Goal: Task Accomplishment & Management: Manage account settings

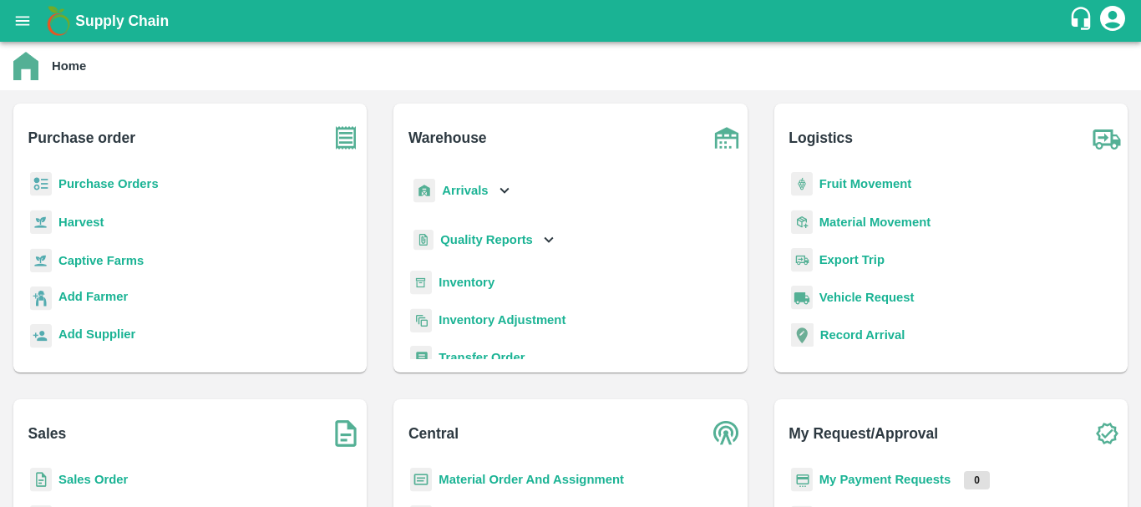
click at [462, 274] on p "Inventory" at bounding box center [467, 282] width 56 height 18
click at [463, 277] on b "Inventory" at bounding box center [467, 282] width 56 height 13
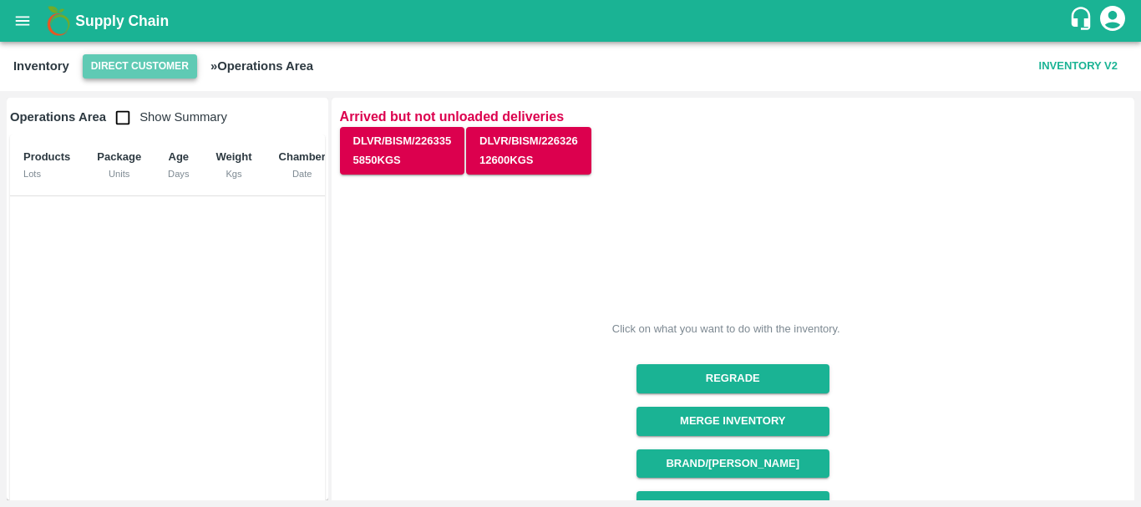
click at [110, 68] on button "Direct Customer" at bounding box center [140, 66] width 114 height 24
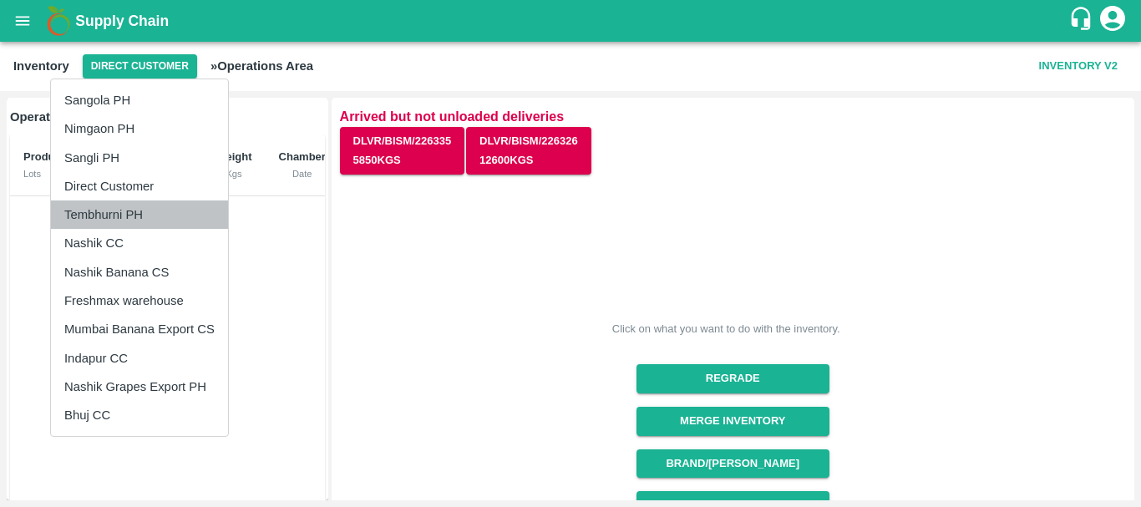
click at [122, 212] on li "Tembhurni PH" at bounding box center [139, 214] width 177 height 28
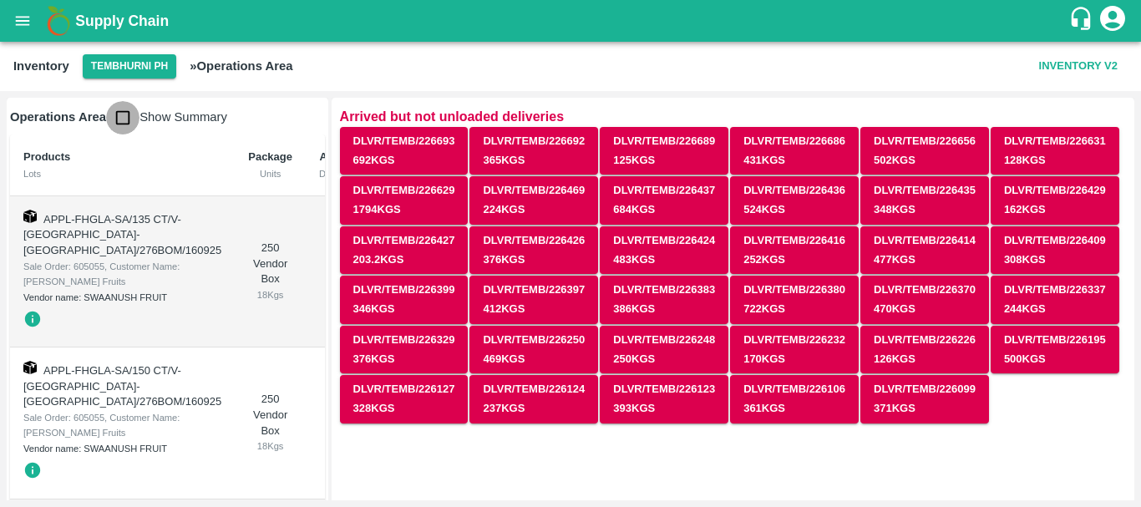
click at [121, 123] on input "checkbox" at bounding box center [122, 117] width 33 height 33
checkbox input "true"
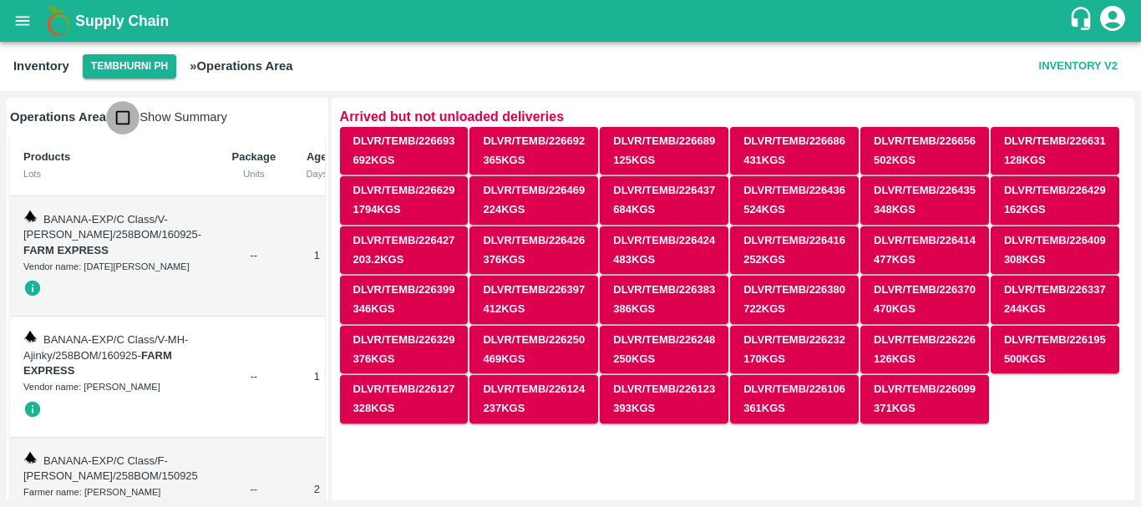
click at [122, 119] on input "checkbox" at bounding box center [122, 117] width 33 height 33
checkbox input "true"
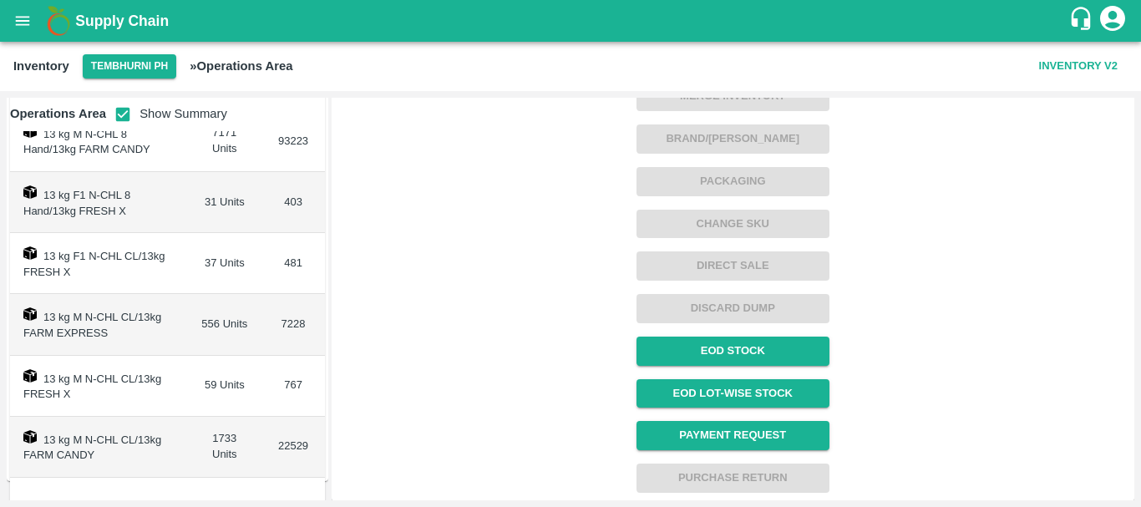
scroll to position [1089, 0]
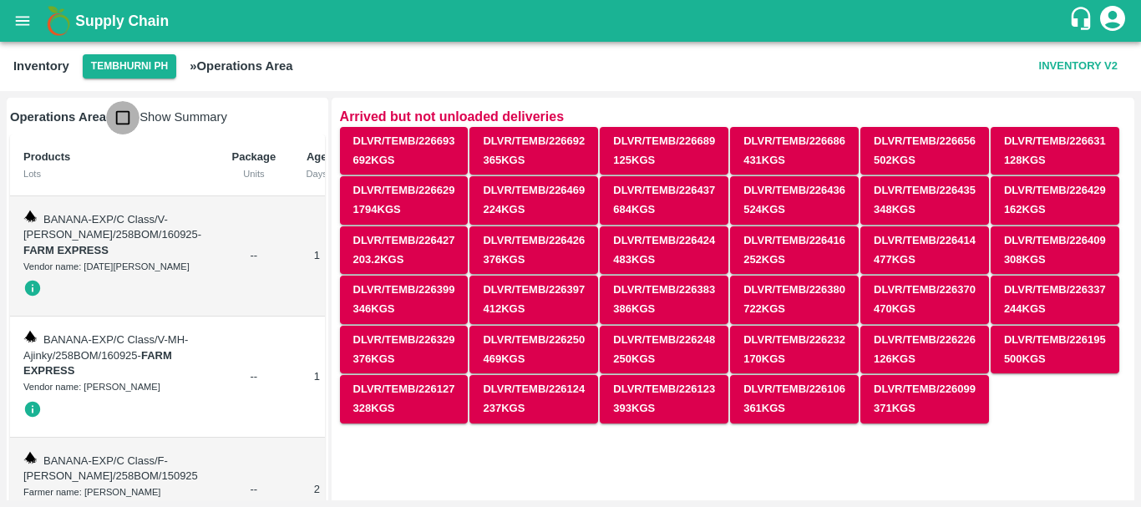
click at [129, 114] on input "checkbox" at bounding box center [122, 117] width 33 height 33
checkbox input "true"
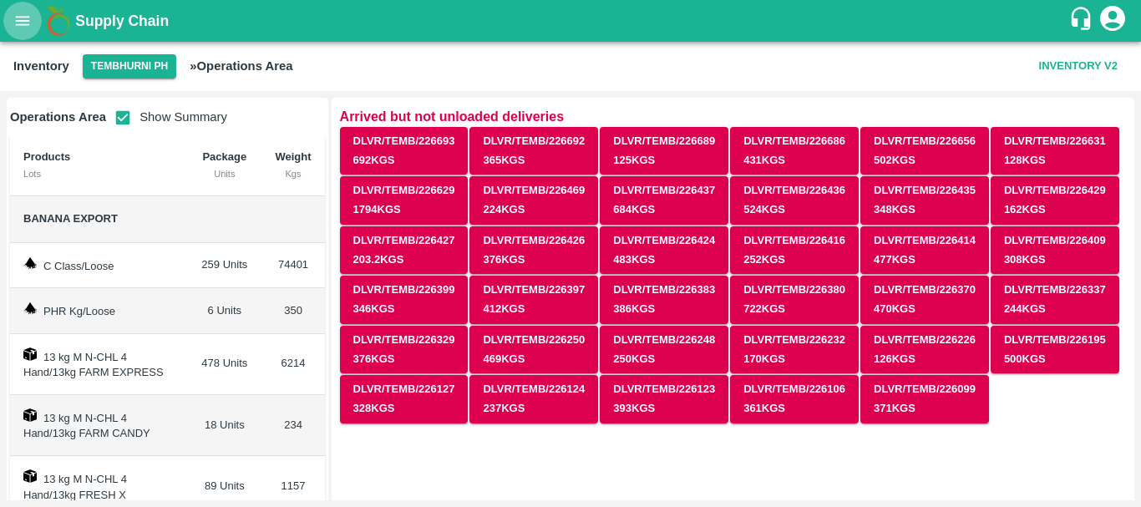
click at [30, 13] on icon "open drawer" at bounding box center [22, 21] width 18 height 18
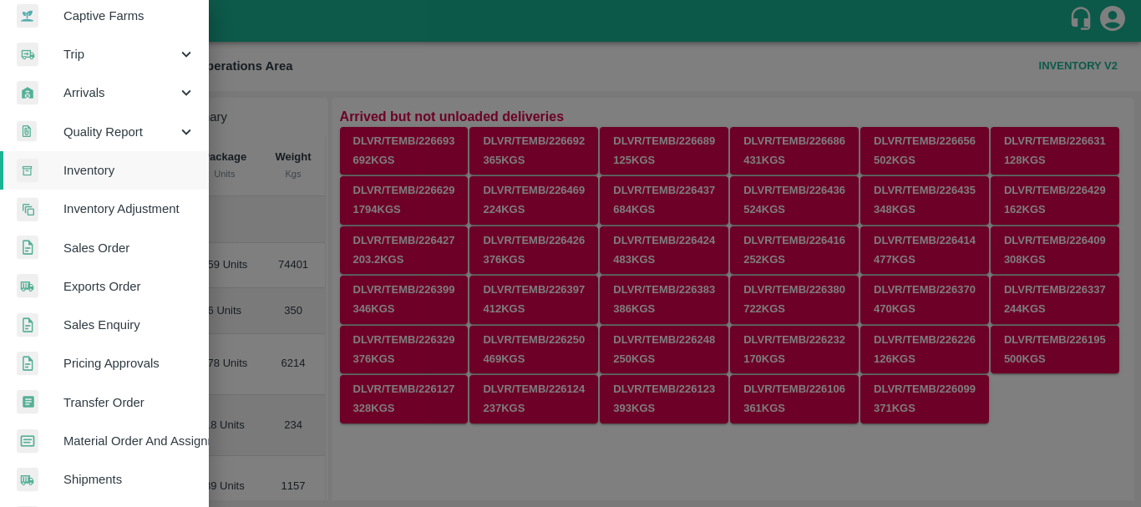
scroll to position [170, 0]
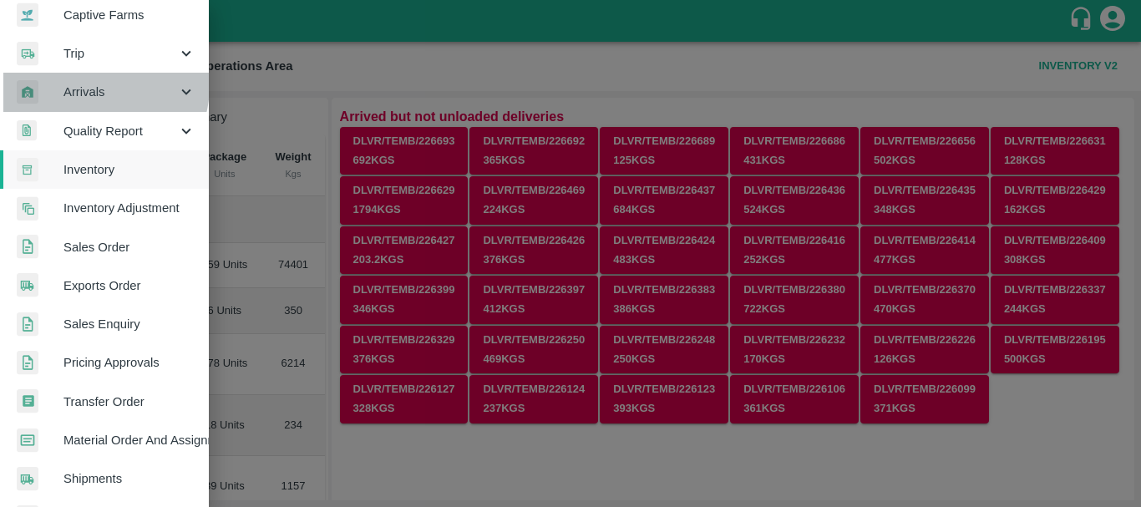
click at [93, 85] on span "Arrivals" at bounding box center [120, 92] width 114 height 18
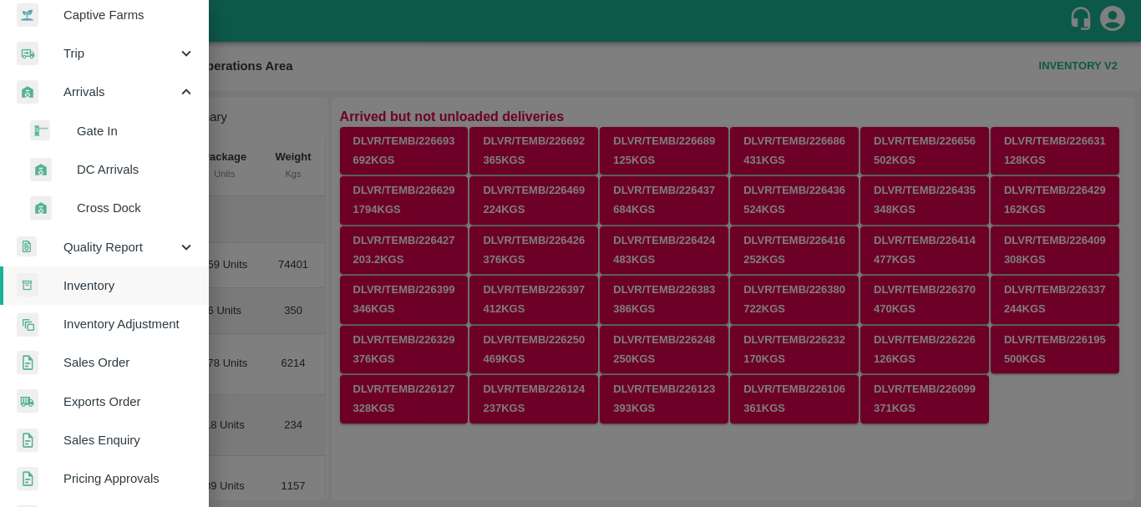
click at [112, 169] on span "DC Arrivals" at bounding box center [136, 169] width 119 height 18
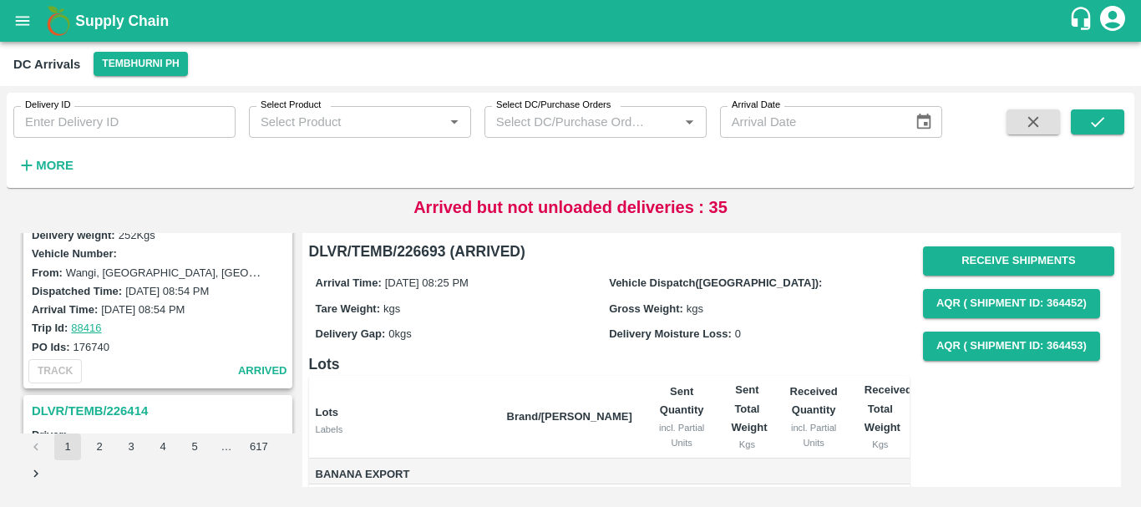
scroll to position [5264, 0]
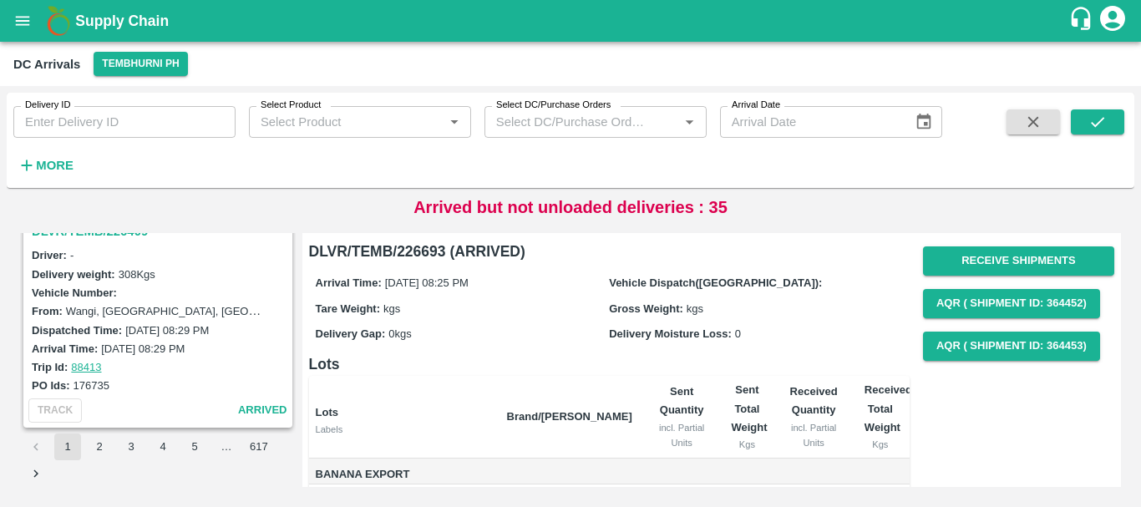
click at [106, 448] on button "2" at bounding box center [99, 446] width 27 height 27
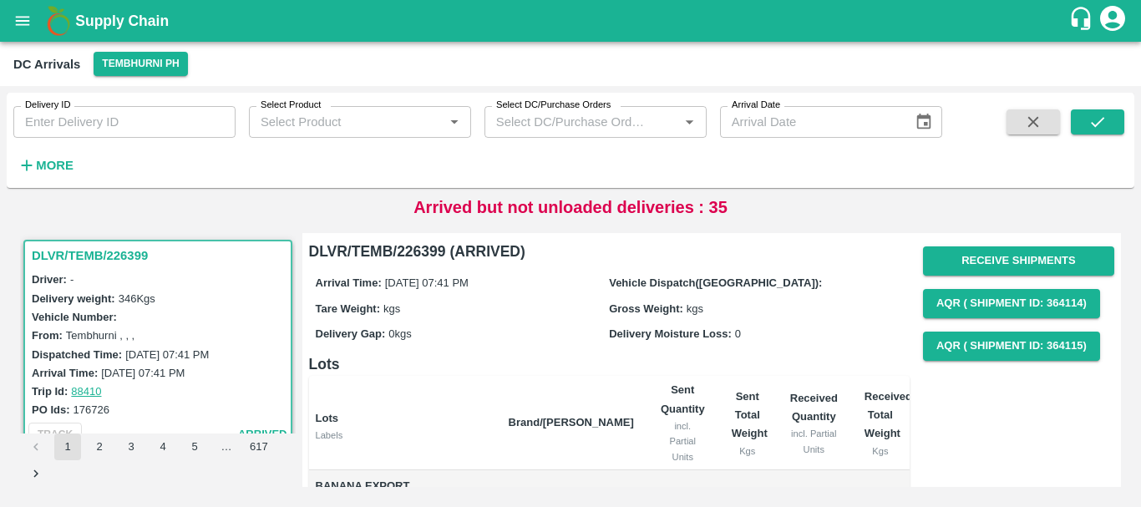
scroll to position [159, 0]
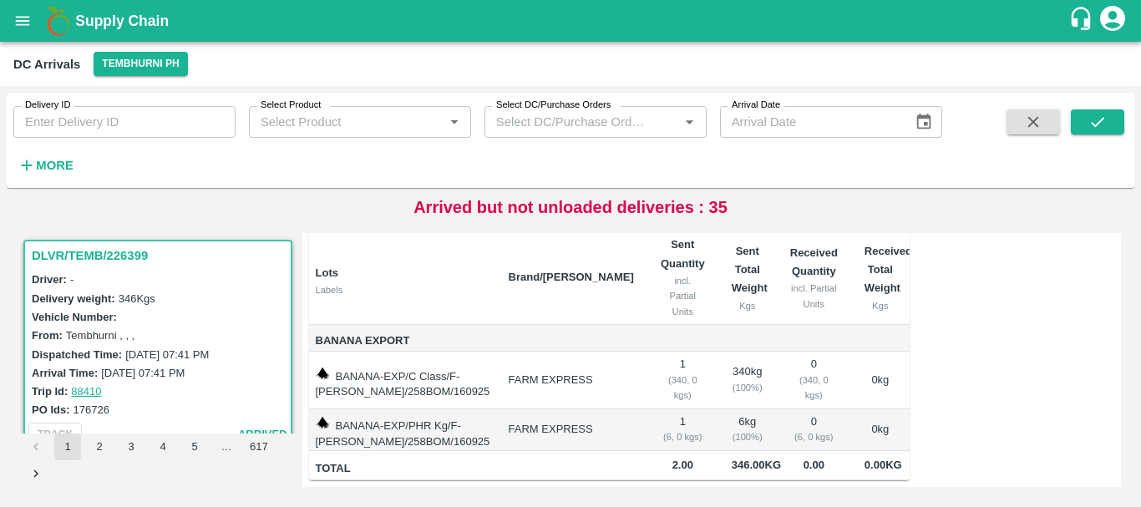
click at [168, 374] on label "16 Sep 2025, 07:41 PM" at bounding box center [143, 373] width 84 height 13
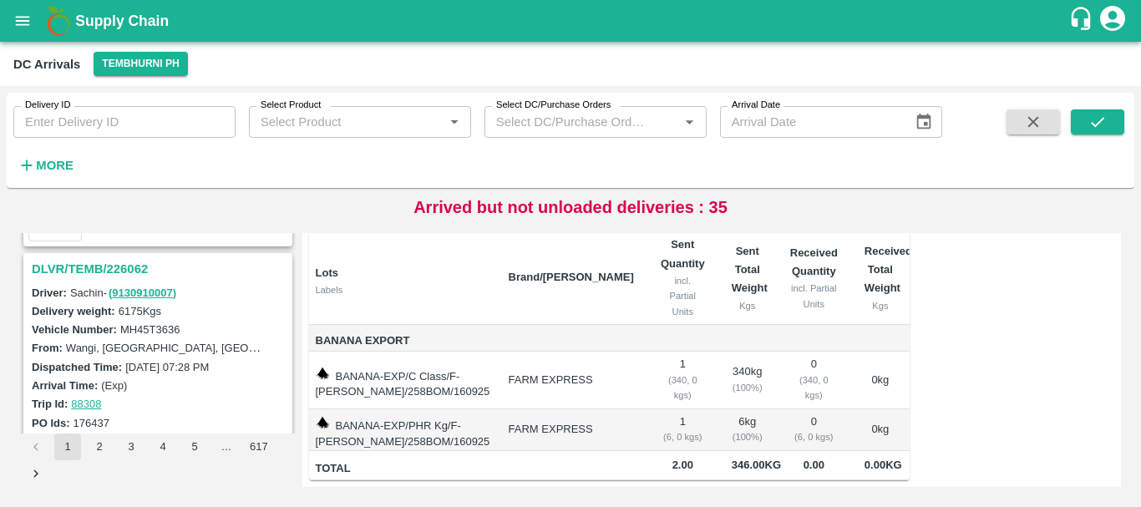
scroll to position [4134, 0]
click at [119, 261] on h3 "DLVR/TEMB/226062" at bounding box center [160, 270] width 257 height 22
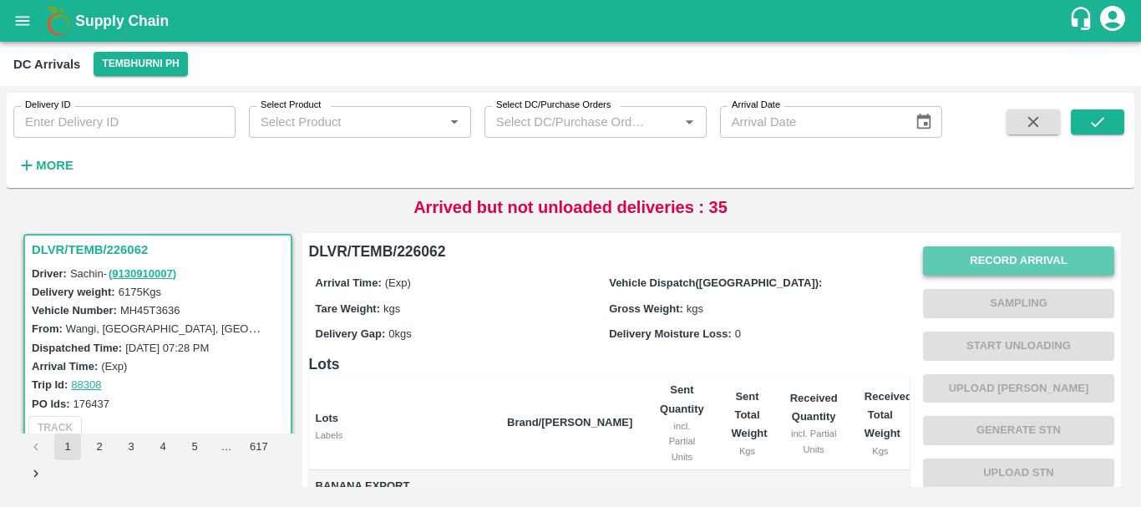
click at [963, 251] on button "Record Arrival" at bounding box center [1018, 260] width 191 height 29
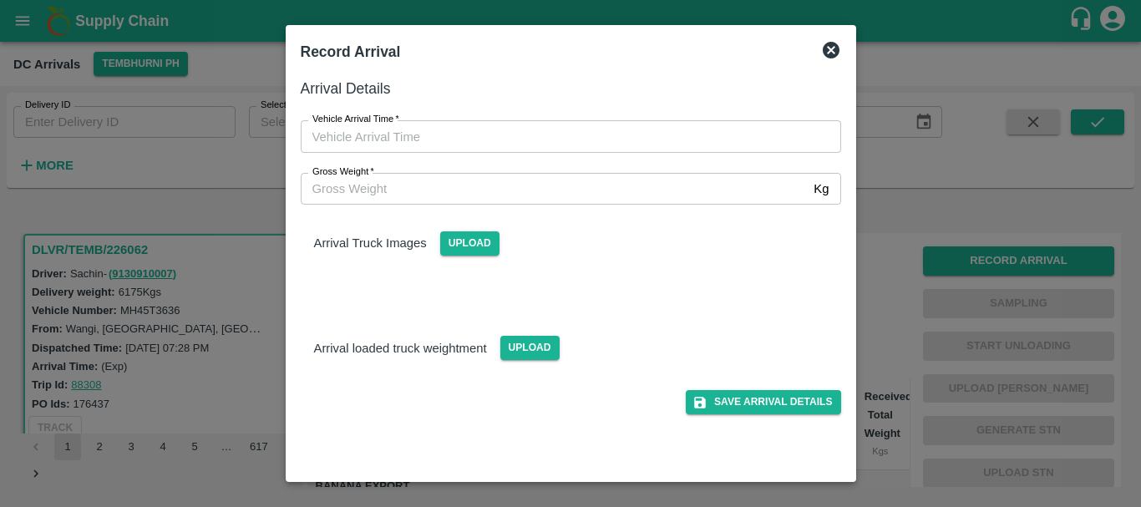
type input "DD/MM/YYYY hh:mm aa"
click at [637, 128] on input "DD/MM/YYYY hh:mm aa" at bounding box center [565, 136] width 529 height 32
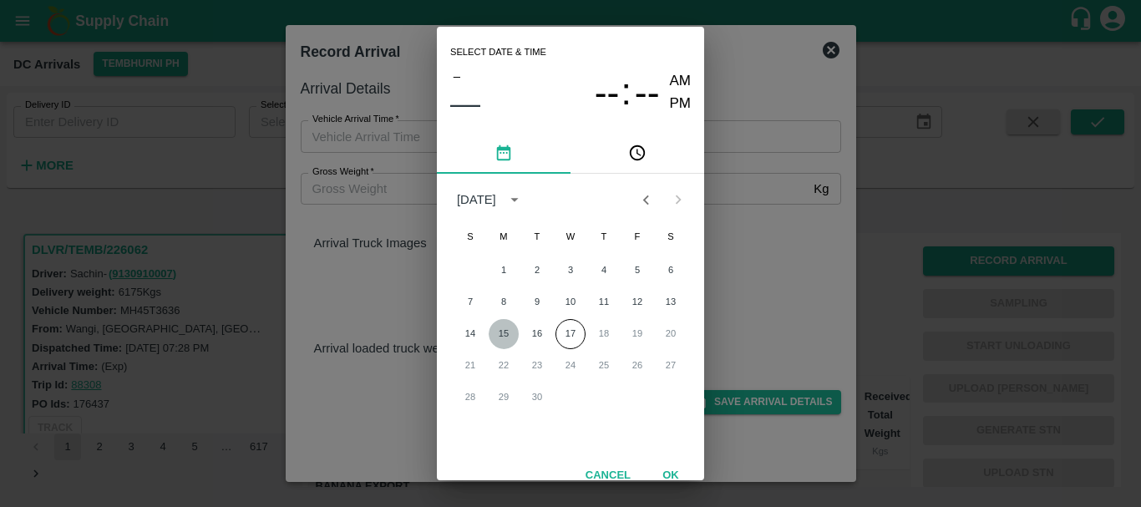
click at [494, 344] on button "15" at bounding box center [504, 334] width 30 height 30
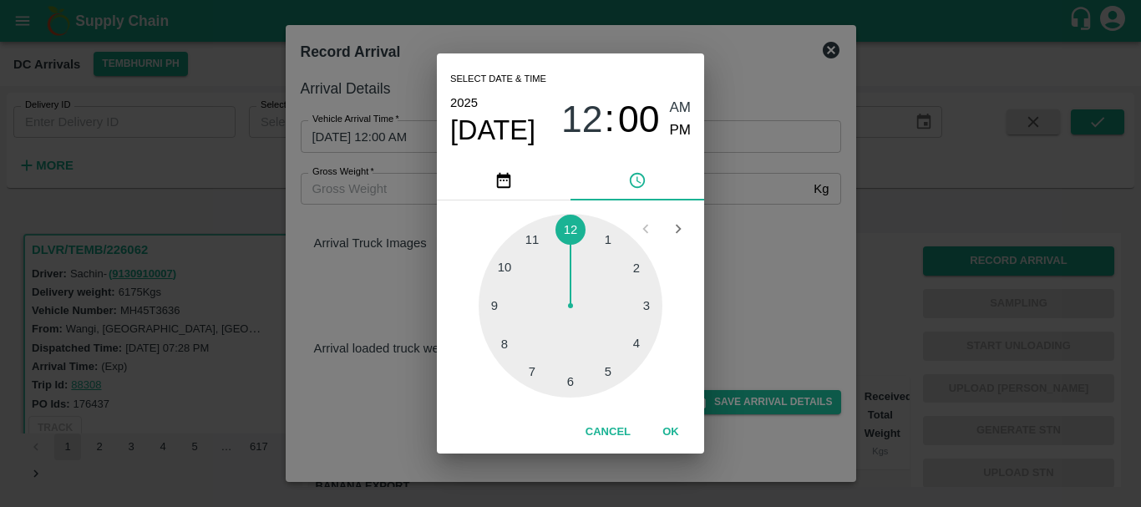
click at [509, 341] on div at bounding box center [571, 306] width 184 height 184
click at [580, 110] on span "08" at bounding box center [582, 119] width 42 height 43
click at [535, 236] on div at bounding box center [571, 306] width 184 height 184
click at [532, 343] on div at bounding box center [571, 306] width 184 height 184
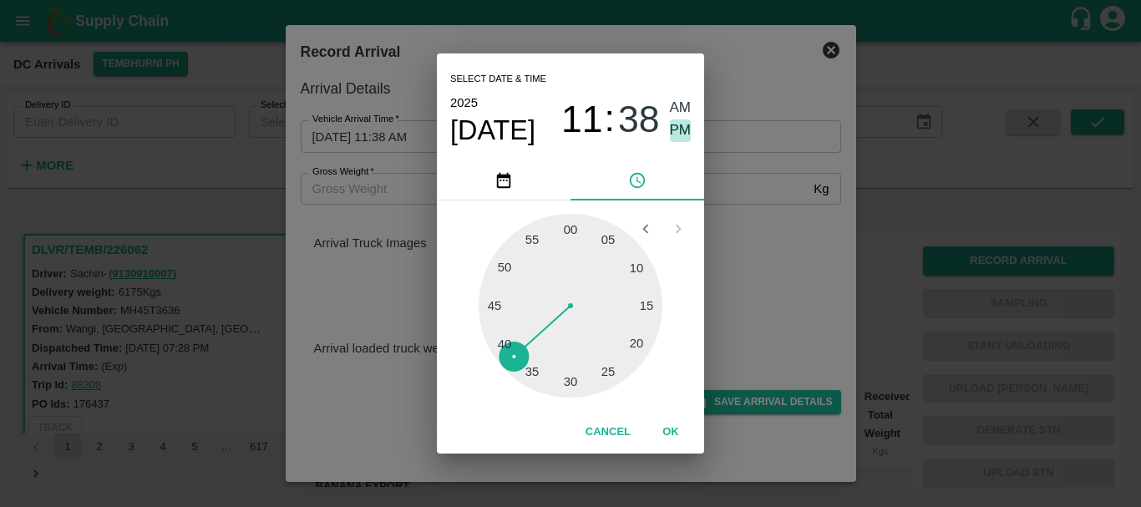
click at [676, 138] on span "PM" at bounding box center [681, 130] width 22 height 23
type input "15/09/2025 11:38 PM"
click at [814, 273] on div "Select date & time 2025 Sep 15 11 : 38 AM PM 05 10 15 20 25 30 35 40 45 50 55 0…" at bounding box center [570, 253] width 1141 height 507
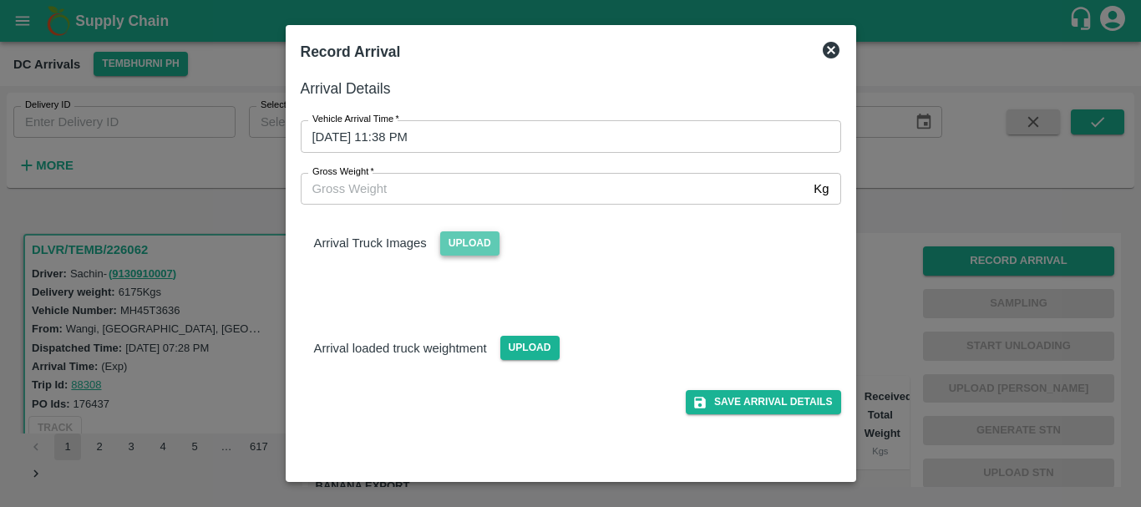
click at [479, 238] on span "Upload" at bounding box center [469, 243] width 59 height 24
click at [0, 0] on input "Upload" at bounding box center [0, 0] width 0 height 0
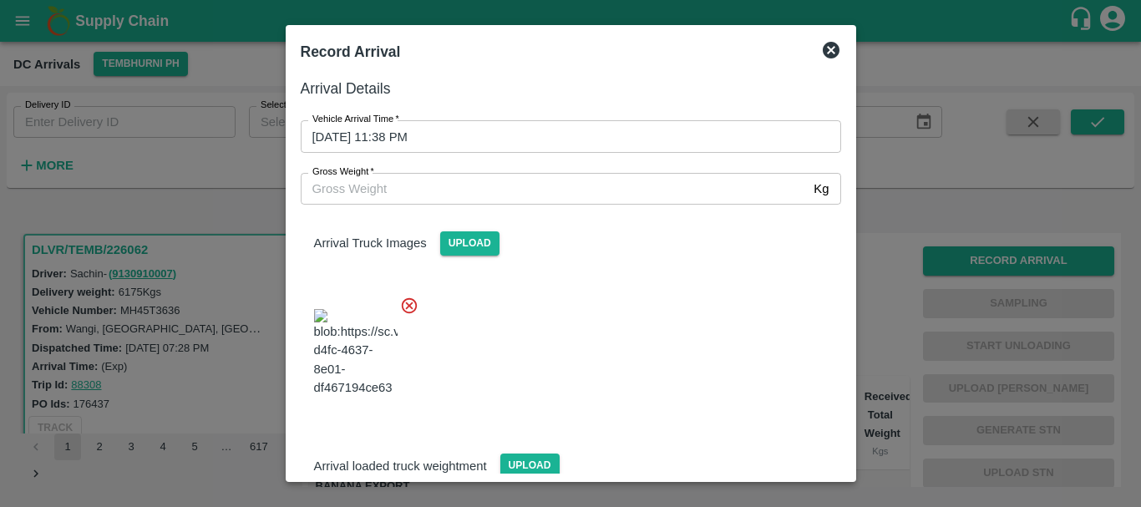
scroll to position [89, 0]
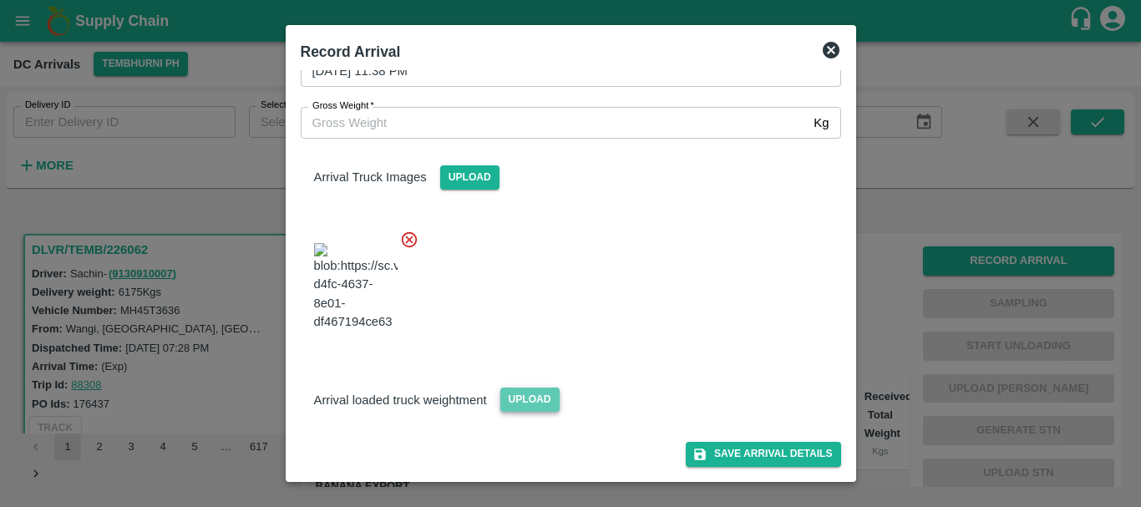
click at [540, 403] on span "Upload" at bounding box center [529, 400] width 59 height 24
click at [0, 0] on input "Upload" at bounding box center [0, 0] width 0 height 0
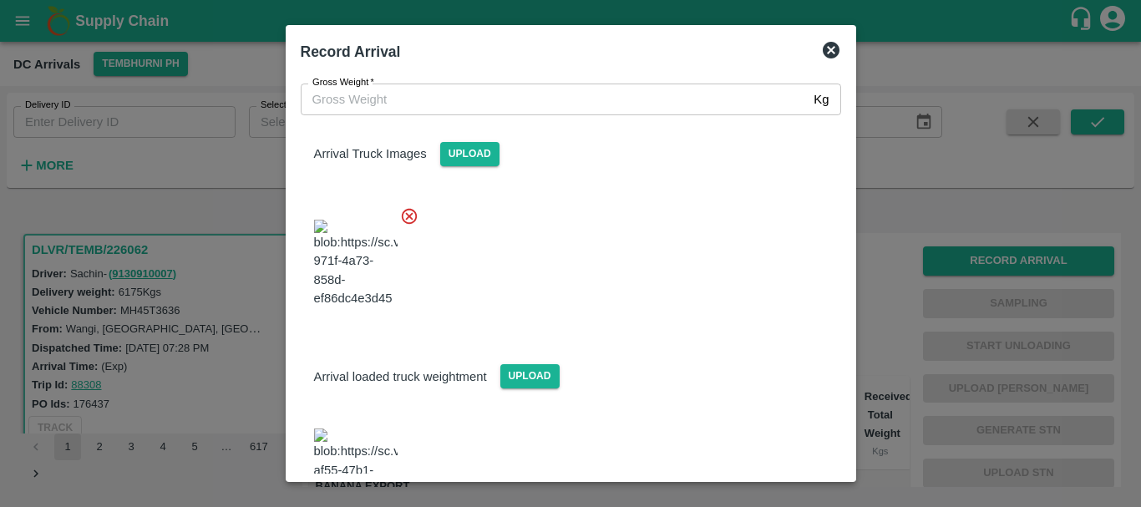
scroll to position [172, 0]
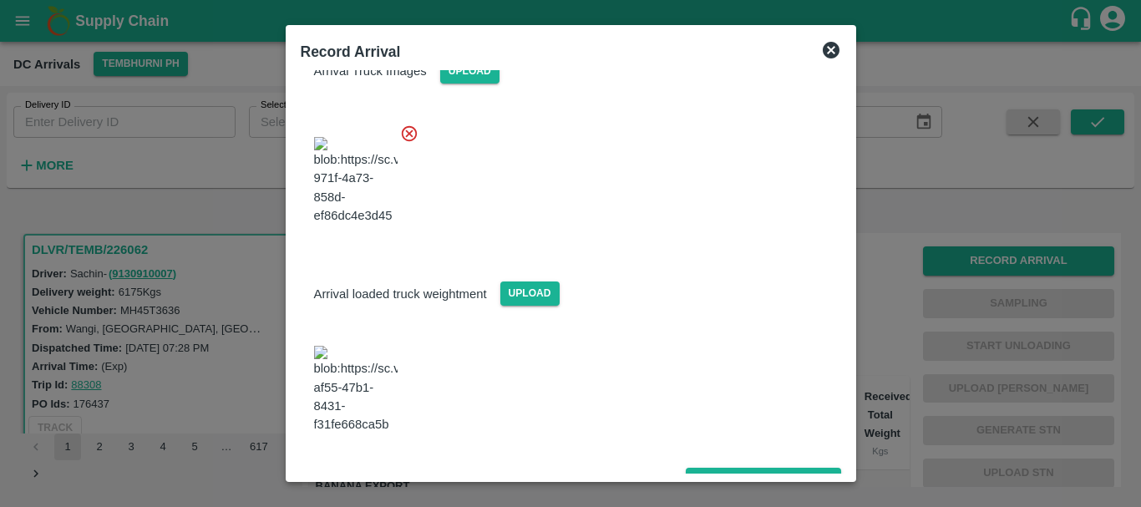
click at [367, 388] on img at bounding box center [356, 390] width 84 height 88
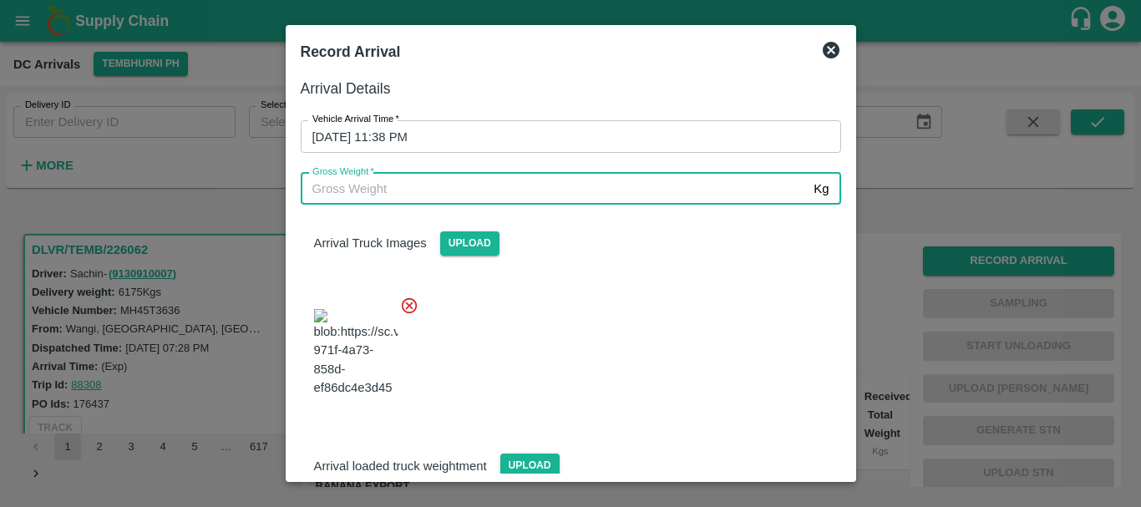
click at [470, 190] on input "Gross Weight   *" at bounding box center [554, 189] width 507 height 32
type input "12100"
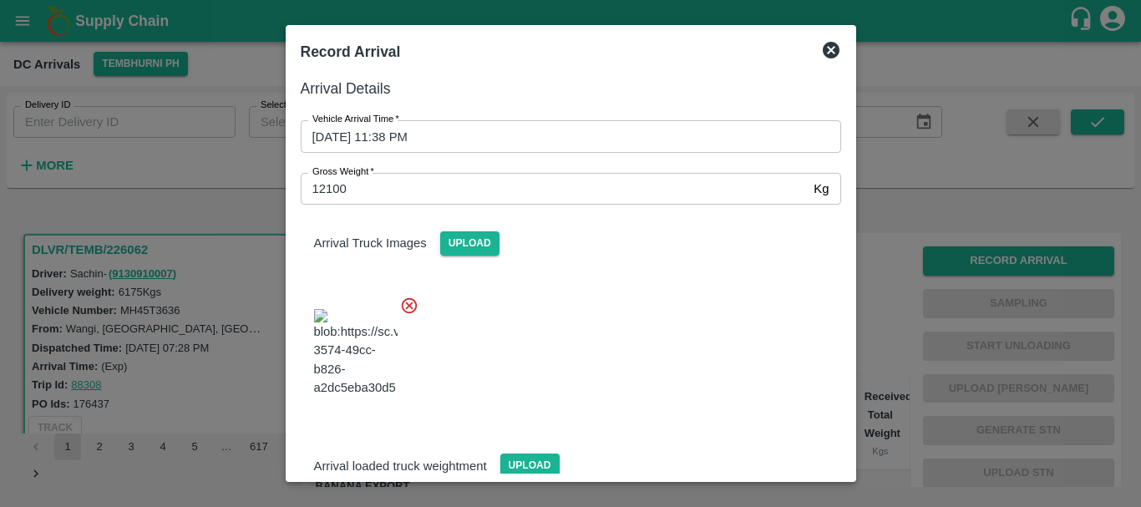
click at [575, 318] on div at bounding box center [564, 347] width 554 height 131
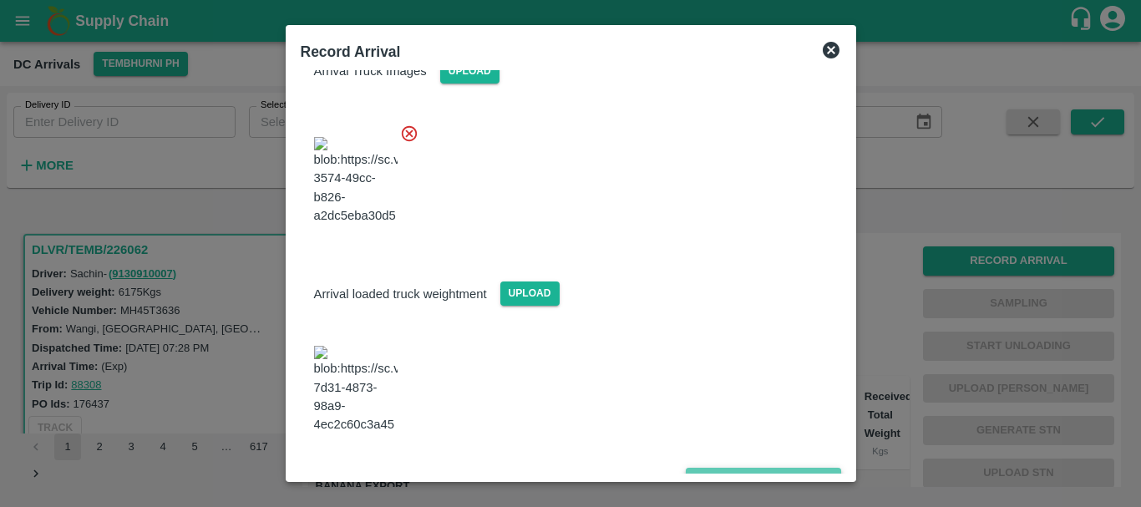
click at [732, 468] on button "Save Arrival Details" at bounding box center [763, 480] width 155 height 24
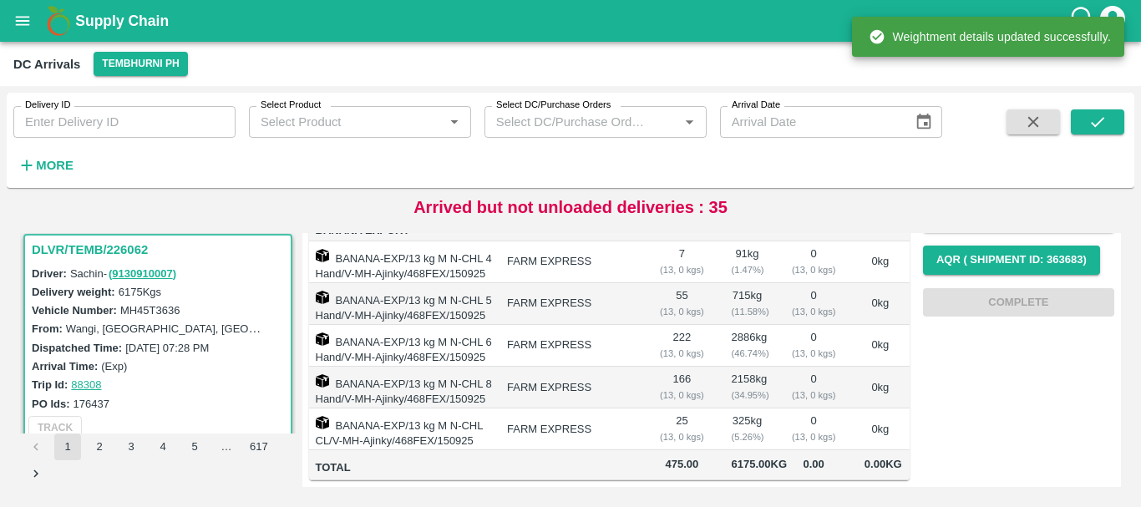
scroll to position [0, 0]
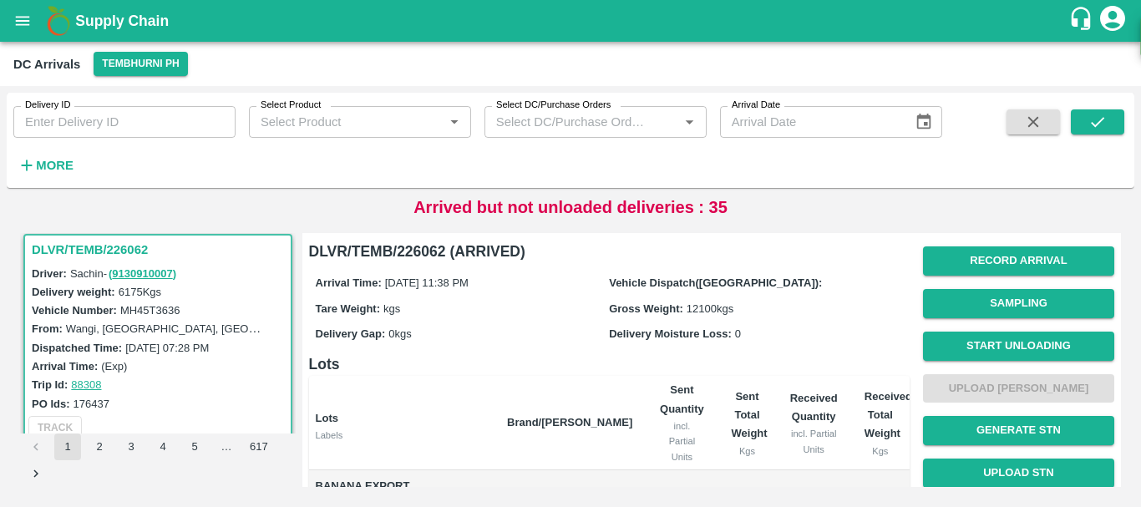
click at [755, 368] on h6 "Lots" at bounding box center [609, 363] width 601 height 23
click at [989, 337] on button "Start Unloading" at bounding box center [1018, 346] width 191 height 29
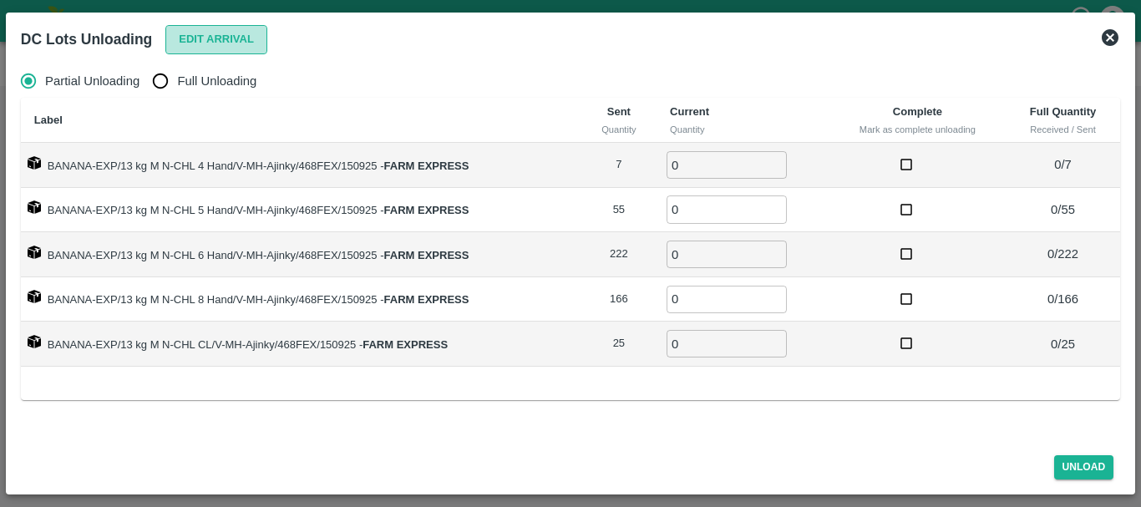
click at [217, 38] on button "Edit Arrival" at bounding box center [216, 39] width 102 height 29
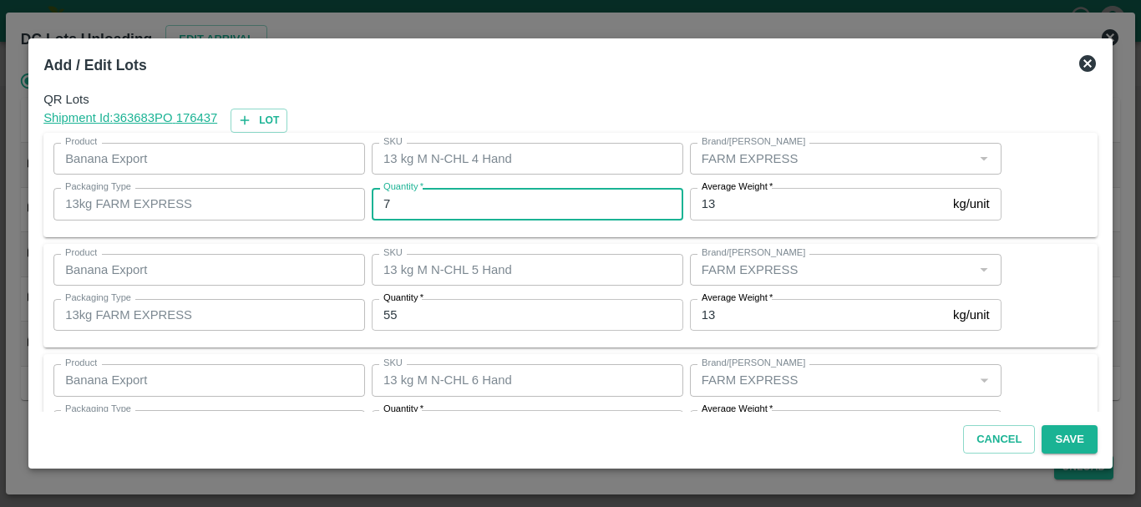
click at [506, 202] on input "7" at bounding box center [528, 204] width 312 height 32
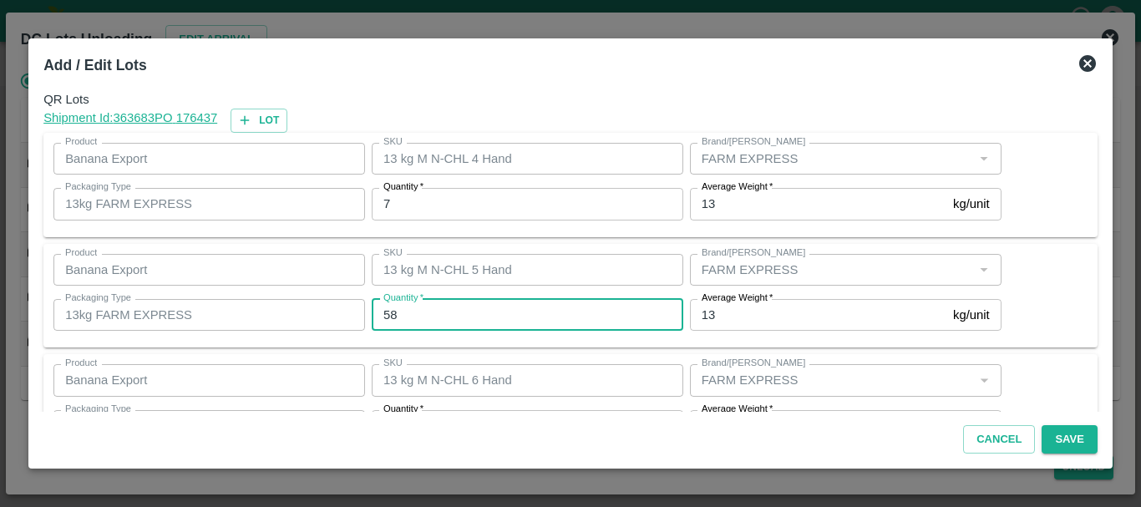
type input "58"
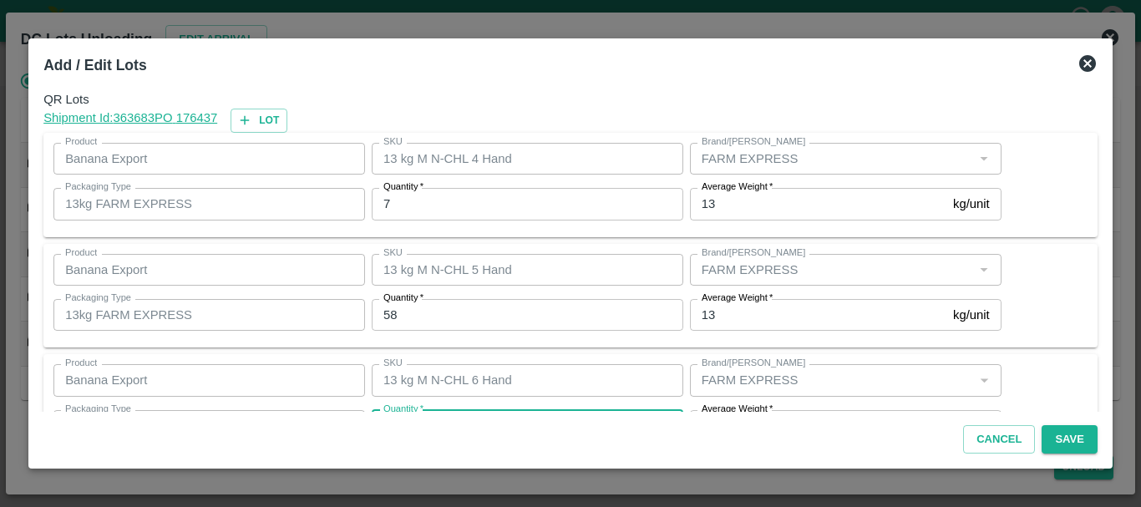
scroll to position [30, 0]
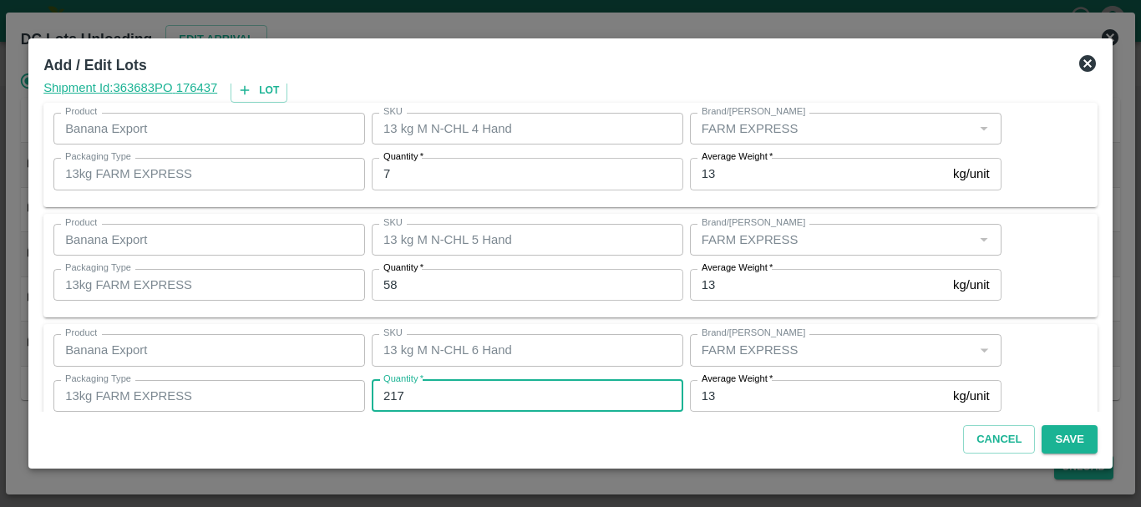
type input "217"
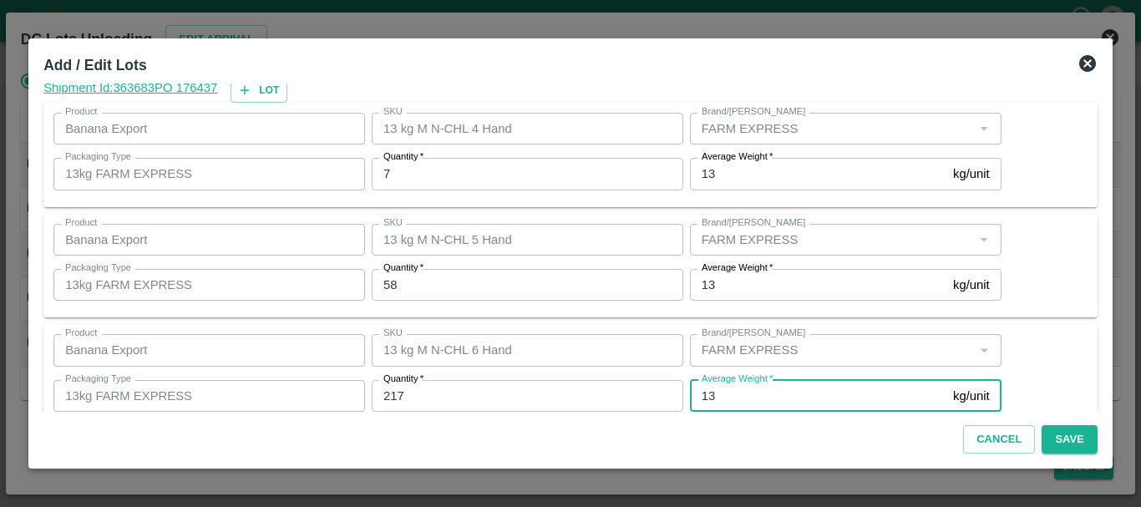
scroll to position [282, 0]
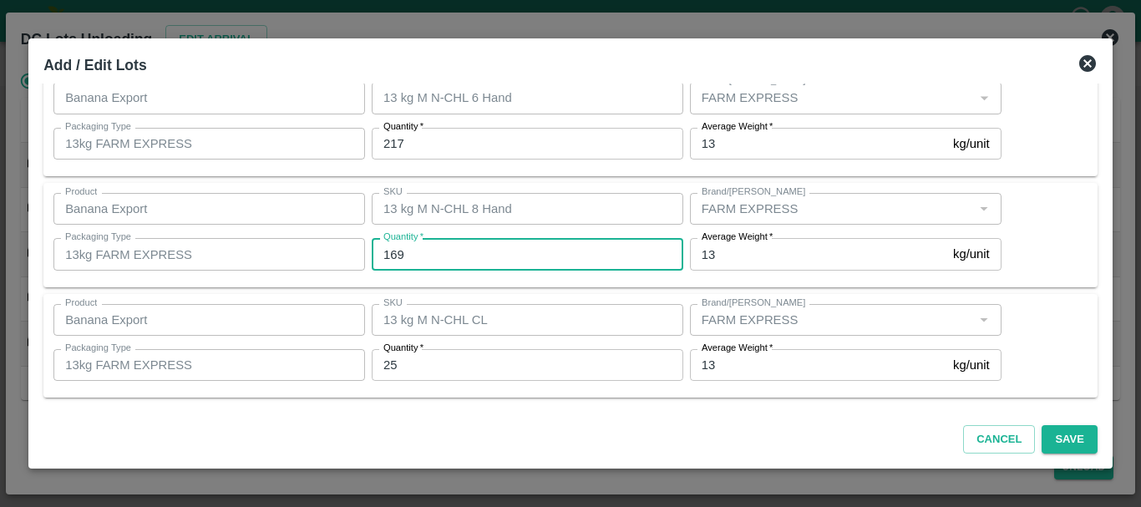
type input "169"
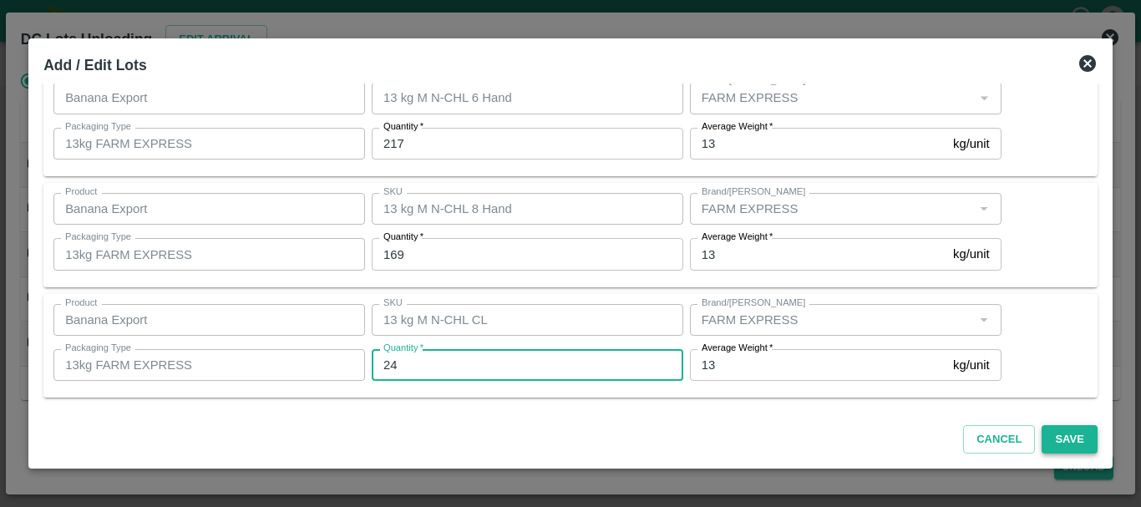
type input "24"
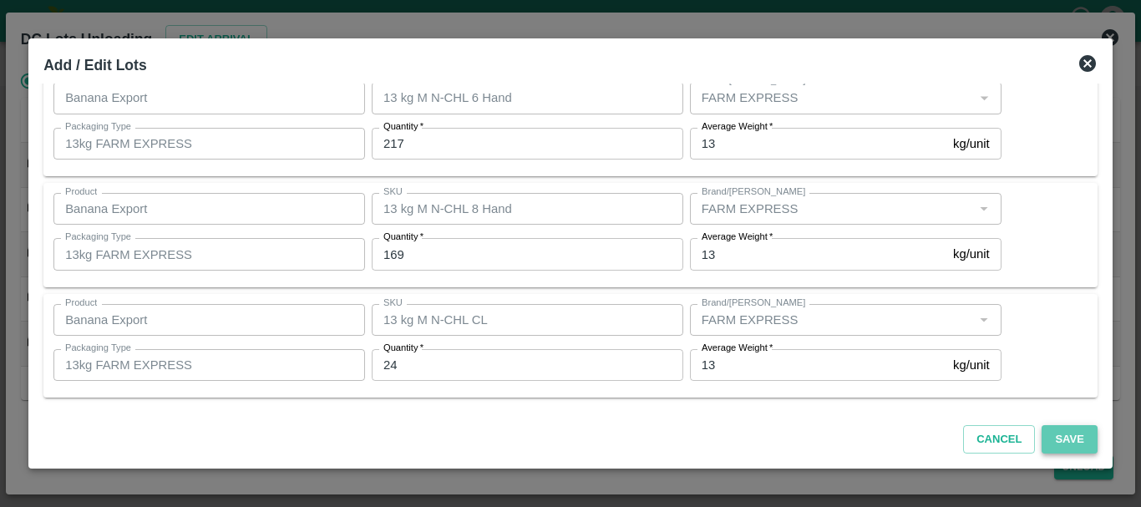
click at [1059, 435] on button "Save" at bounding box center [1069, 439] width 55 height 29
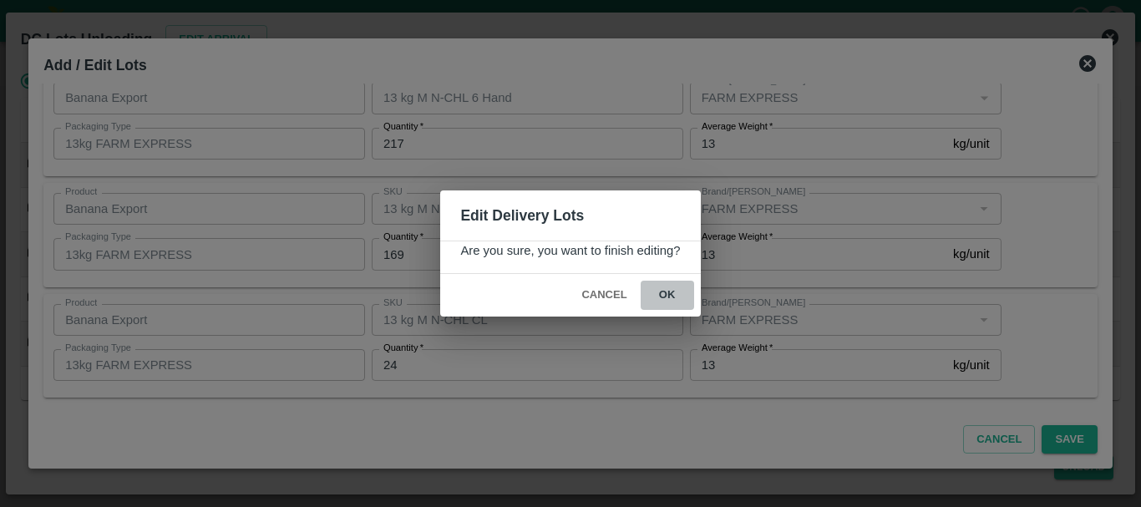
click at [667, 303] on button "ok" at bounding box center [667, 295] width 53 height 29
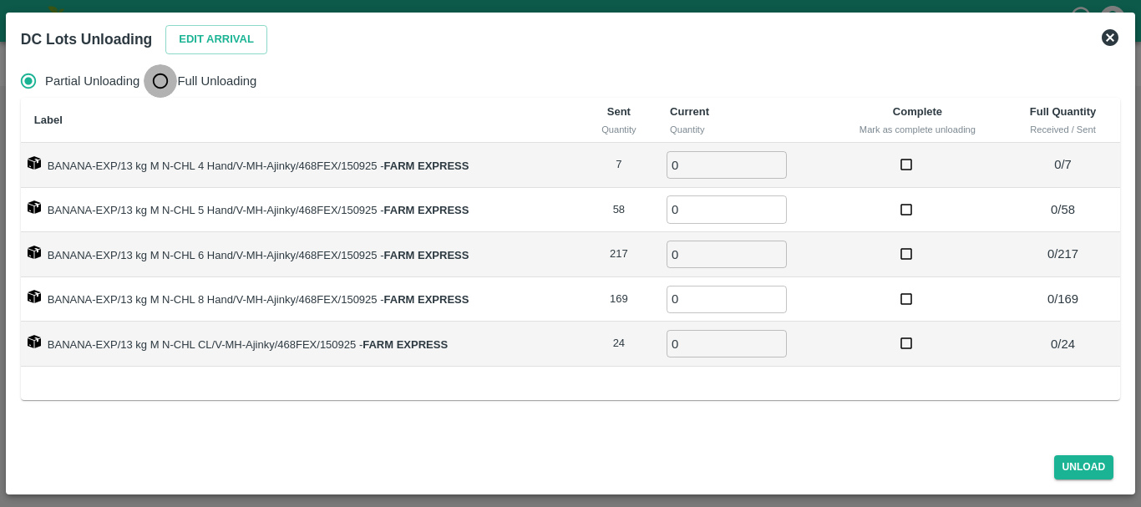
click at [166, 85] on input "Full Unloading" at bounding box center [160, 80] width 33 height 33
radio input "true"
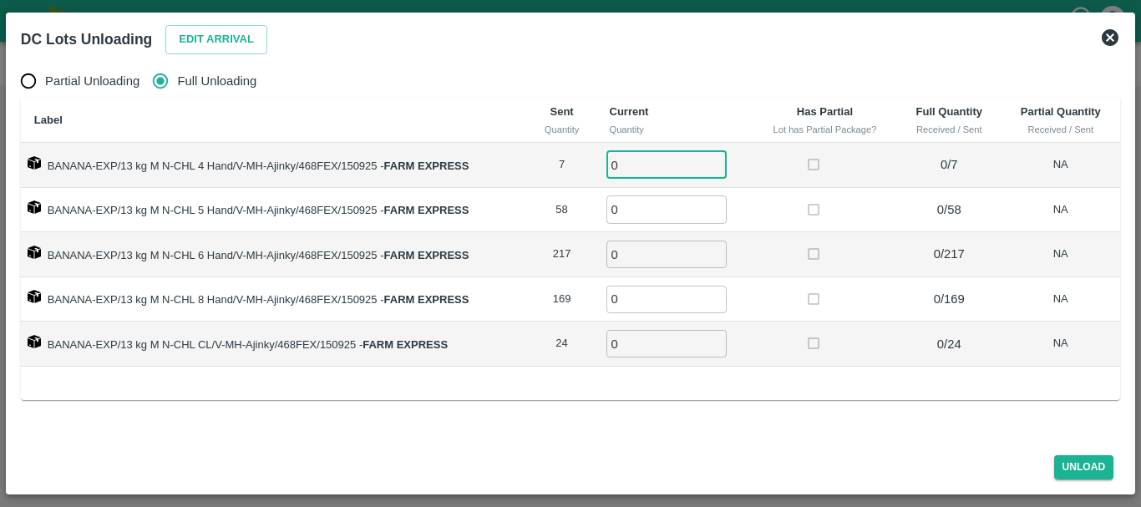
click at [658, 170] on input "0" at bounding box center [666, 165] width 120 height 28
type input "07"
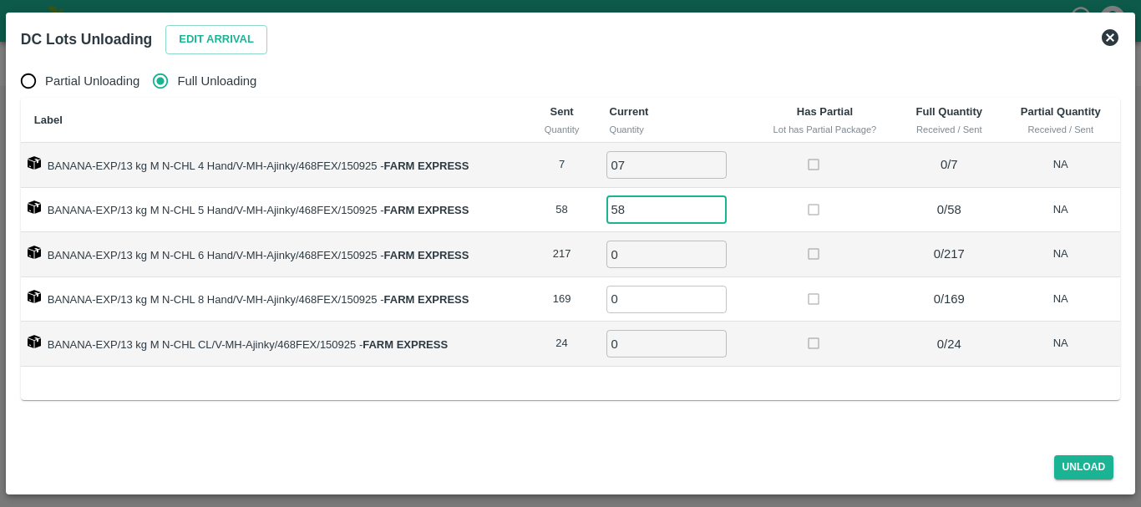
type input "58"
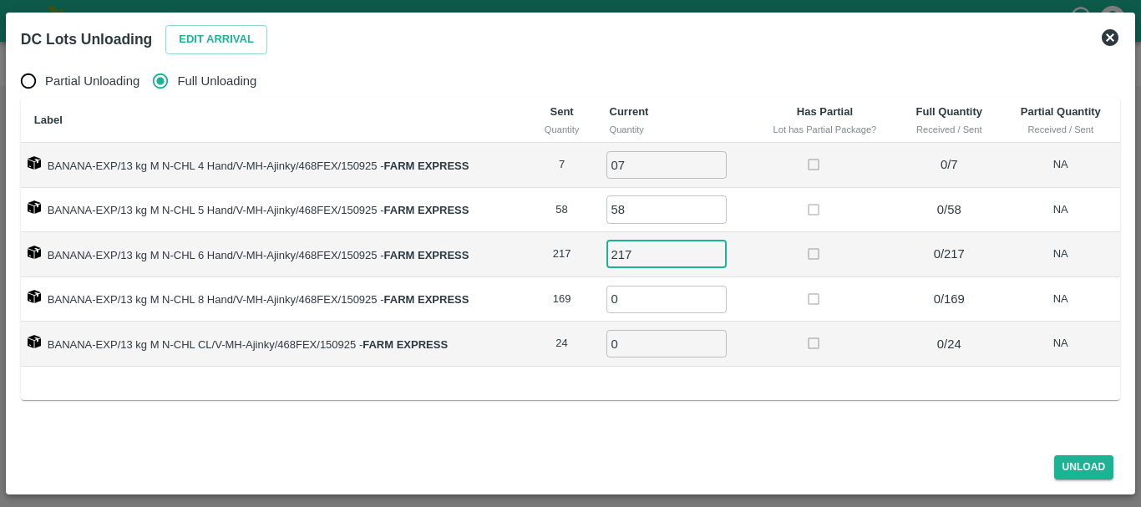
type input "217"
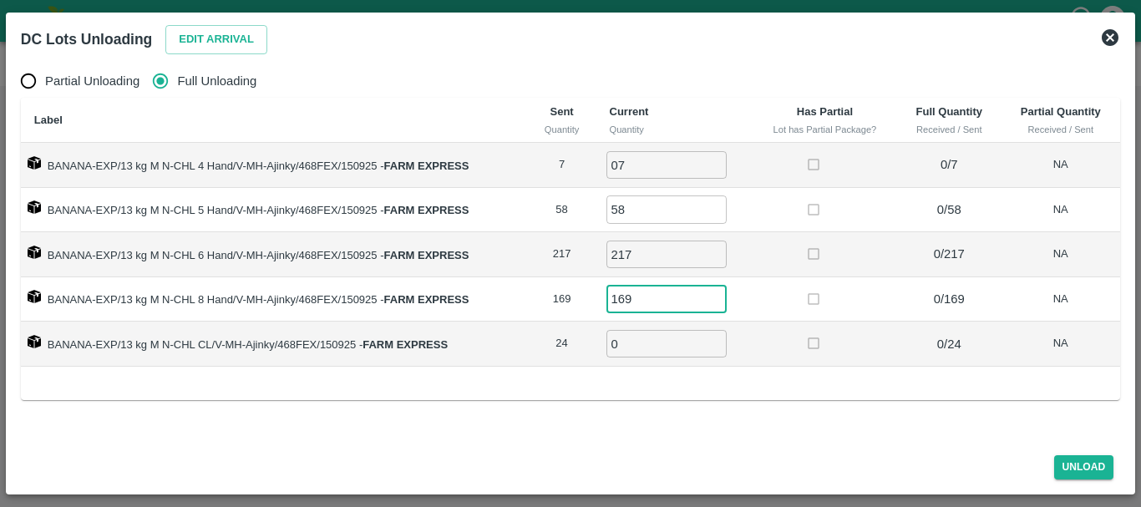
type input "169"
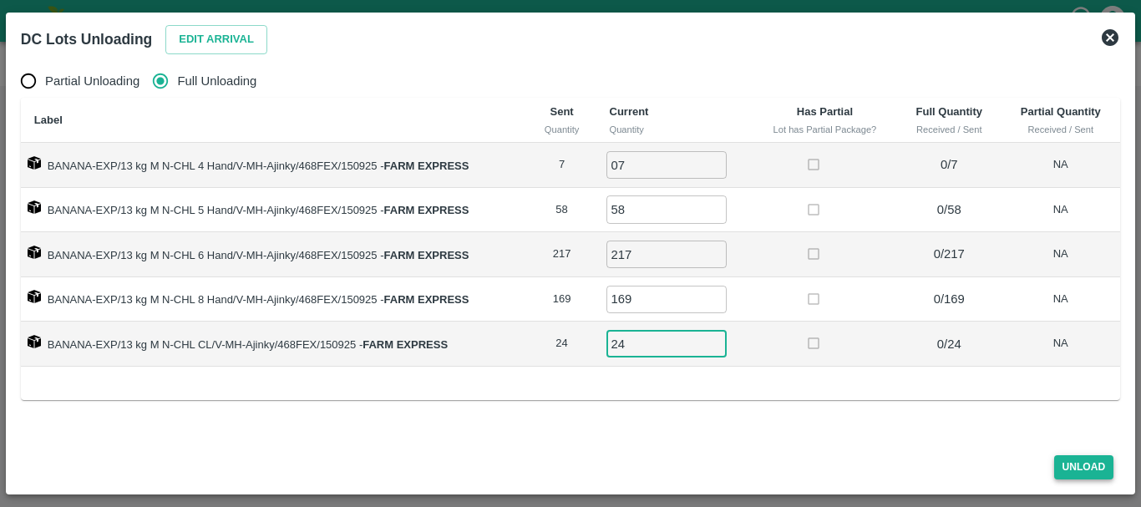
type input "24"
click at [1082, 463] on button "Unload" at bounding box center [1084, 467] width 60 height 24
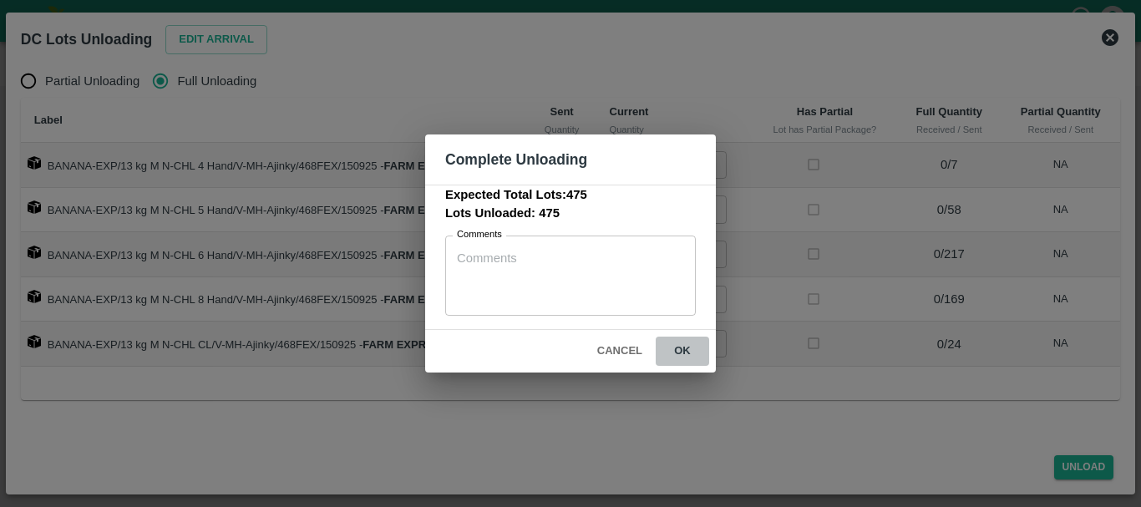
click at [682, 351] on button "ok" at bounding box center [682, 351] width 53 height 29
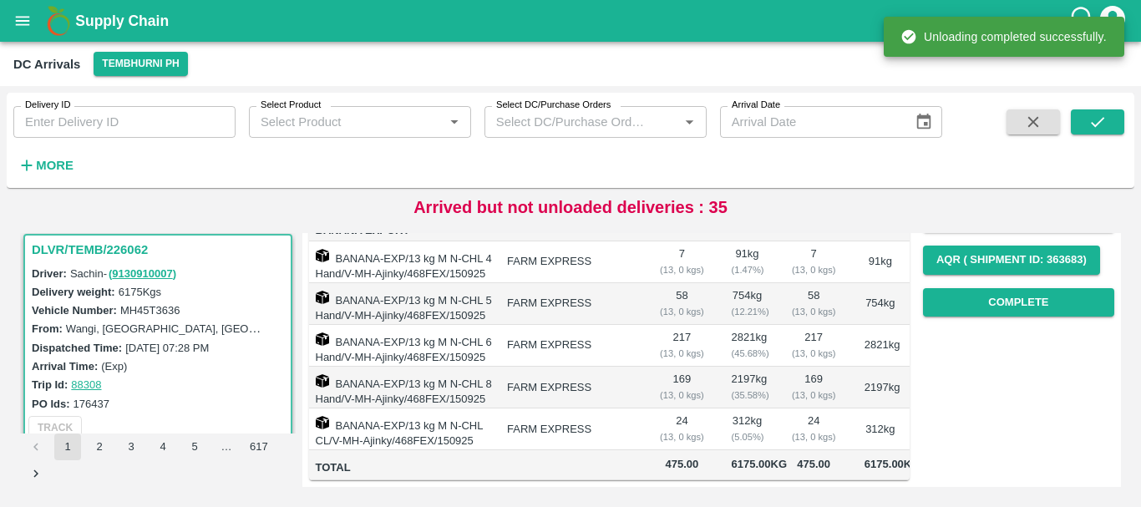
scroll to position [0, 0]
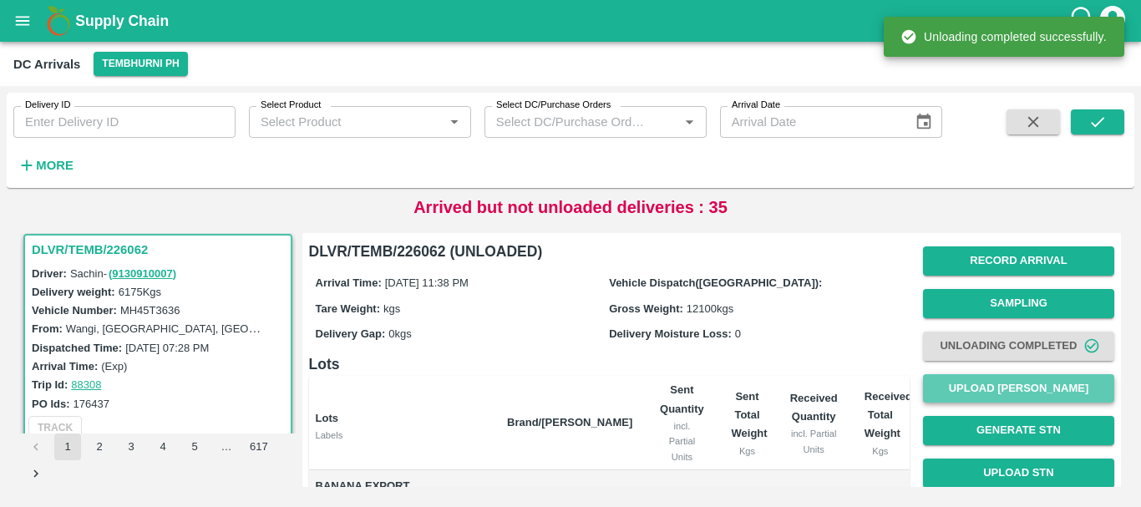
click at [973, 387] on button "Upload Tare Weight" at bounding box center [1018, 388] width 191 height 29
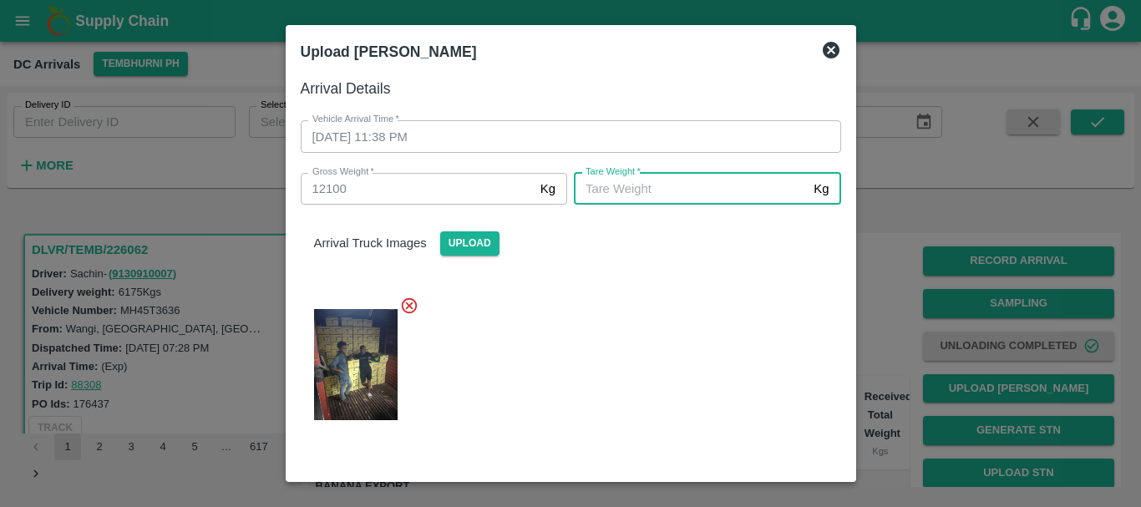
click at [668, 195] on input "Tare Weight   *" at bounding box center [690, 189] width 233 height 32
type input "5310"
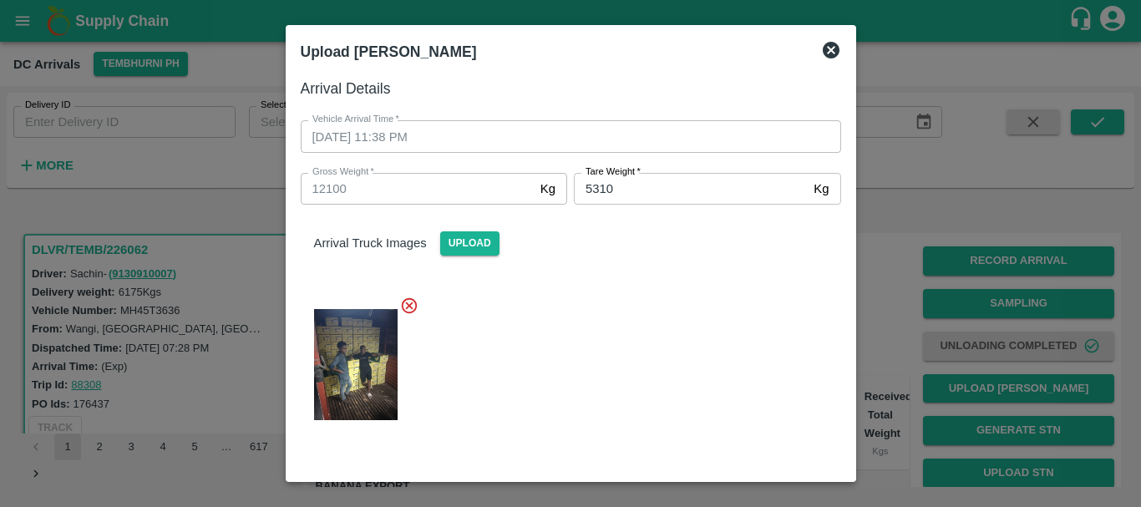
click at [666, 286] on div at bounding box center [564, 359] width 554 height 155
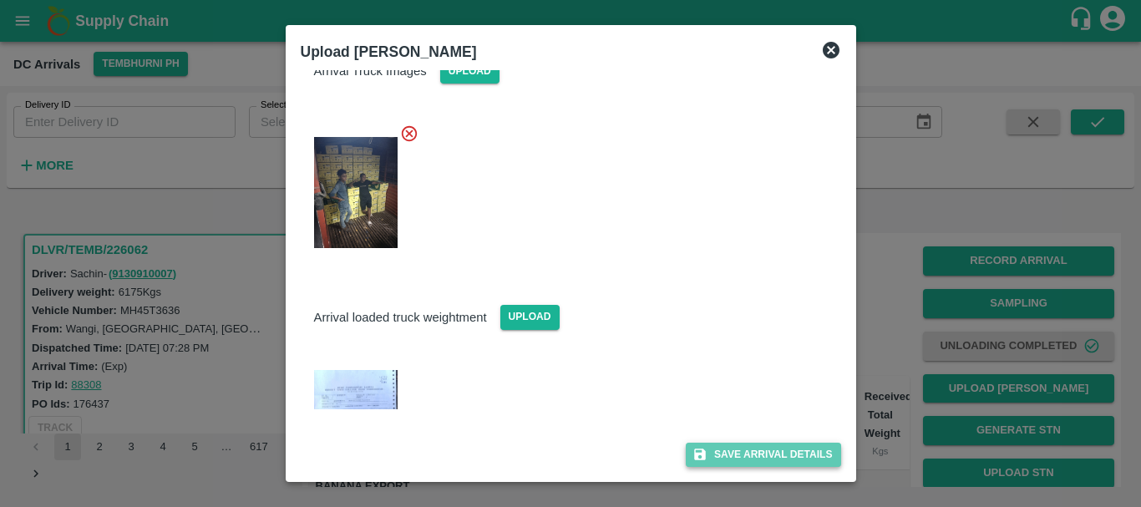
click at [732, 451] on button "Save Arrival Details" at bounding box center [763, 455] width 155 height 24
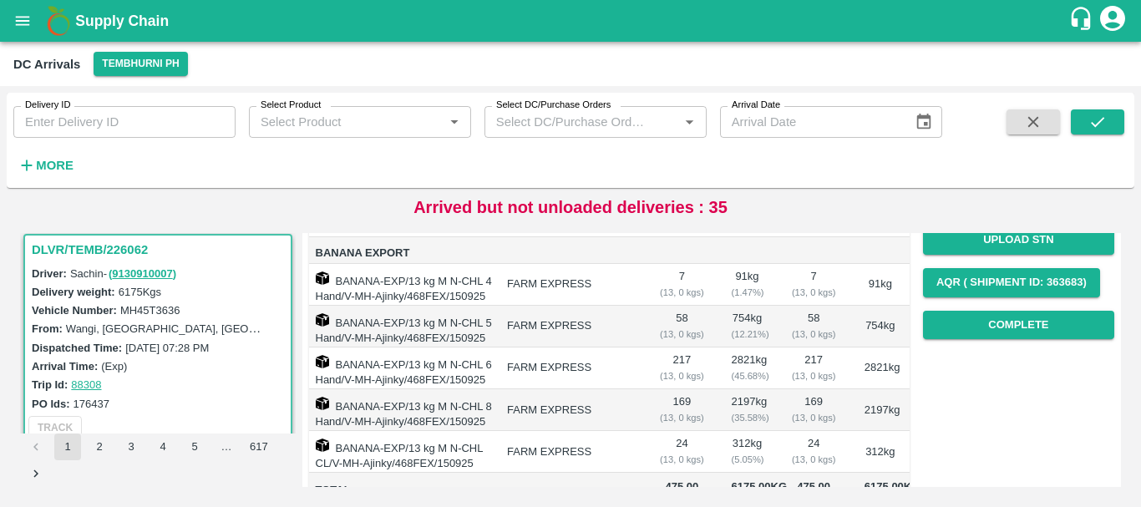
scroll to position [232, 0]
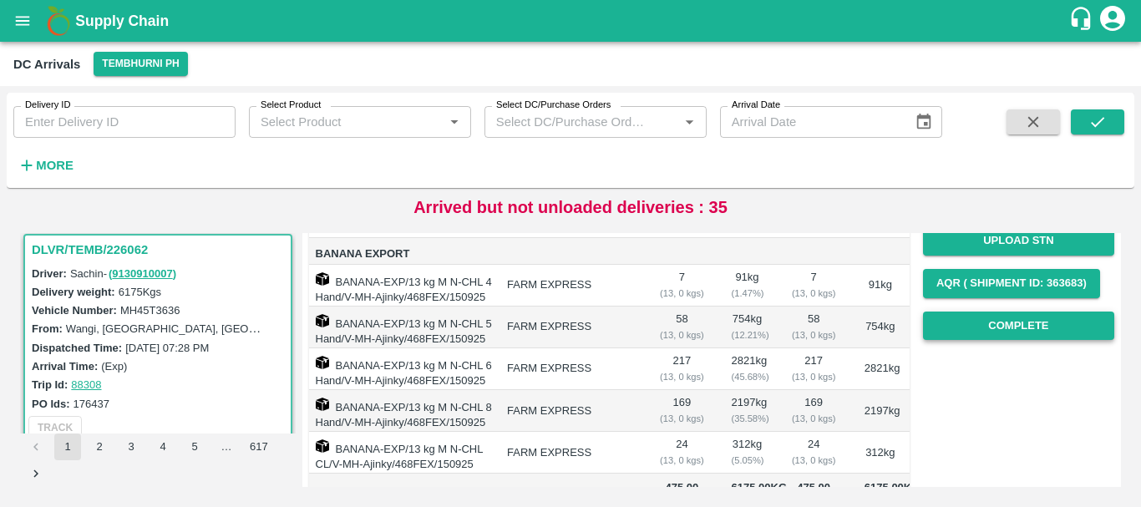
click at [983, 331] on button "Complete" at bounding box center [1018, 326] width 191 height 29
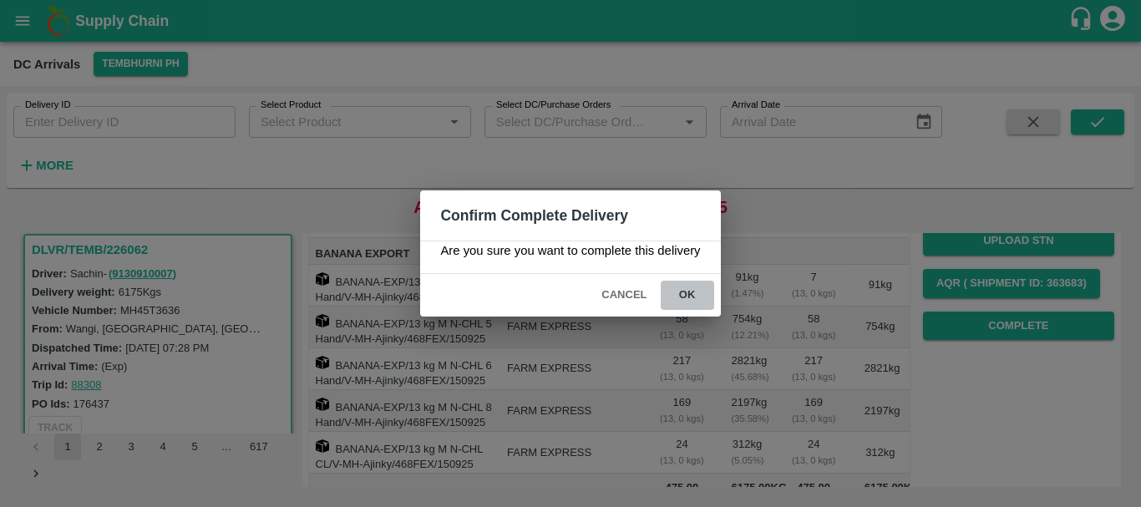
click at [698, 297] on button "ok" at bounding box center [687, 295] width 53 height 29
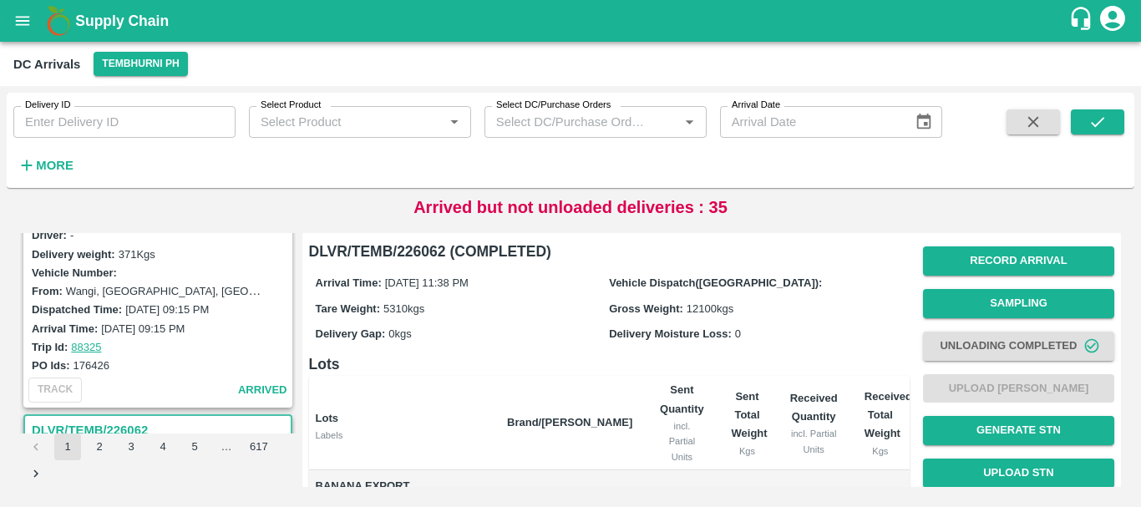
scroll to position [3917, 0]
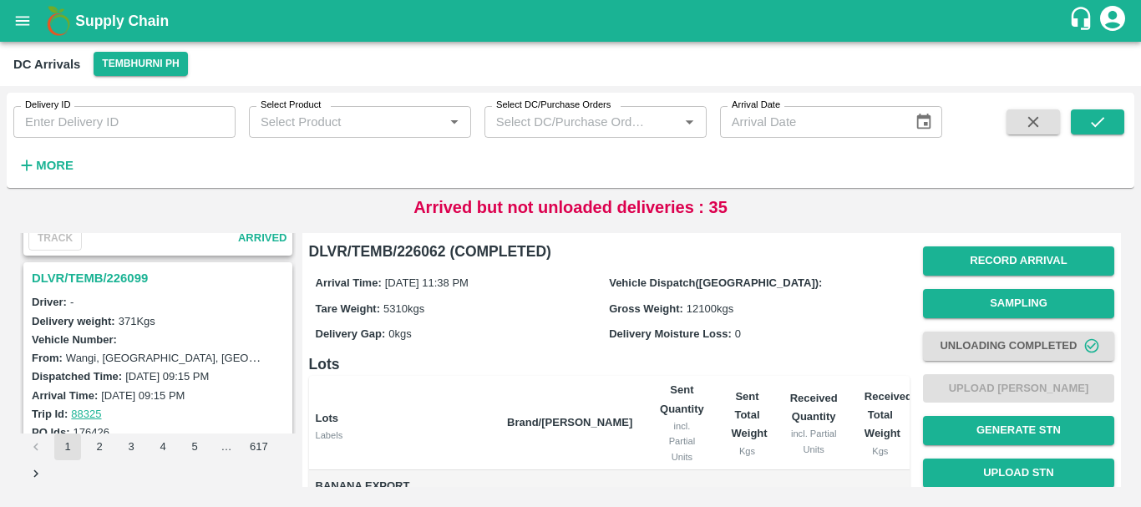
click at [111, 274] on h3 "DLVR/TEMB/226099" at bounding box center [160, 278] width 257 height 22
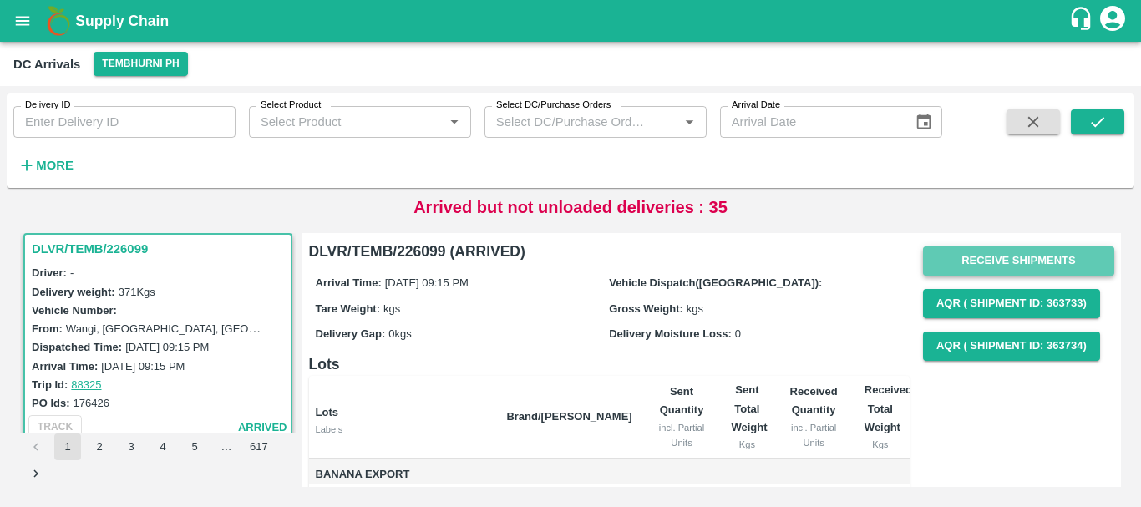
click at [996, 264] on button "Receive Shipments" at bounding box center [1018, 260] width 191 height 29
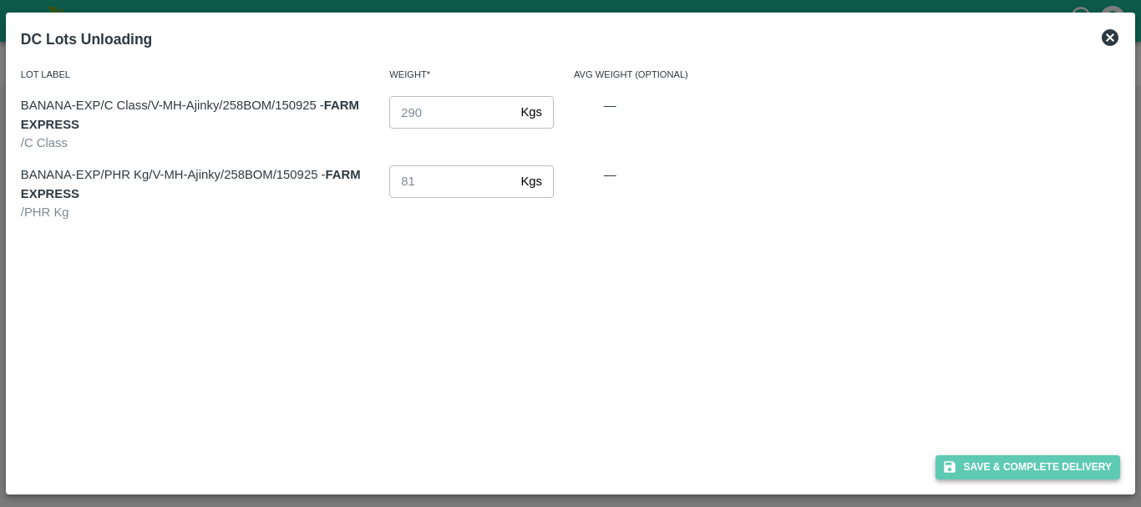
click at [970, 473] on button "Save & Complete Delivery" at bounding box center [1027, 467] width 185 height 24
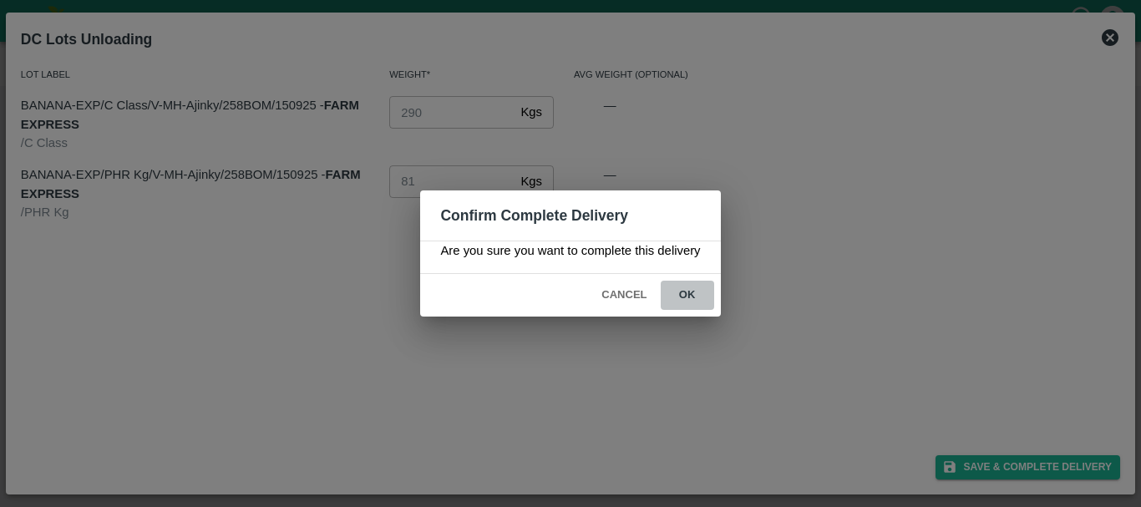
click at [701, 291] on button "ok" at bounding box center [687, 295] width 53 height 29
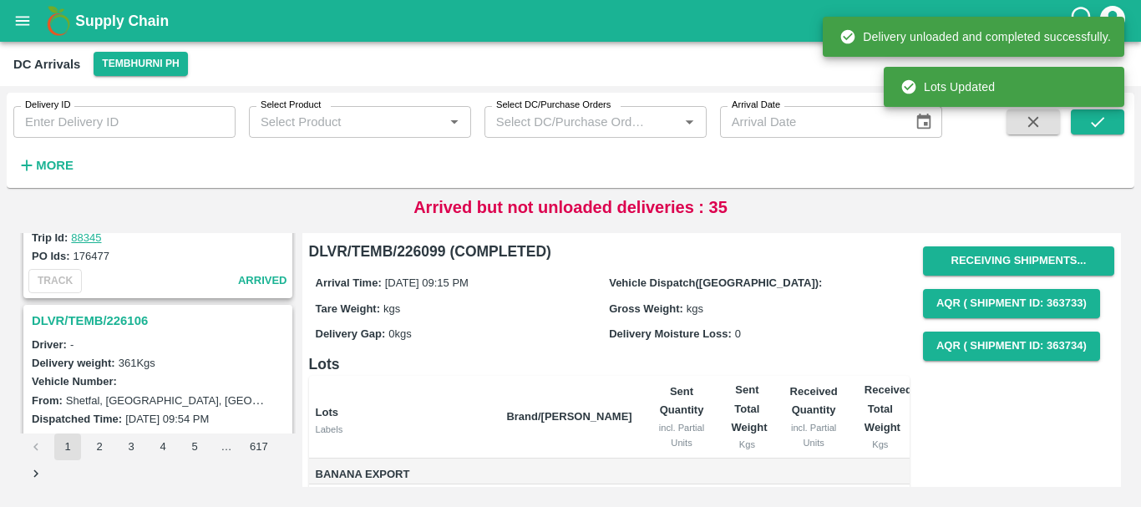
click at [113, 321] on h3 "DLVR/TEMB/226106" at bounding box center [160, 321] width 257 height 22
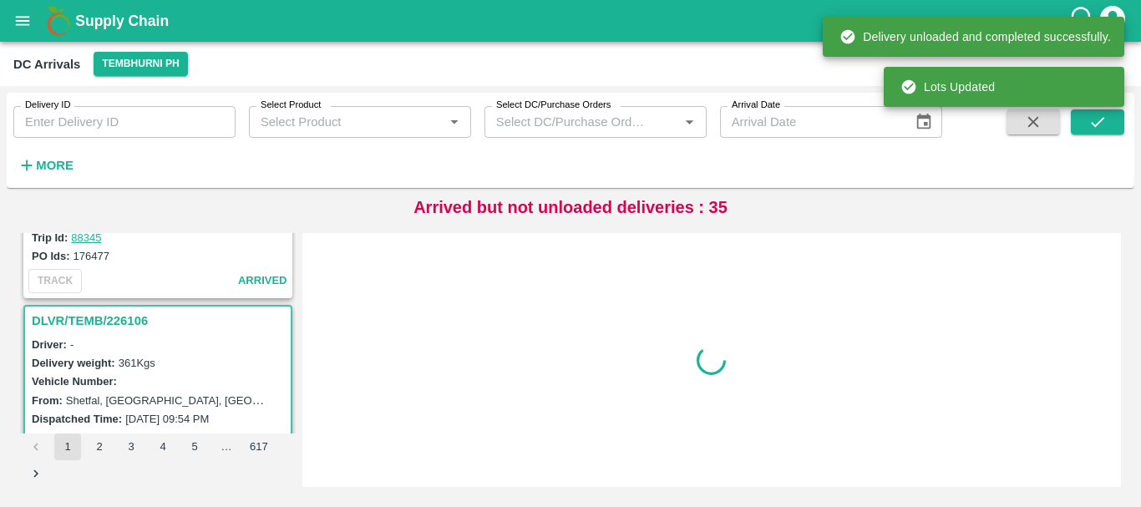
scroll to position [3718, 0]
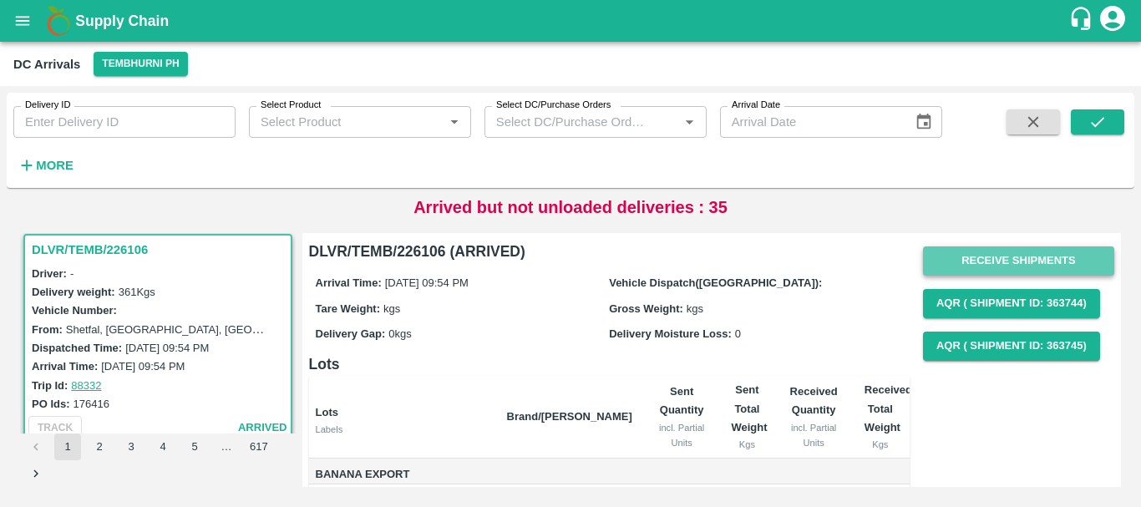
click at [947, 260] on button "Receive Shipments" at bounding box center [1018, 260] width 191 height 29
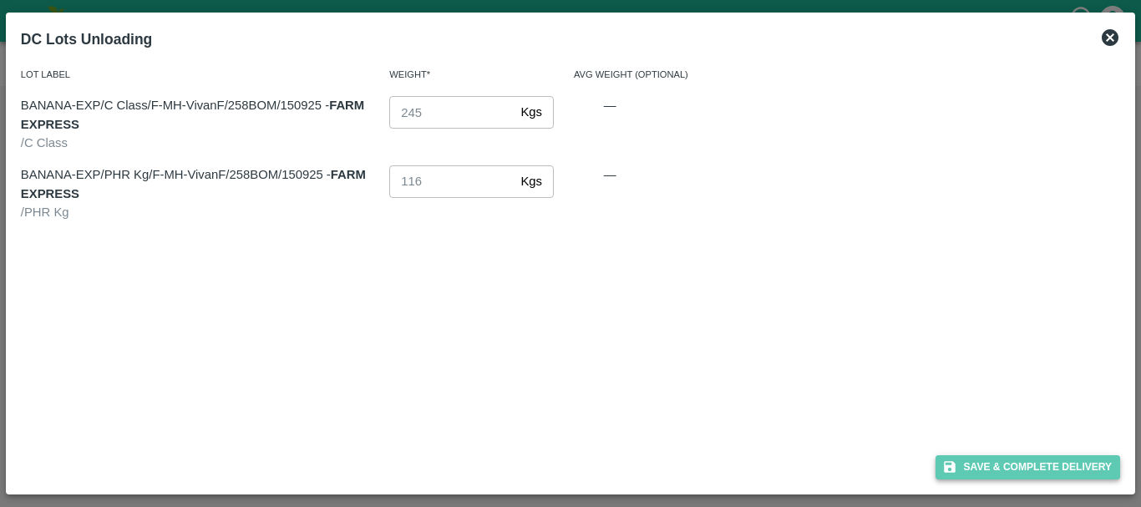
click at [969, 468] on button "Save & Complete Delivery" at bounding box center [1027, 467] width 185 height 24
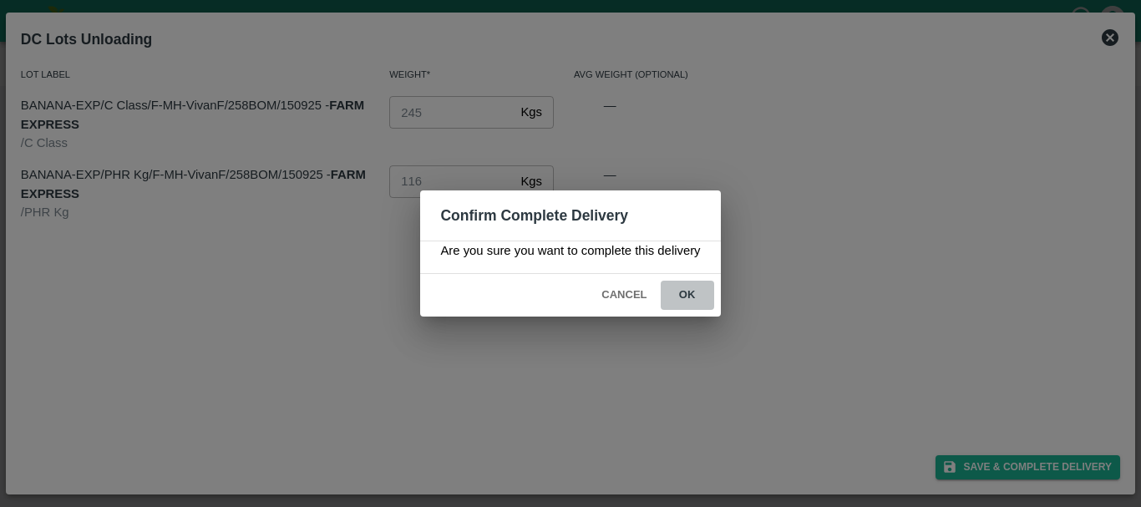
click at [678, 296] on button "ok" at bounding box center [687, 295] width 53 height 29
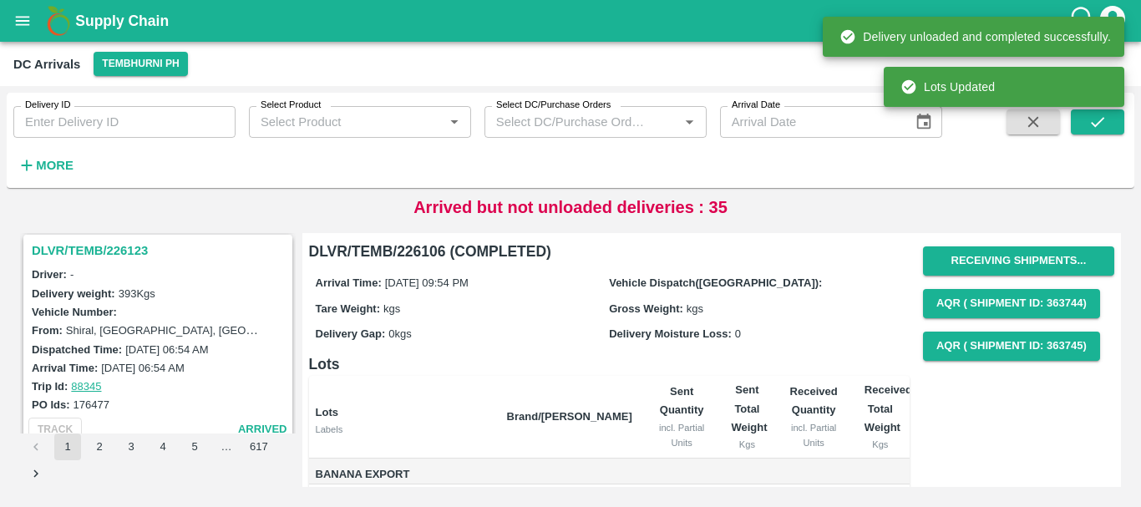
scroll to position [3497, 0]
click at [130, 248] on h3 "DLVR/TEMB/226123" at bounding box center [160, 252] width 257 height 22
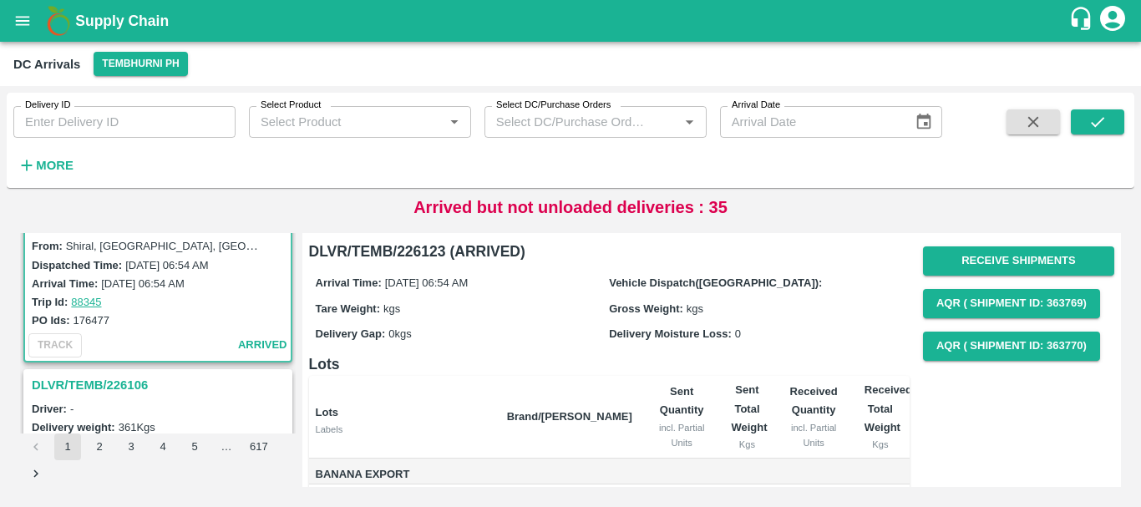
scroll to position [3647, 0]
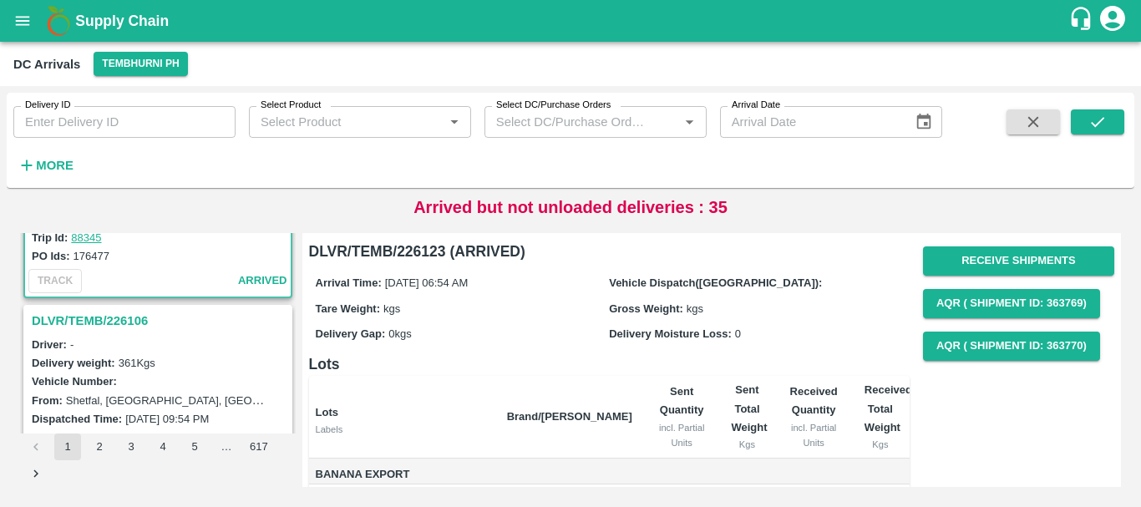
click at [463, 315] on div "Tare Weight: kgs" at bounding box center [463, 308] width 294 height 18
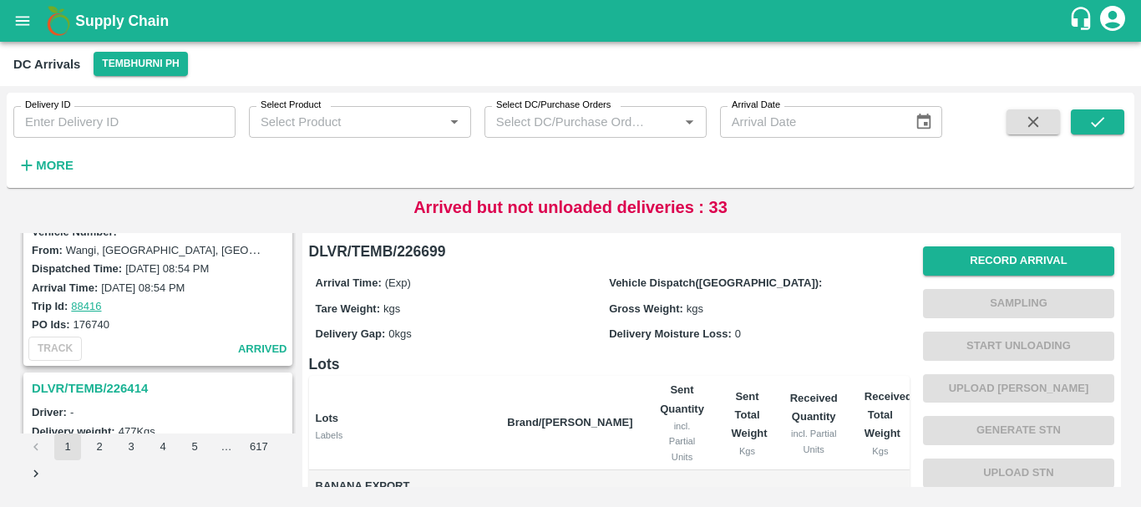
scroll to position [5264, 0]
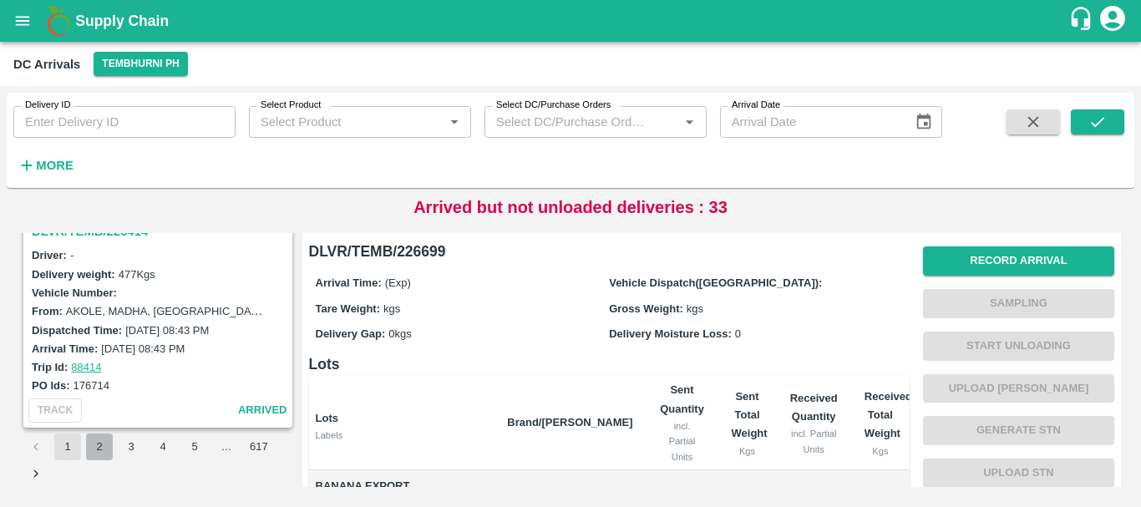
click at [99, 453] on button "2" at bounding box center [99, 446] width 27 height 27
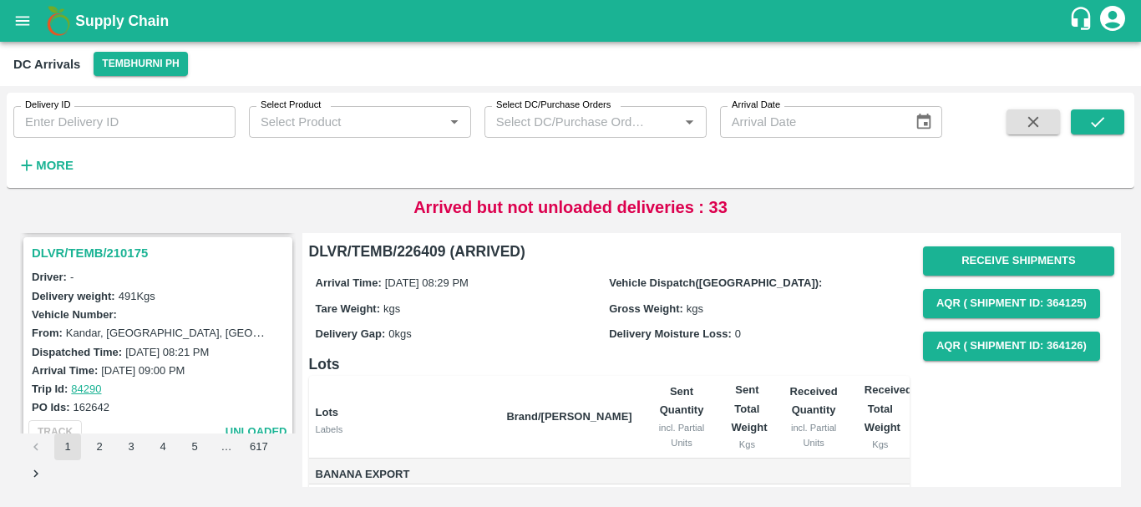
scroll to position [5264, 0]
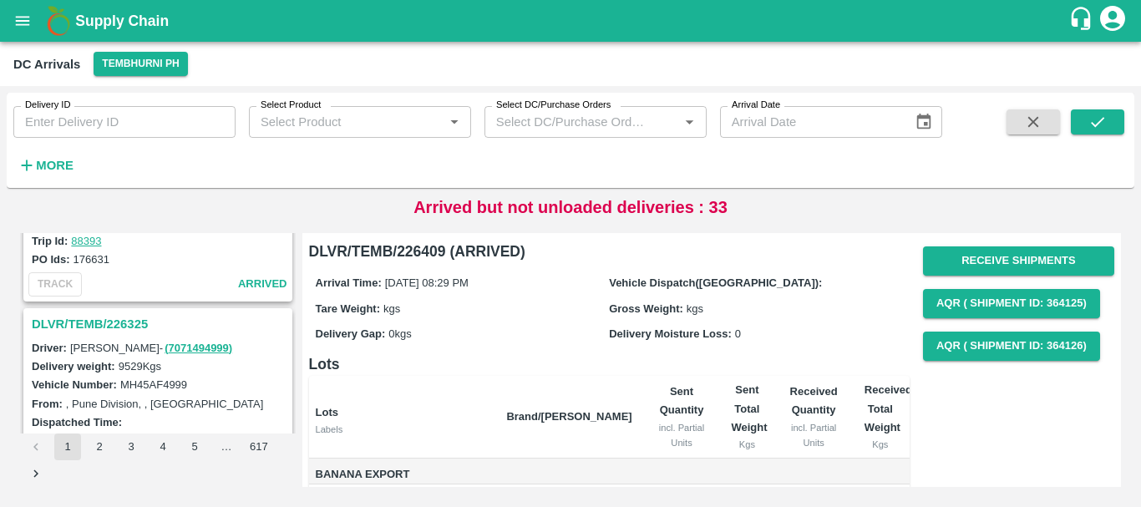
click at [117, 322] on h3 "DLVR/TEMB/226325" at bounding box center [160, 324] width 257 height 22
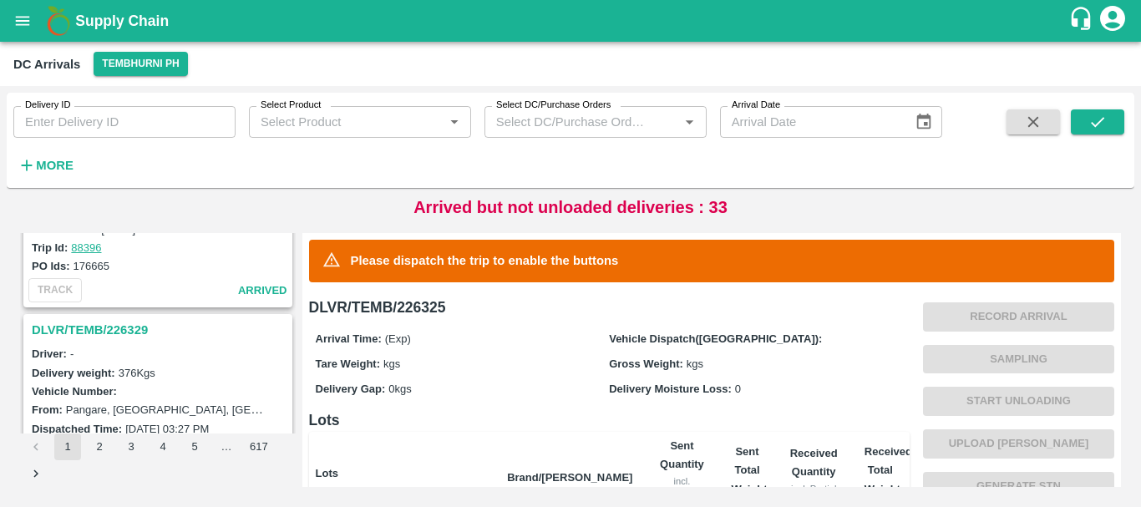
scroll to position [1671, 0]
click at [135, 331] on h3 "DLVR/TEMB/226329" at bounding box center [160, 331] width 257 height 22
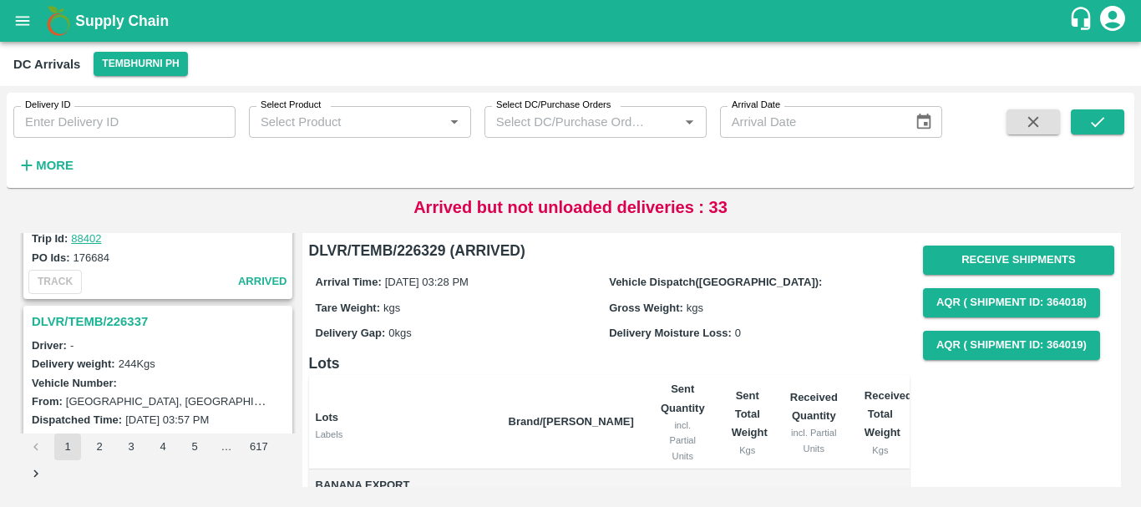
scroll to position [1462, 0]
click at [111, 322] on h3 "DLVR/TEMB/226337" at bounding box center [160, 323] width 257 height 22
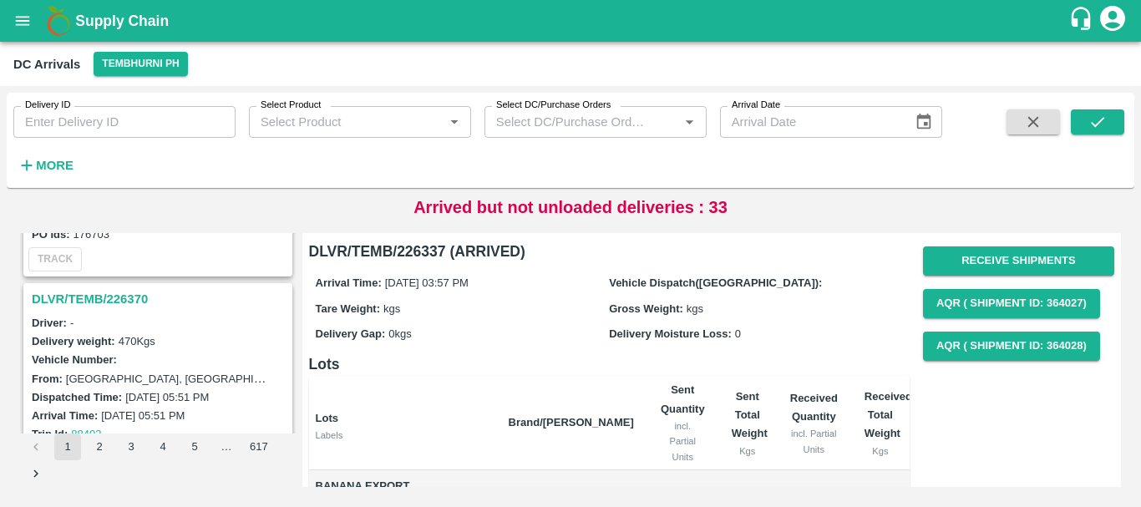
click at [116, 300] on h3 "DLVR/TEMB/226370" at bounding box center [160, 299] width 257 height 22
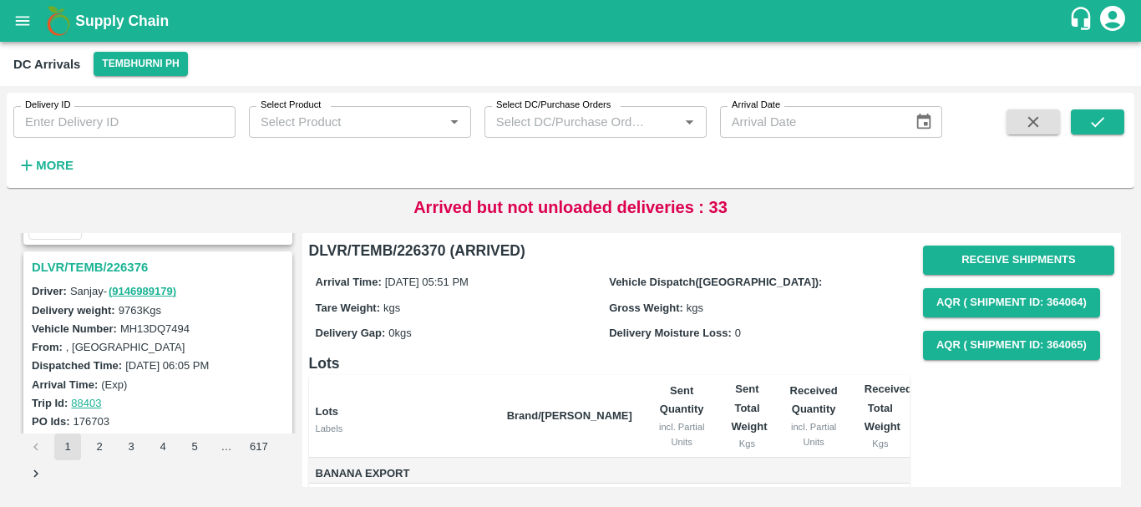
click at [135, 271] on h3 "DLVR/TEMB/226376" at bounding box center [160, 267] width 257 height 22
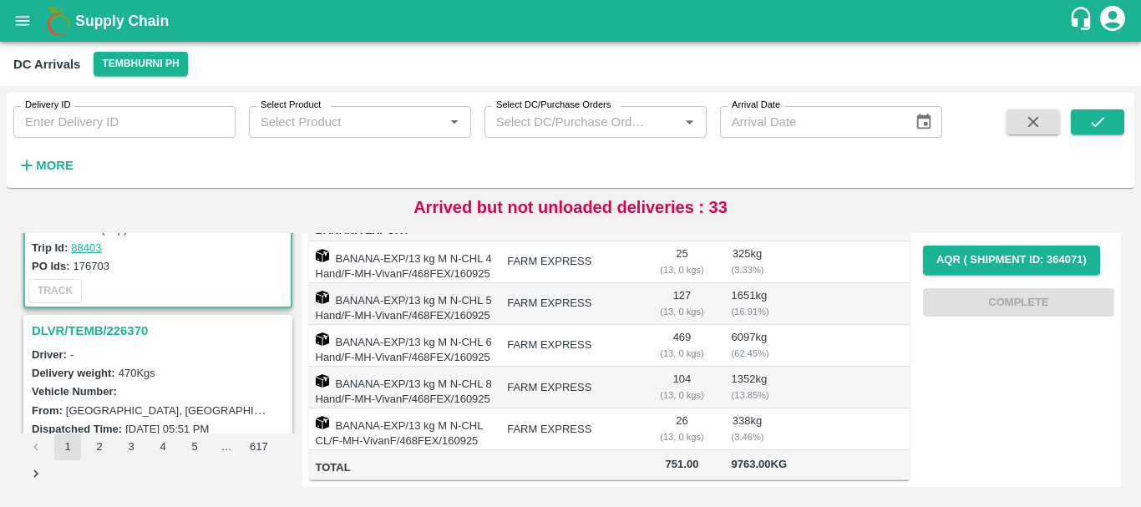
scroll to position [1243, 0]
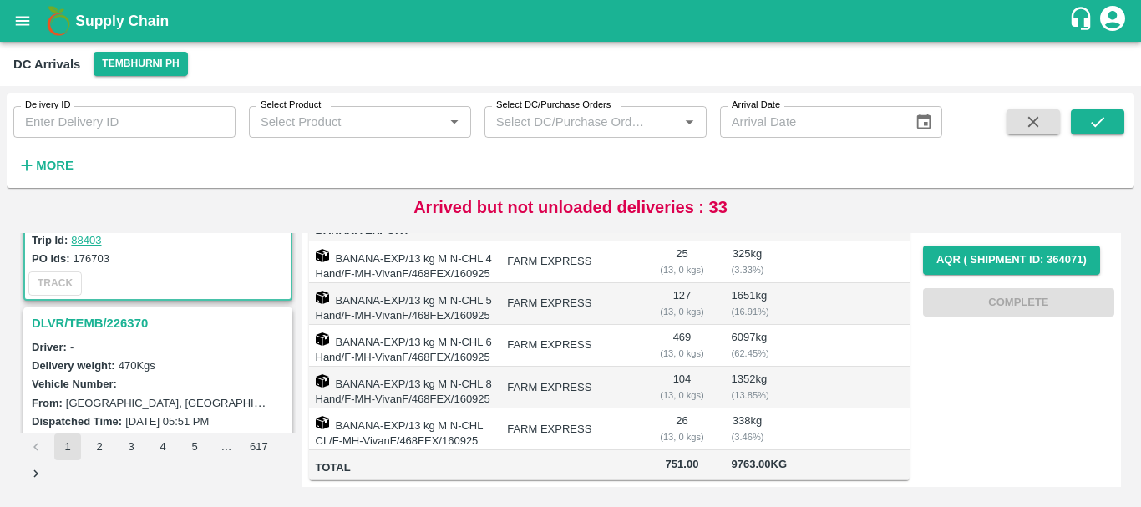
click at [100, 325] on h3 "DLVR/TEMB/226370" at bounding box center [160, 323] width 257 height 22
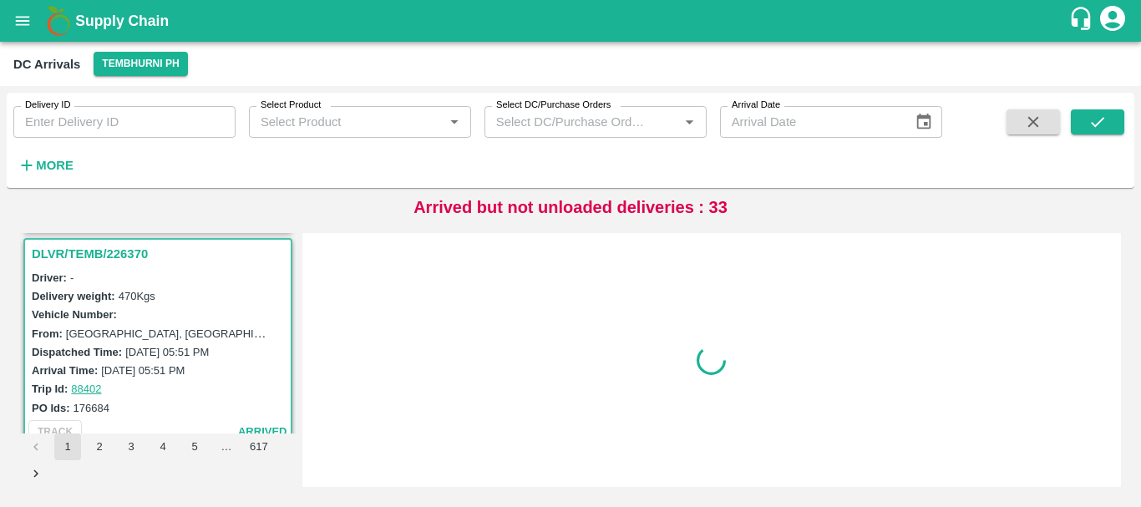
scroll to position [1316, 0]
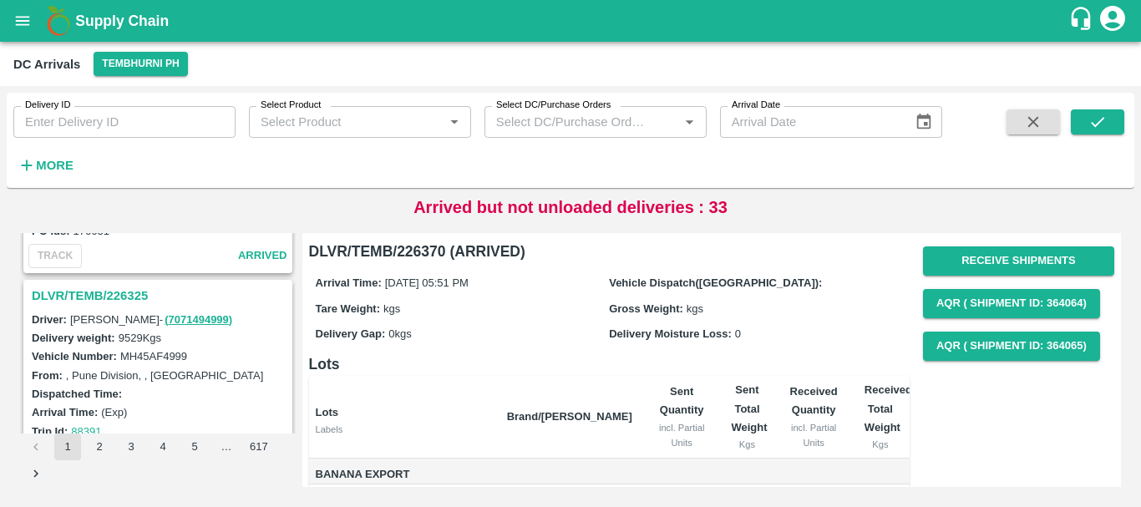
click at [118, 296] on h3 "DLVR/TEMB/226325" at bounding box center [160, 296] width 257 height 22
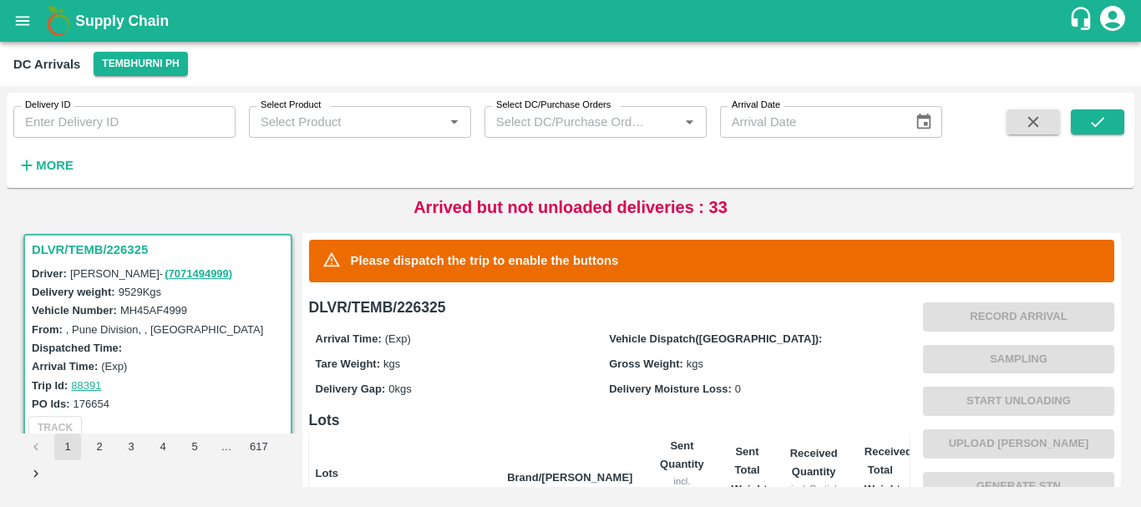
drag, startPoint x: 210, startPoint y: 359, endPoint x: 127, endPoint y: 405, distance: 94.6
click at [127, 405] on div "PO Ids: 176654" at bounding box center [160, 403] width 257 height 18
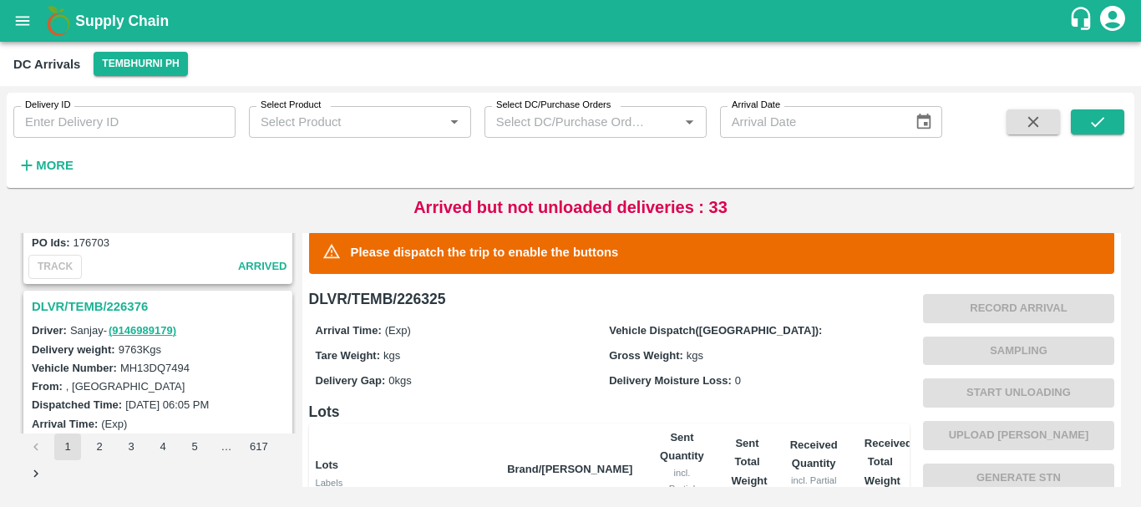
scroll to position [1040, 0]
click at [123, 307] on h3 "DLVR/TEMB/226376" at bounding box center [160, 308] width 257 height 22
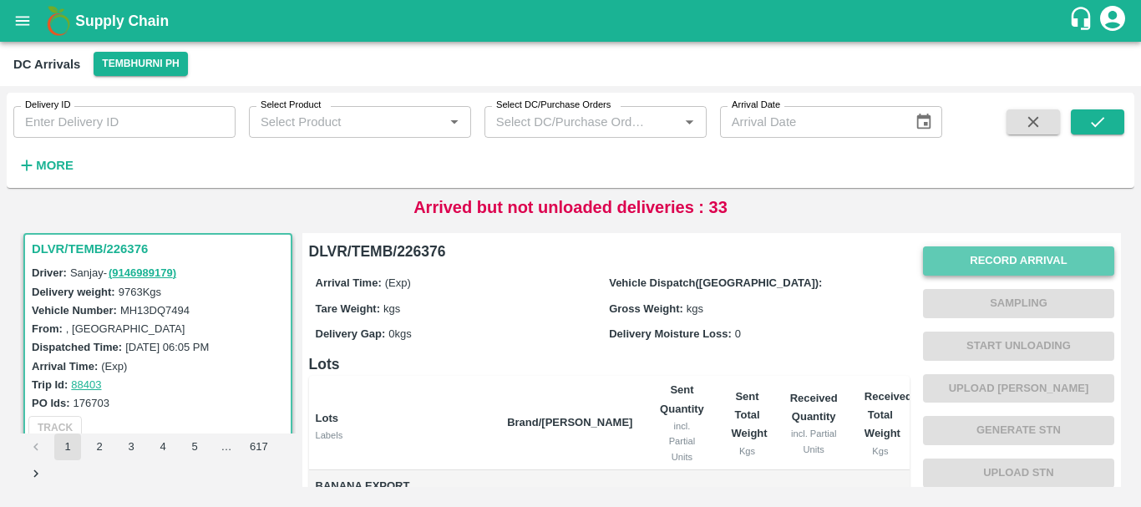
click at [1007, 255] on button "Record Arrival" at bounding box center [1018, 260] width 191 height 29
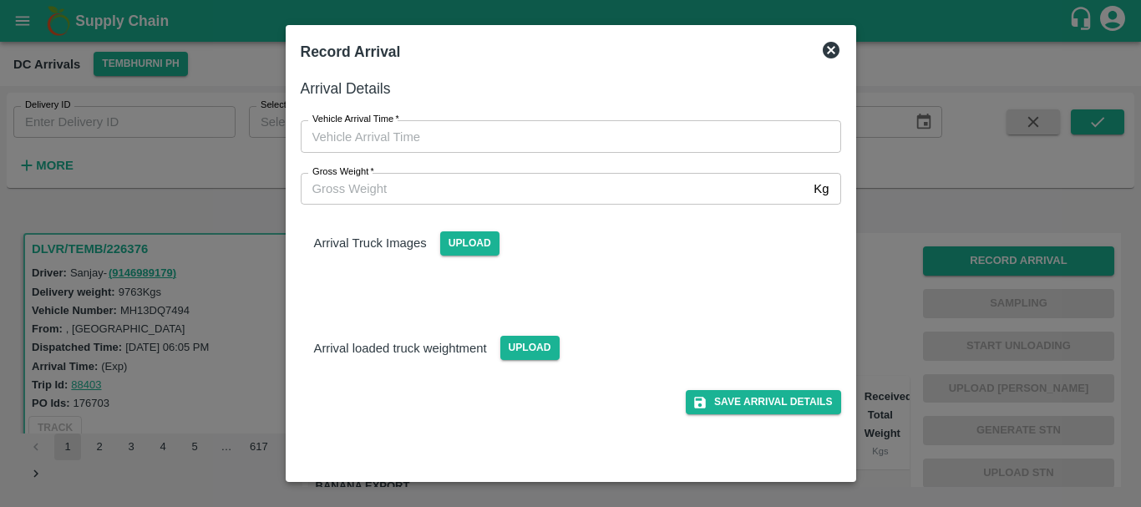
type input "DD/MM/YYYY hh:mm aa"
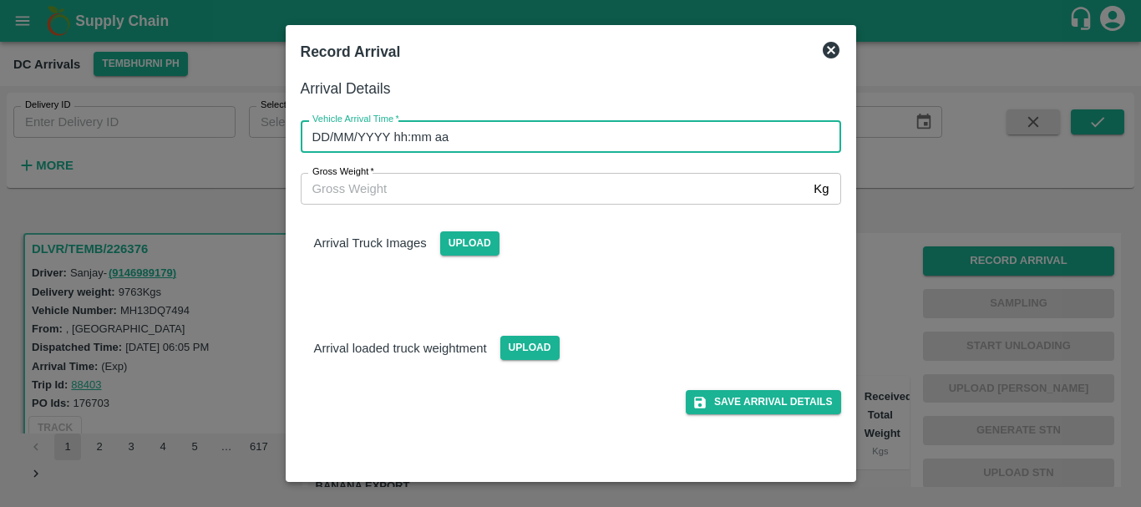
click at [751, 144] on input "DD/MM/YYYY hh:mm aa" at bounding box center [565, 136] width 529 height 32
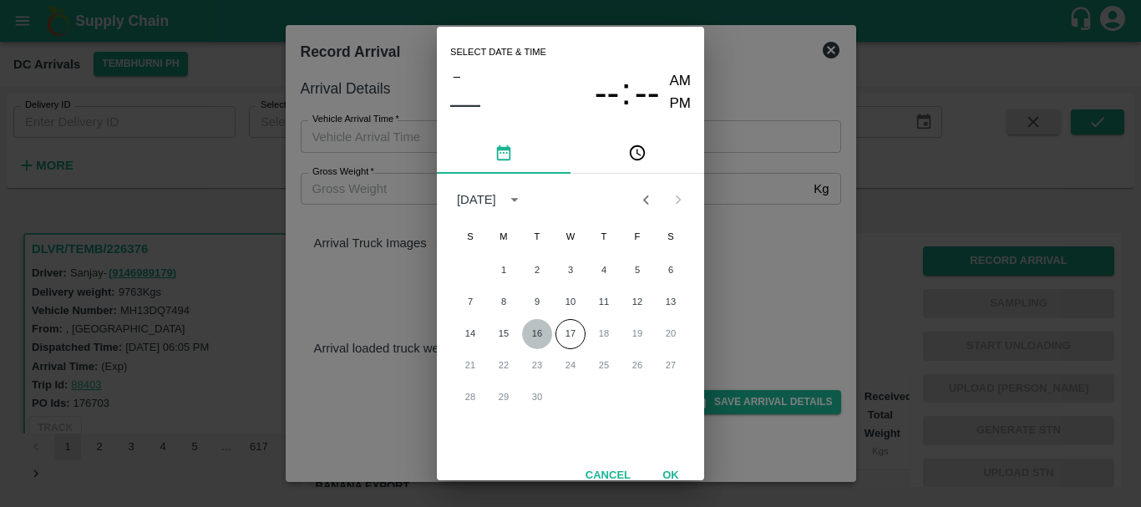
click at [535, 336] on button "16" at bounding box center [537, 334] width 30 height 30
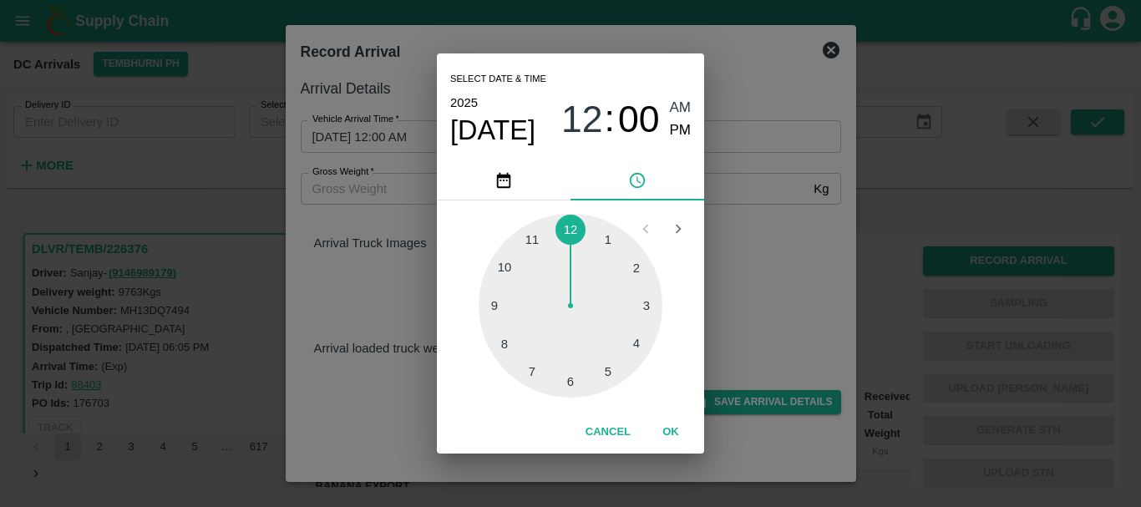
click at [530, 243] on div at bounding box center [571, 306] width 184 height 184
click at [628, 276] on div at bounding box center [571, 306] width 184 height 184
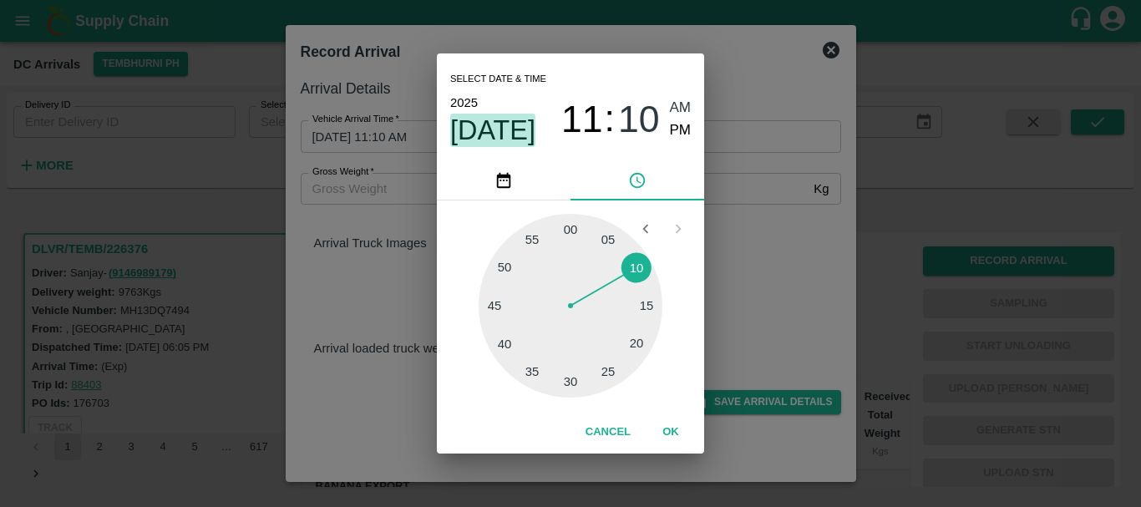
click at [515, 131] on span "Sep 16" at bounding box center [492, 130] width 85 height 33
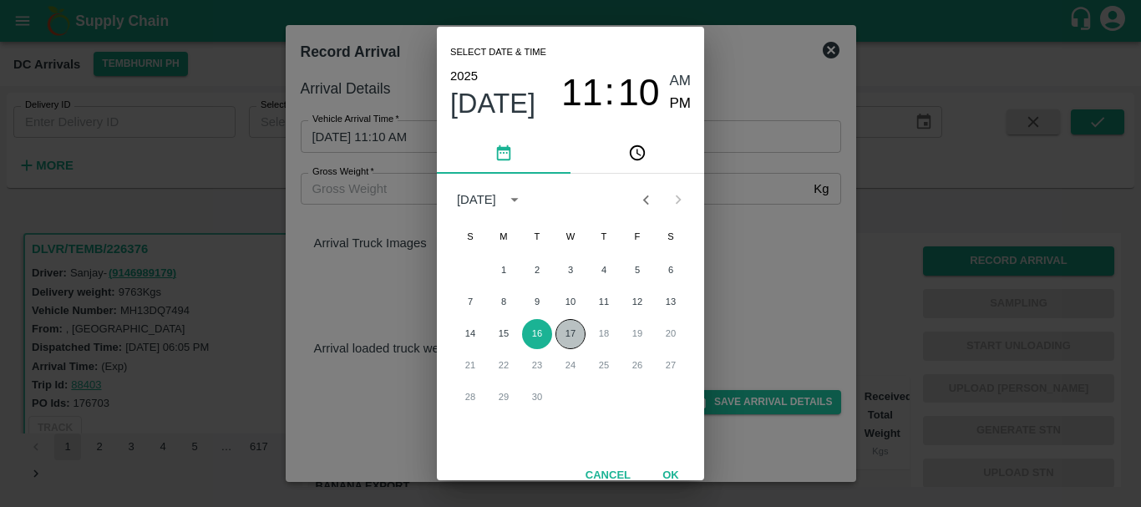
click at [564, 338] on button "17" at bounding box center [570, 334] width 30 height 30
type input "17/09/2025 11:10 AM"
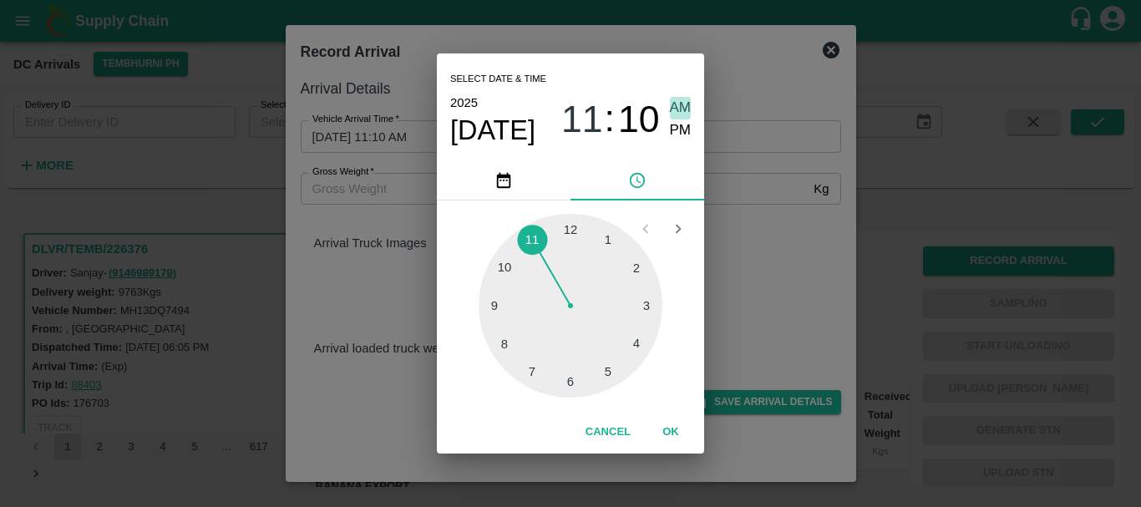
click at [675, 111] on span "AM" at bounding box center [681, 108] width 22 height 23
click at [734, 262] on div "Select date & time 2025 Sep 17 11 : 10 AM PM 1 2 3 4 5 6 7 8 9 10 11 12 Cancel …" at bounding box center [570, 253] width 1141 height 507
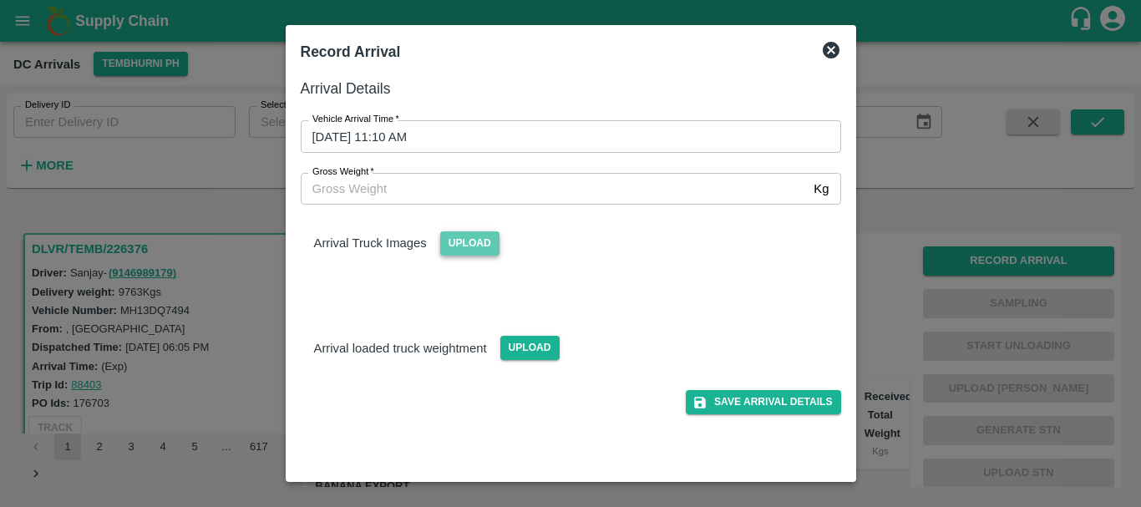
click at [466, 239] on span "Upload" at bounding box center [469, 243] width 59 height 24
click at [0, 0] on input "Upload" at bounding box center [0, 0] width 0 height 0
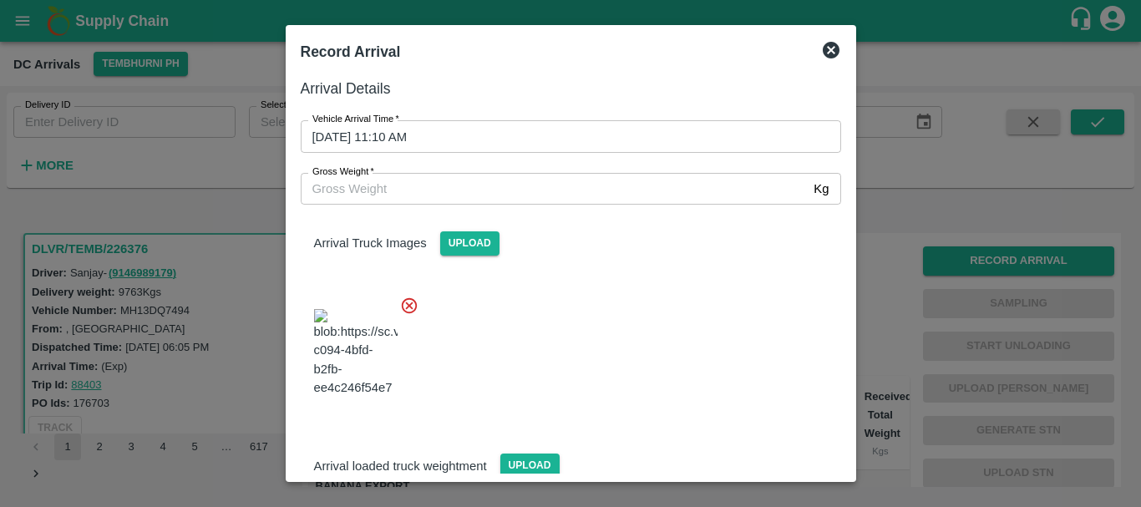
scroll to position [126, 0]
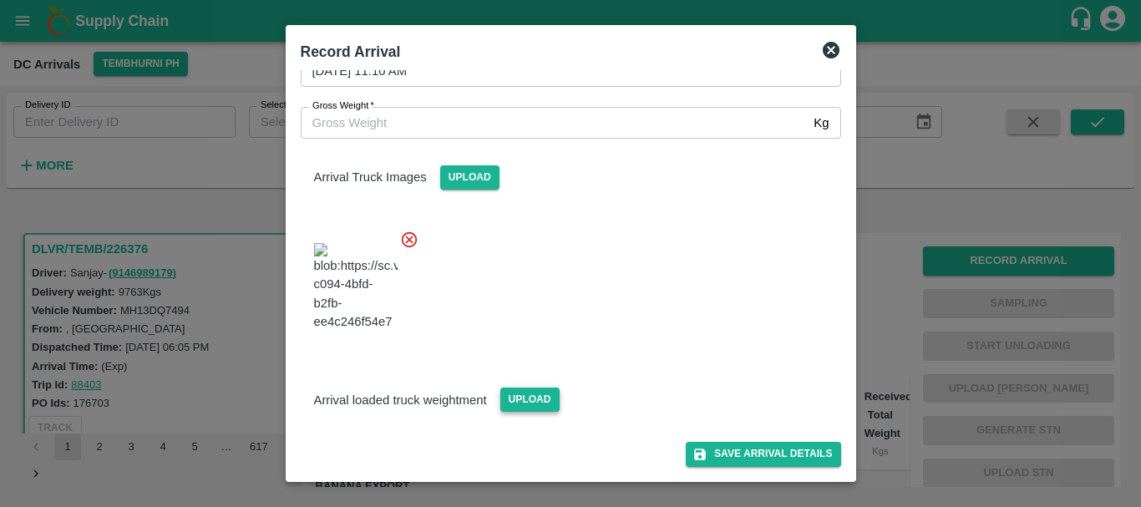
click at [514, 392] on span "Upload" at bounding box center [529, 400] width 59 height 24
click at [0, 0] on input "Upload" at bounding box center [0, 0] width 0 height 0
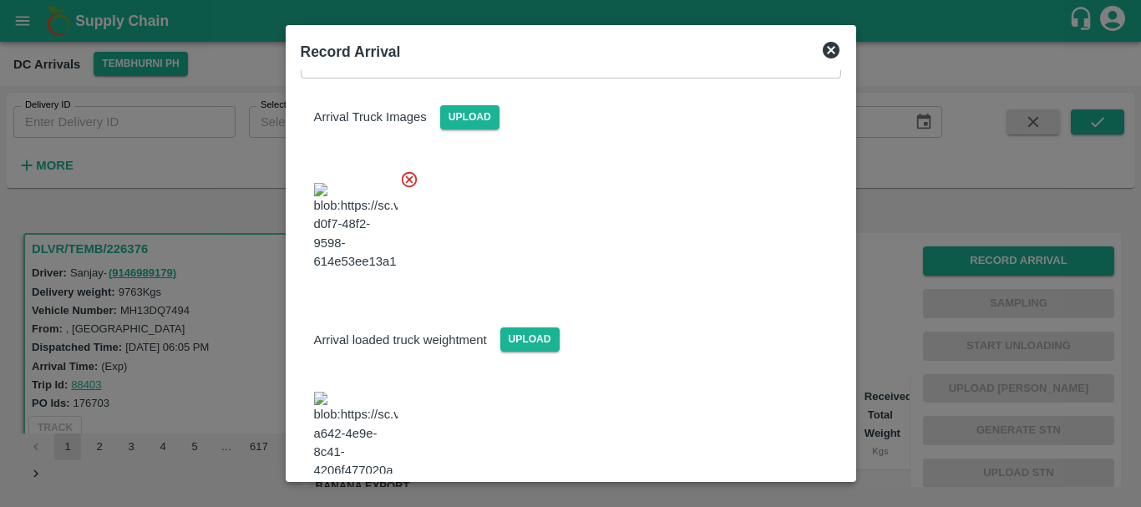
scroll to position [211, 0]
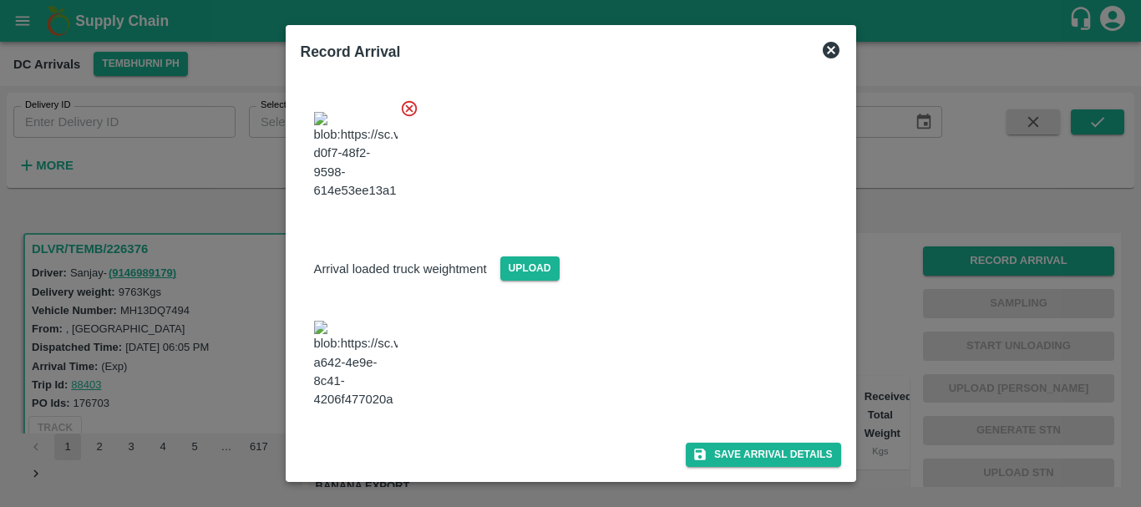
click at [371, 395] on img at bounding box center [356, 365] width 84 height 88
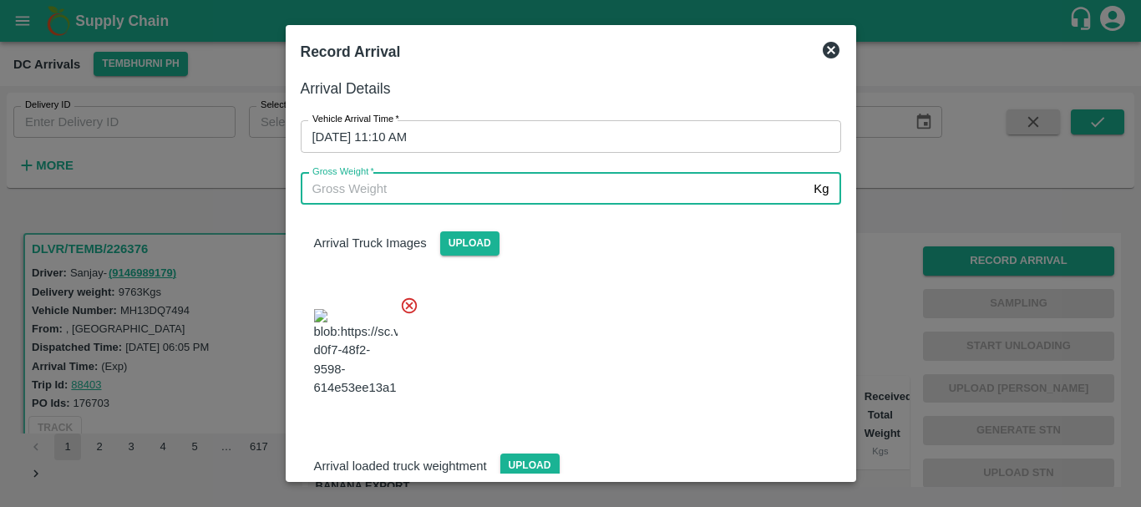
click at [402, 180] on input "Gross Weight   *" at bounding box center [554, 189] width 507 height 32
type input "16970"
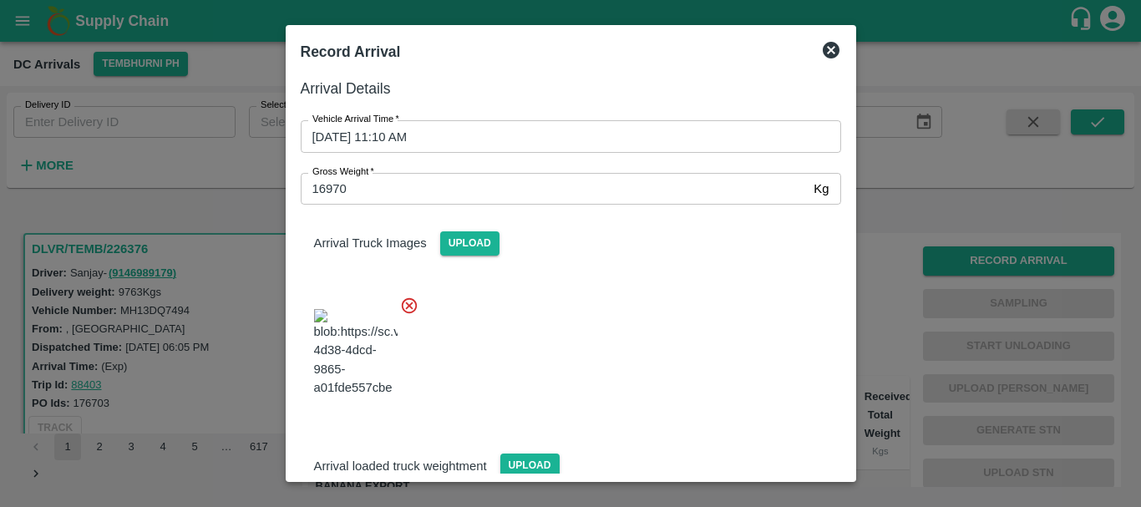
click at [535, 335] on div at bounding box center [564, 347] width 554 height 131
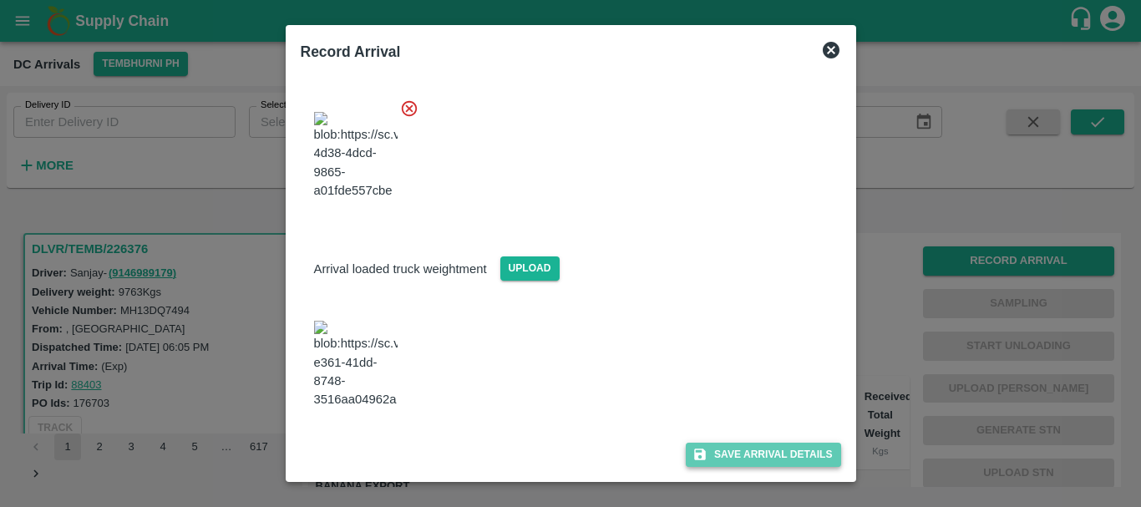
click at [686, 446] on button "Save Arrival Details" at bounding box center [763, 455] width 155 height 24
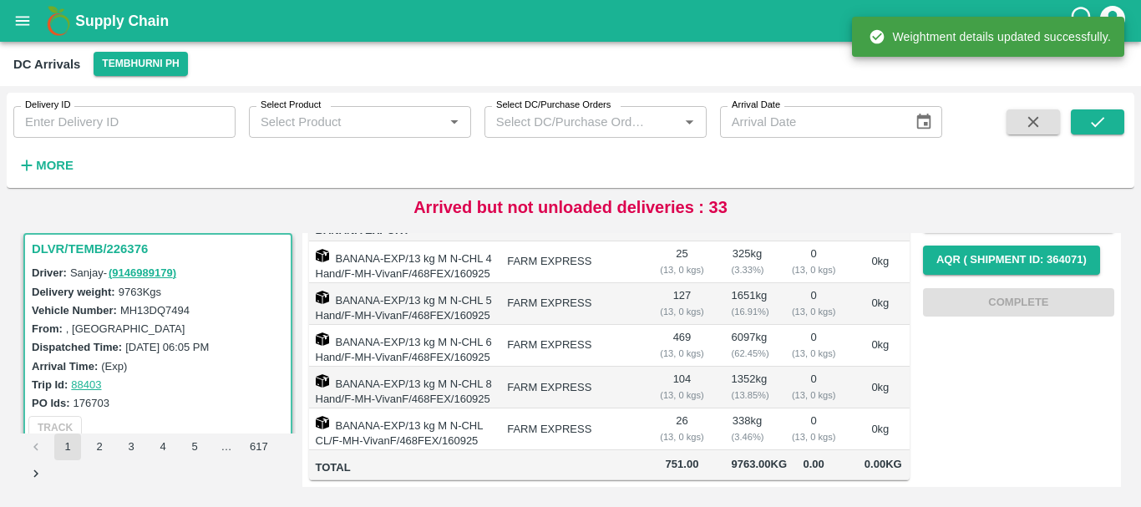
scroll to position [0, 0]
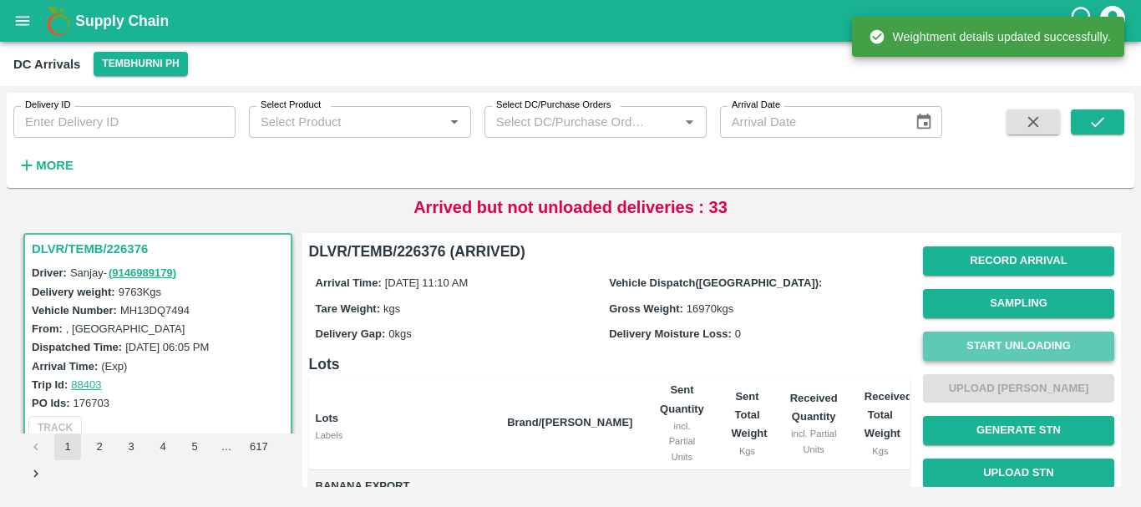
click at [989, 344] on button "Start Unloading" at bounding box center [1018, 346] width 191 height 29
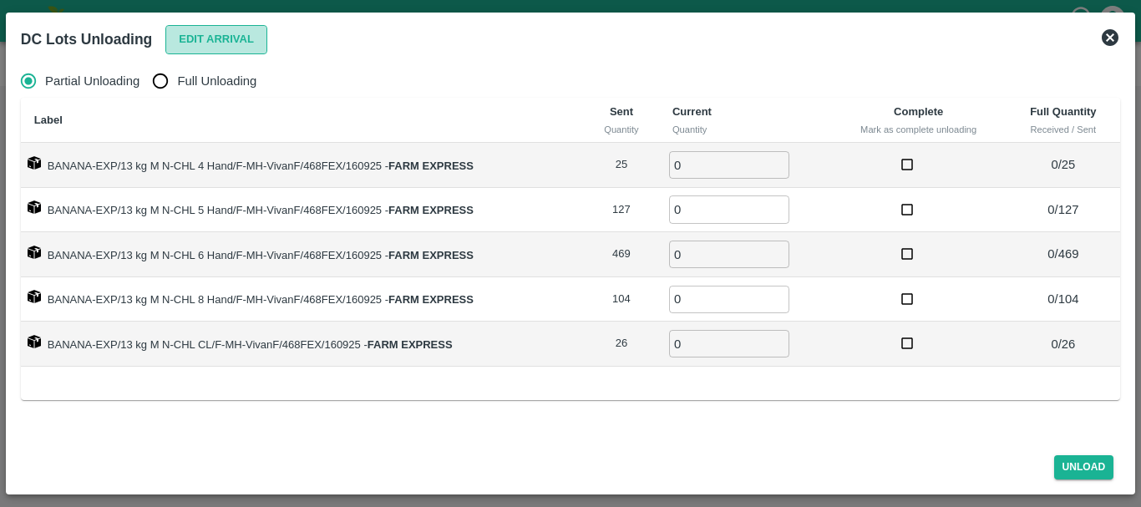
click at [190, 41] on button "Edit Arrival" at bounding box center [216, 39] width 102 height 29
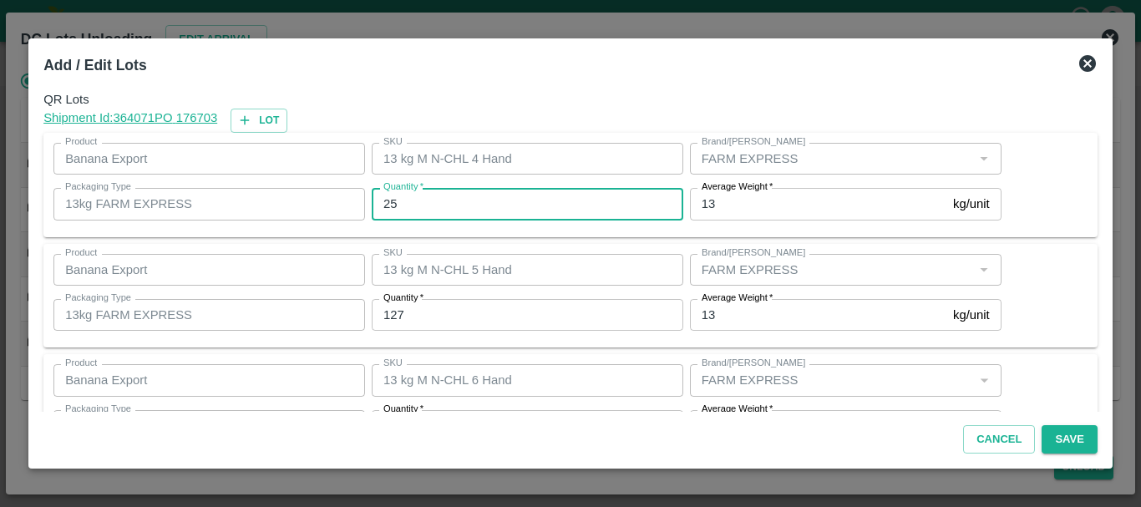
click at [439, 205] on input "25" at bounding box center [528, 204] width 312 height 32
type input "2"
type input "28"
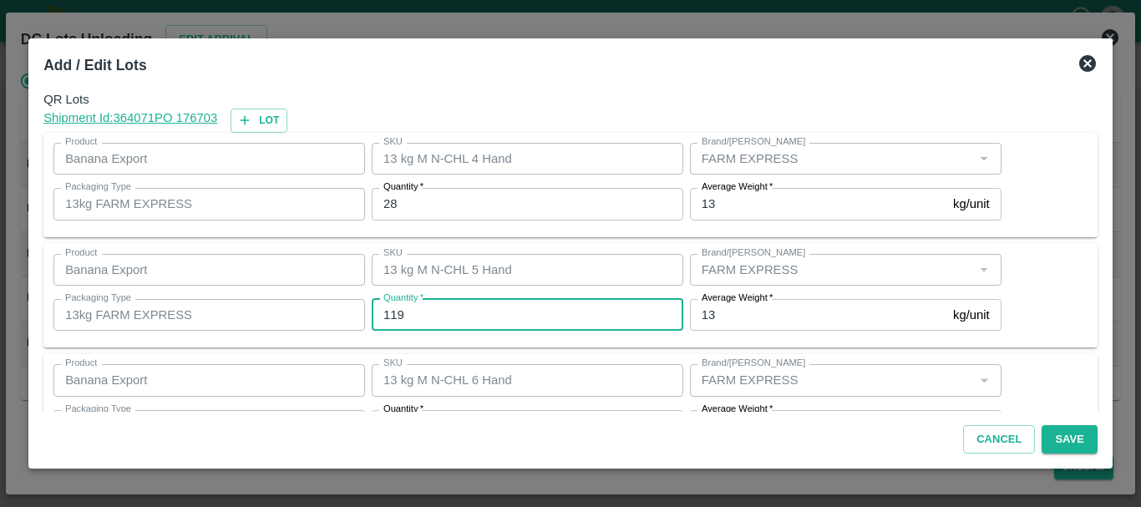
type input "119"
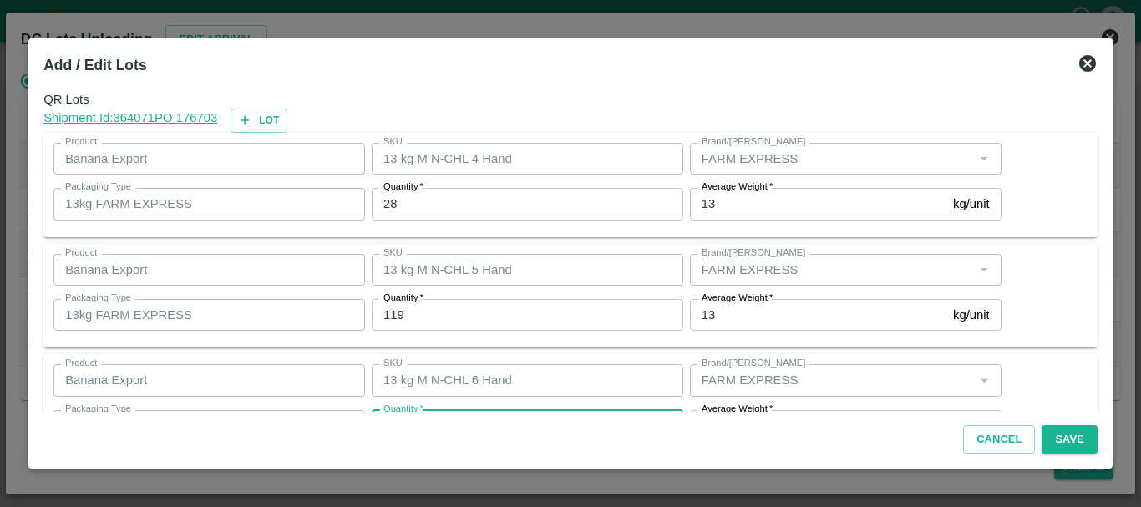
scroll to position [30, 0]
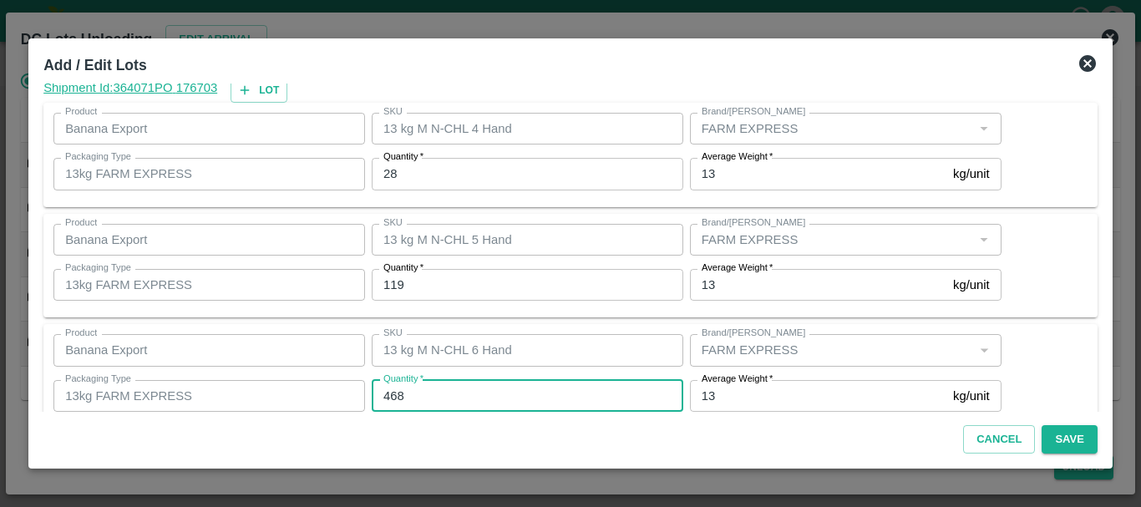
type input "468"
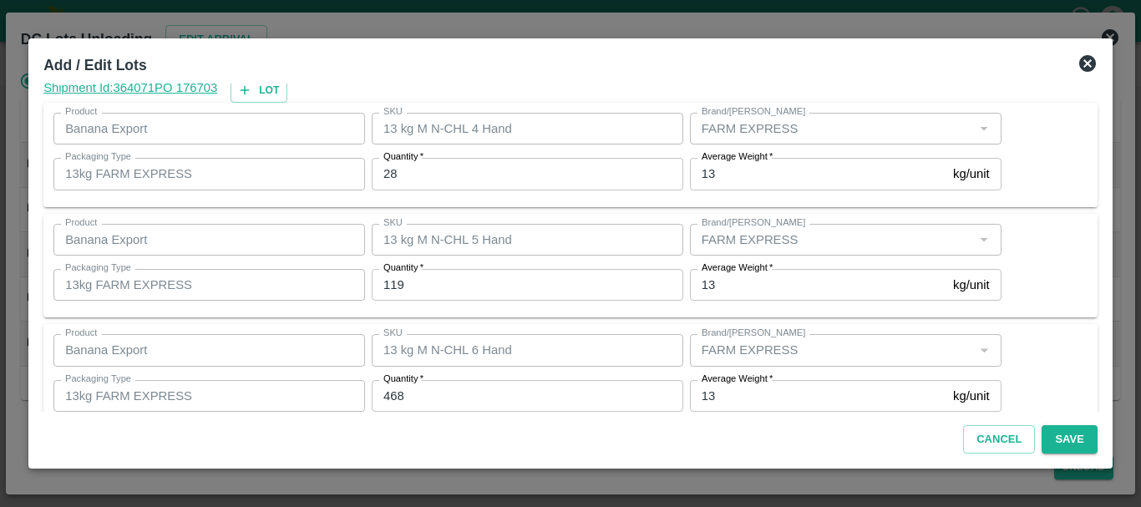
scroll to position [282, 0]
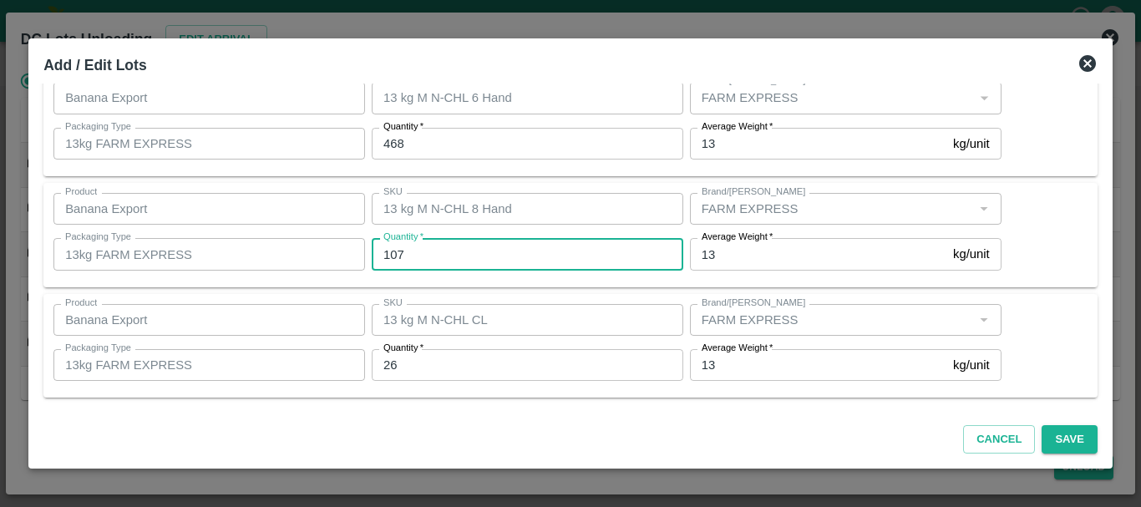
type input "107"
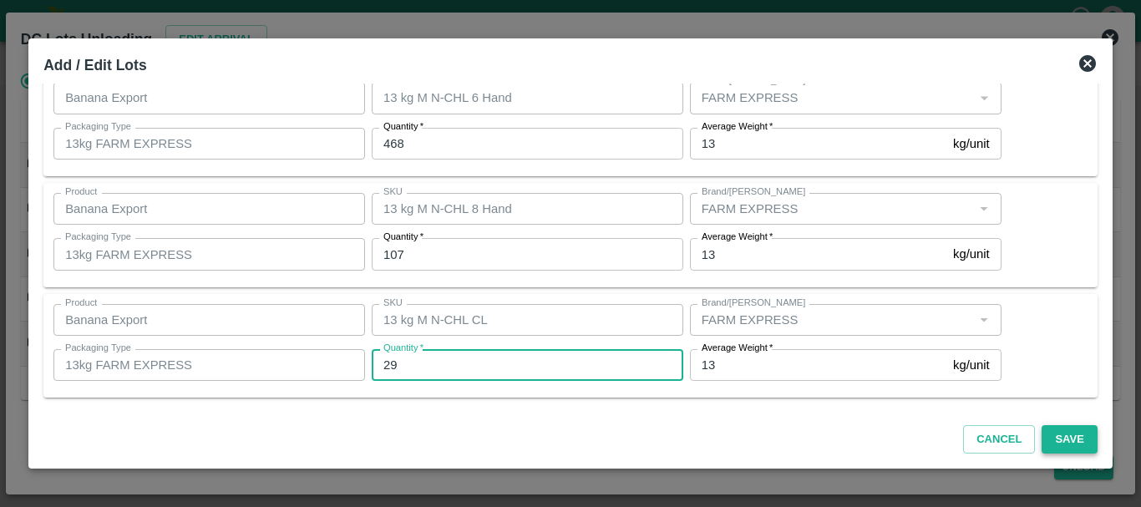
type input "29"
click at [1066, 430] on button "Save" at bounding box center [1069, 439] width 55 height 29
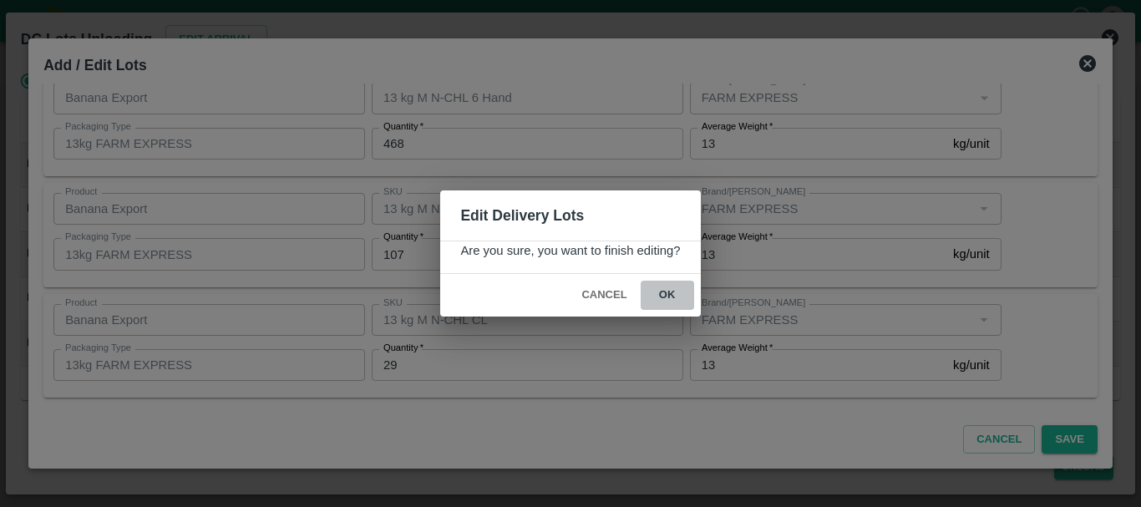
click at [668, 295] on button "ok" at bounding box center [667, 295] width 53 height 29
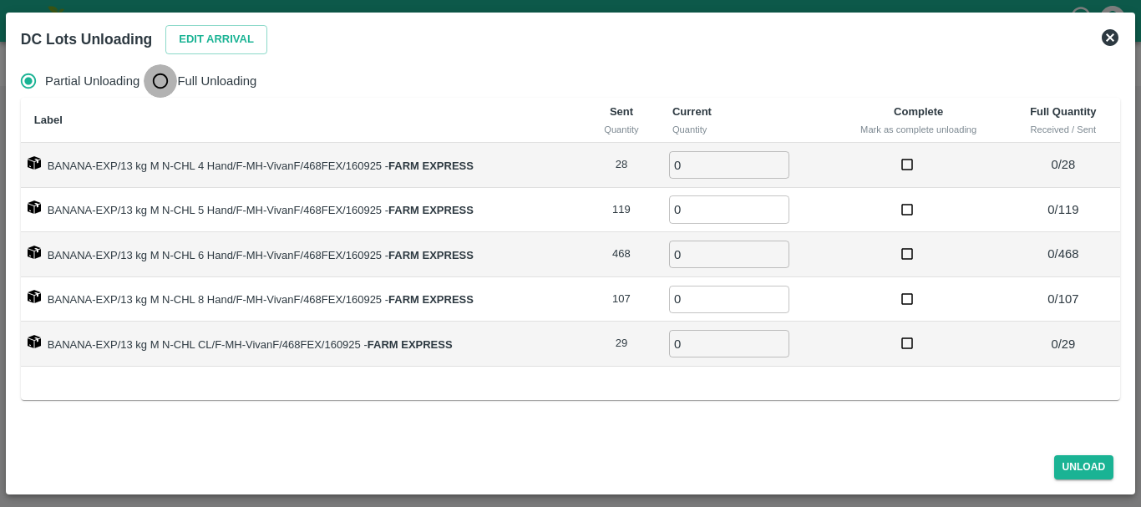
click at [167, 84] on input "Full Unloading" at bounding box center [160, 80] width 33 height 33
radio input "true"
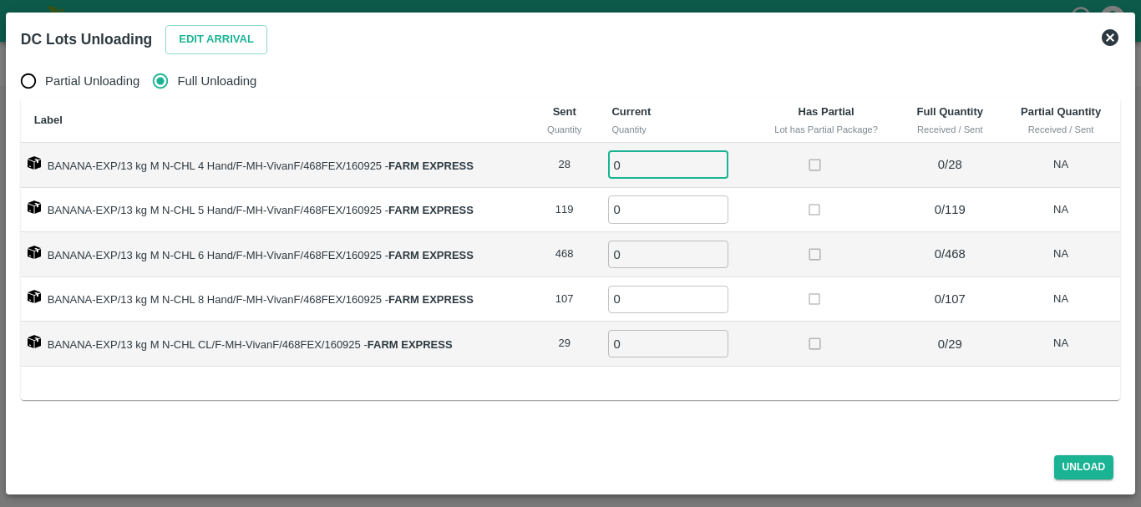
click at [644, 175] on input "0" at bounding box center [668, 165] width 120 height 28
type input "028"
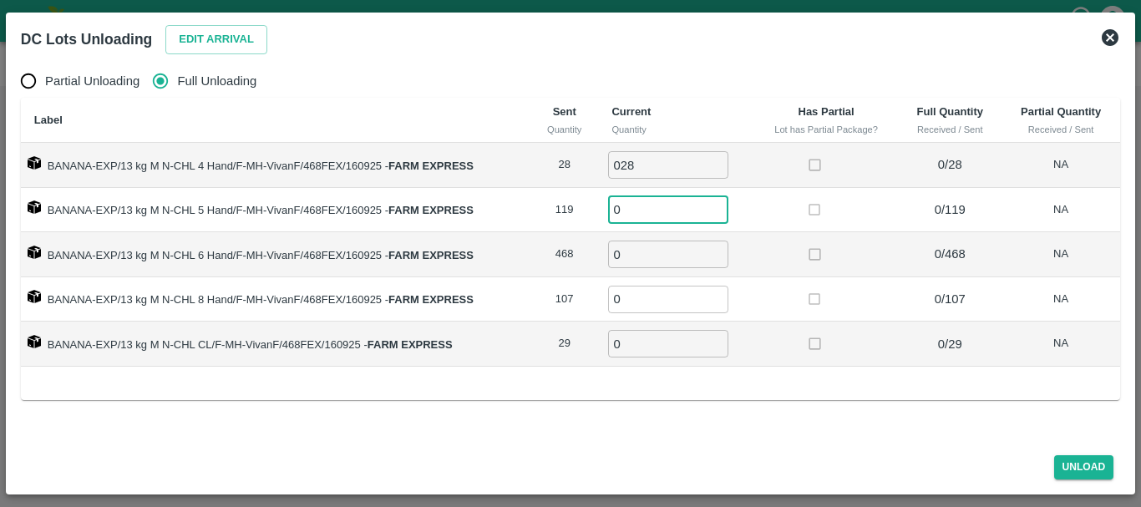
click at [631, 215] on input "0" at bounding box center [668, 209] width 120 height 28
type input "119"
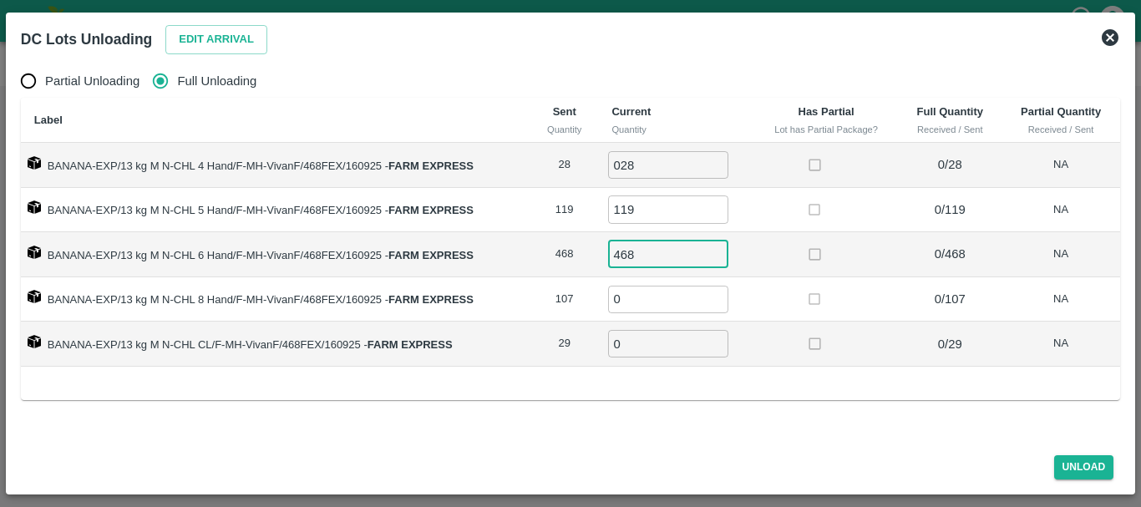
type input "468"
type input "107"
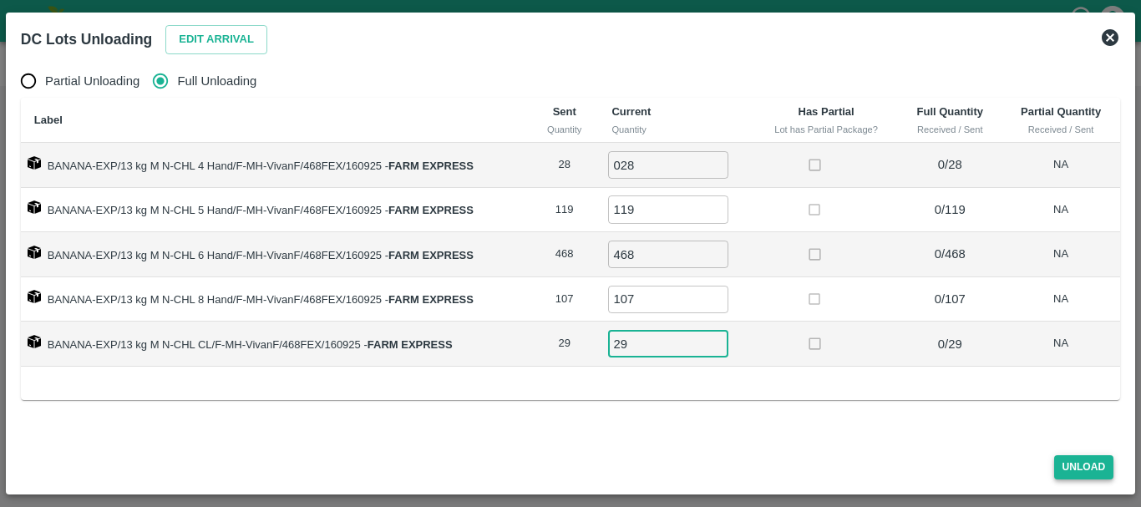
type input "29"
click at [1082, 462] on button "Unload" at bounding box center [1084, 467] width 60 height 24
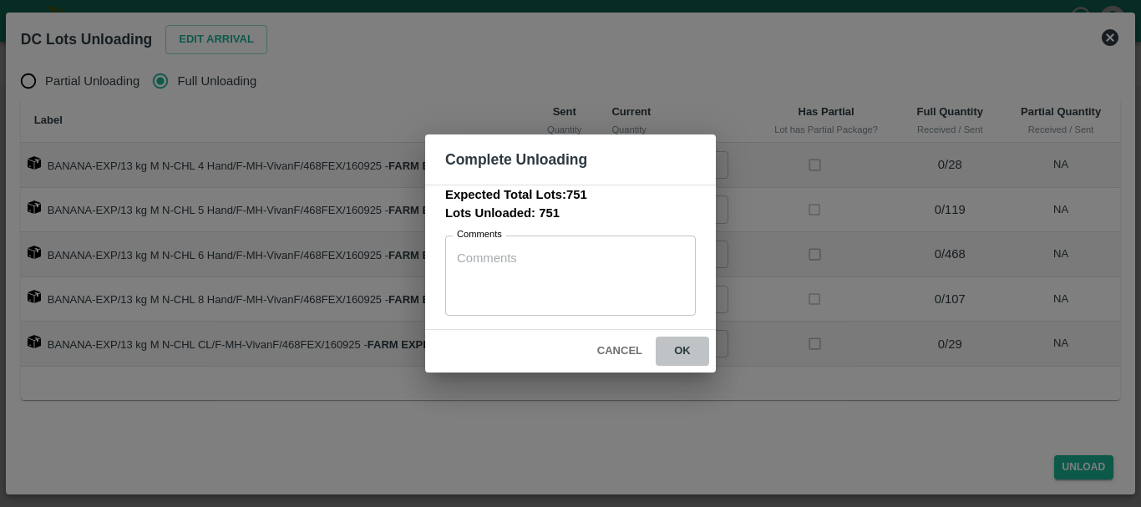
click at [673, 353] on button "ok" at bounding box center [682, 351] width 53 height 29
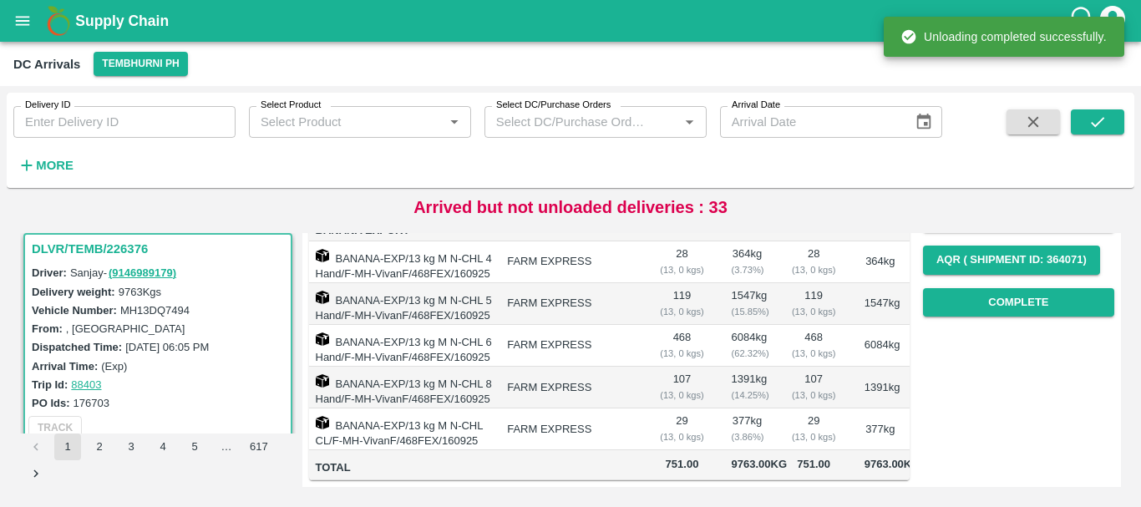
scroll to position [0, 0]
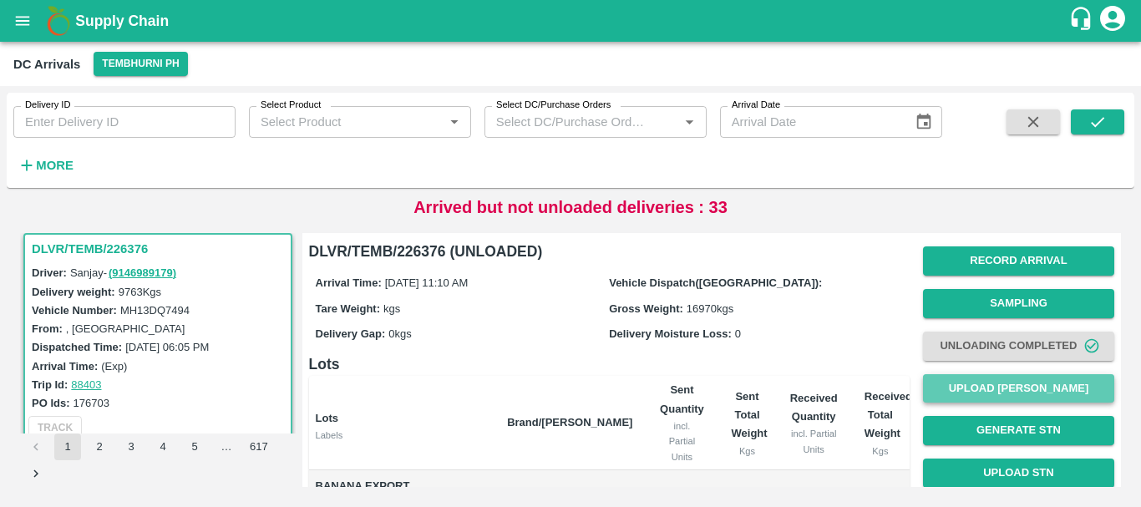
click at [925, 392] on button "Upload Tare Weight" at bounding box center [1018, 388] width 191 height 29
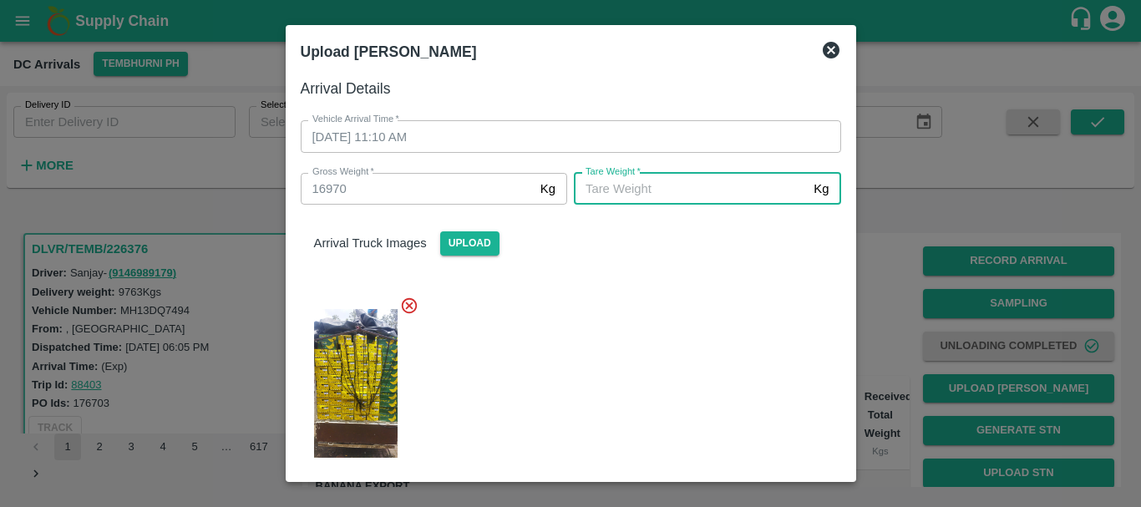
click at [643, 187] on input "Tare Weight   *" at bounding box center [690, 189] width 233 height 32
type input "6225"
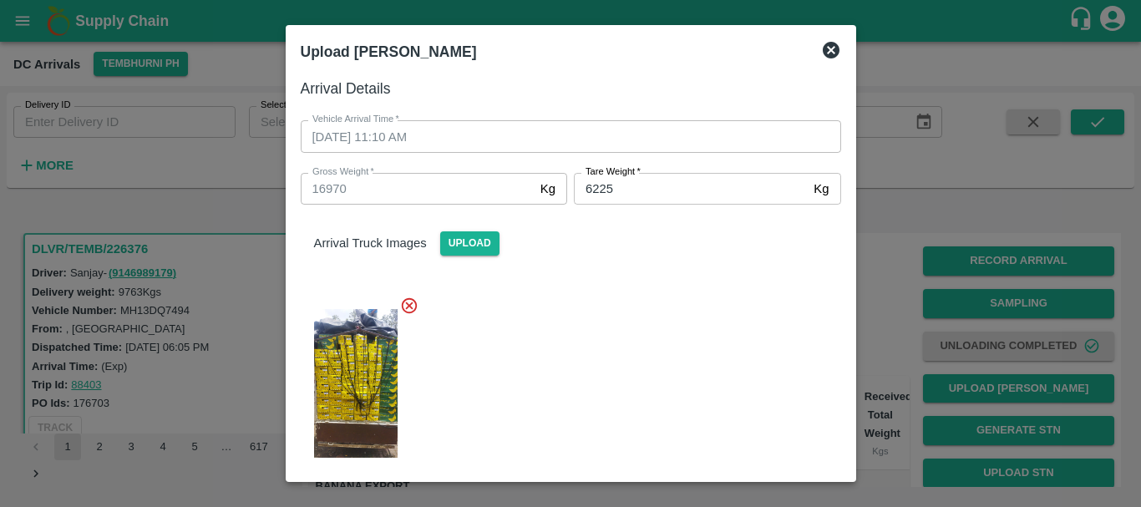
click at [636, 300] on div at bounding box center [564, 378] width 554 height 192
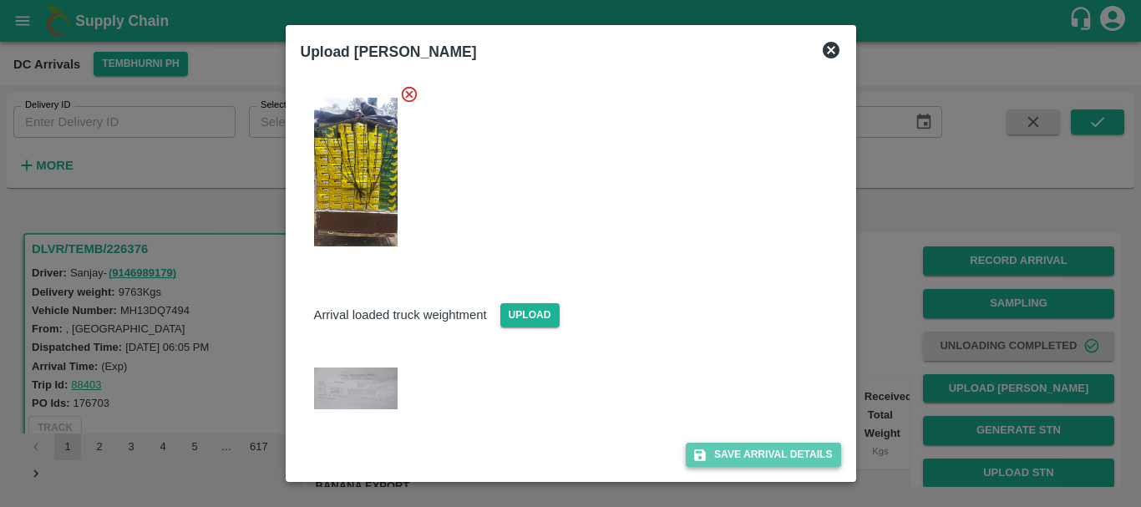
click at [728, 457] on button "Save Arrival Details" at bounding box center [763, 455] width 155 height 24
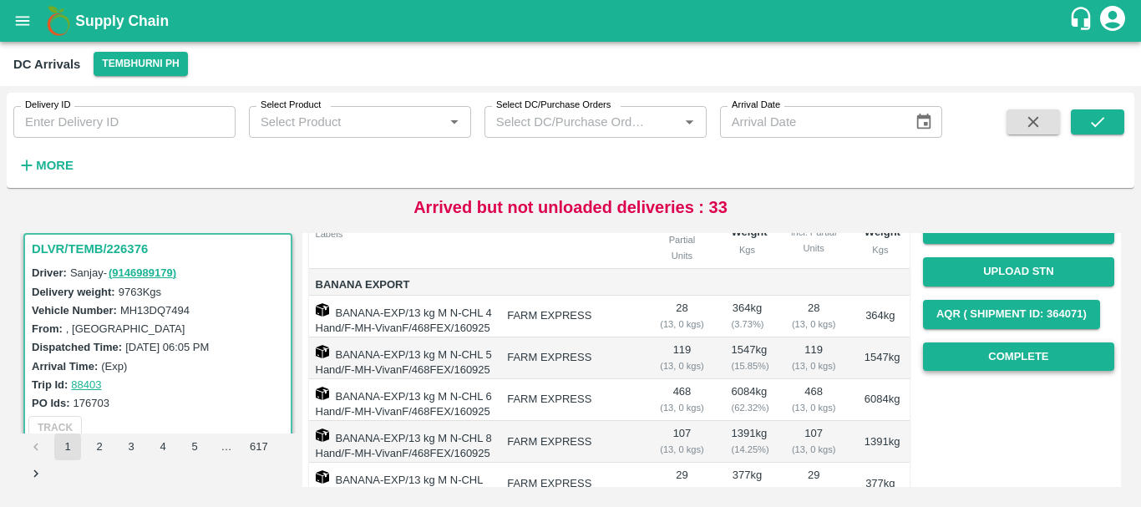
scroll to position [200, 0]
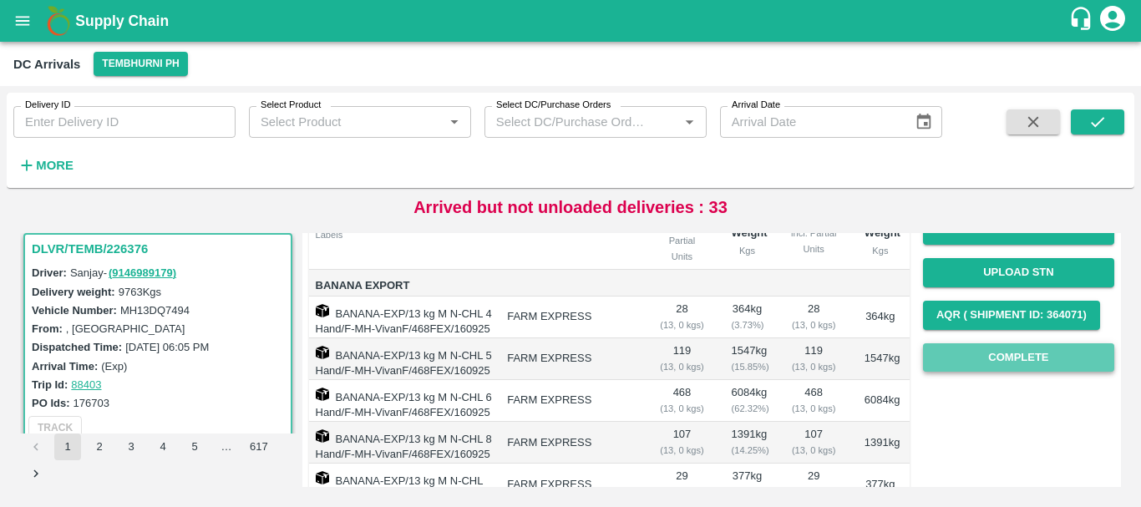
click at [956, 362] on button "Complete" at bounding box center [1018, 357] width 191 height 29
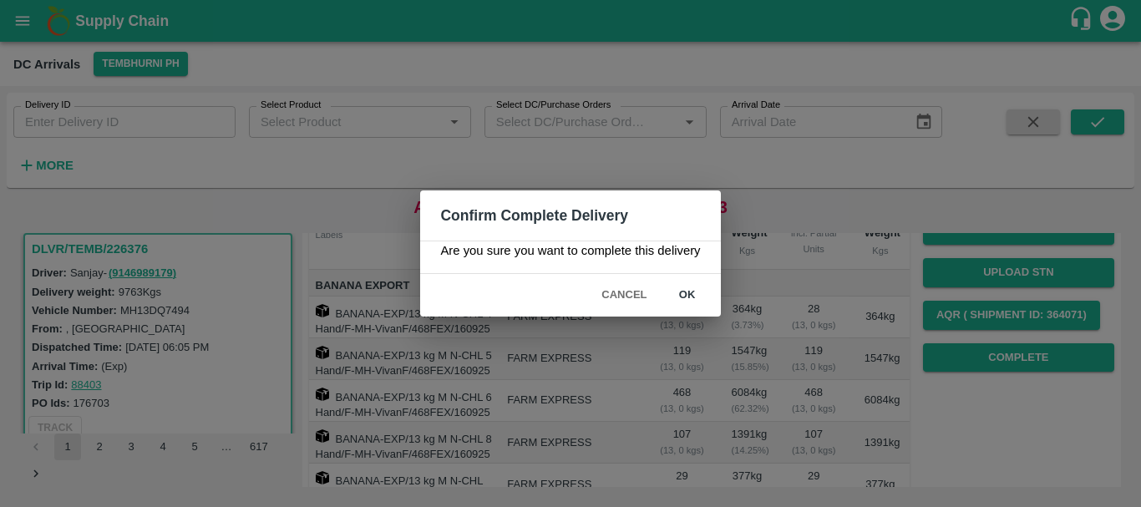
click at [700, 296] on button "ok" at bounding box center [687, 295] width 53 height 29
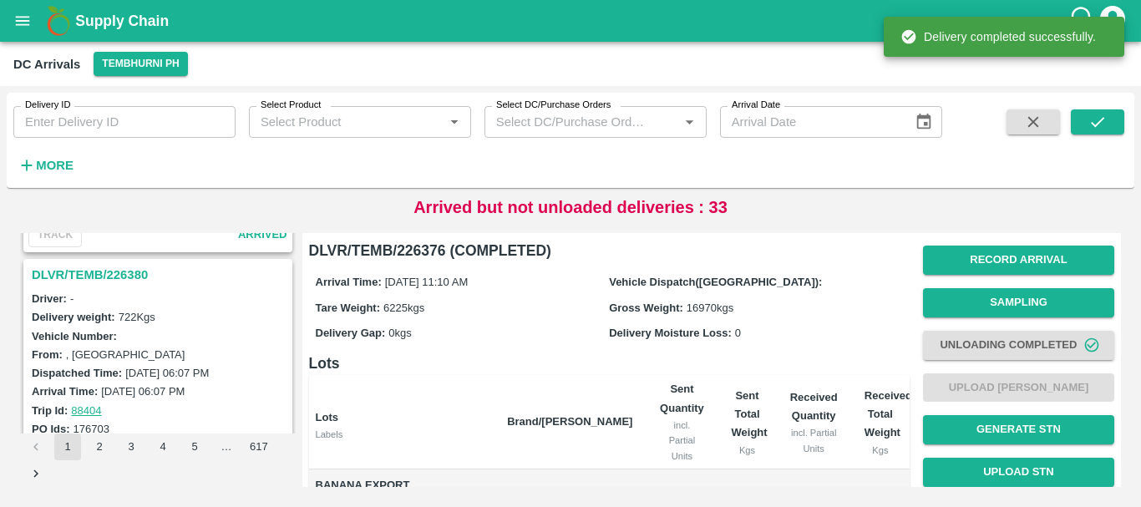
scroll to position [853, 0]
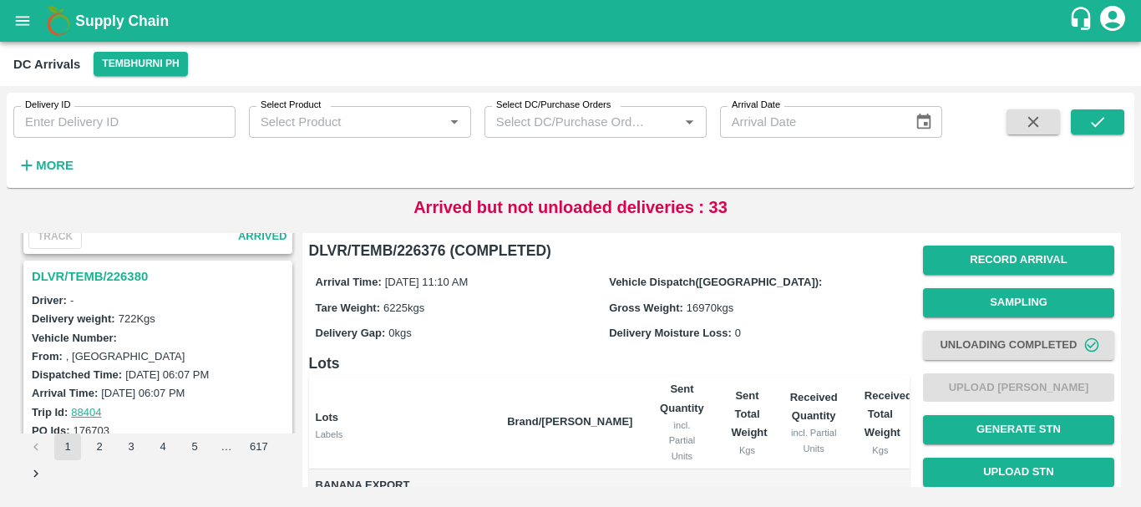
click at [113, 275] on h3 "DLVR/TEMB/226380" at bounding box center [160, 277] width 257 height 22
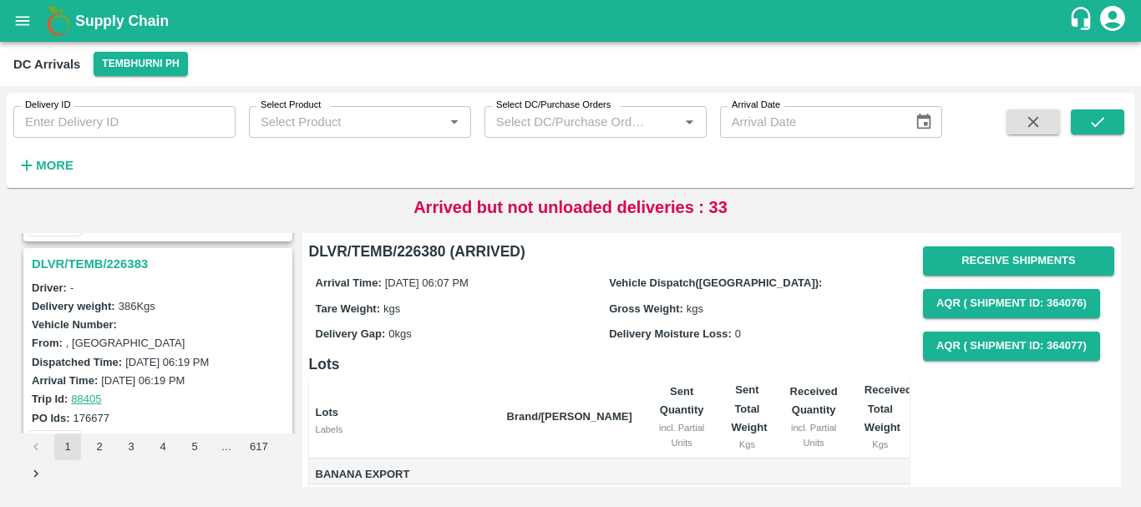
click at [121, 267] on h3 "DLVR/TEMB/226383" at bounding box center [160, 264] width 257 height 22
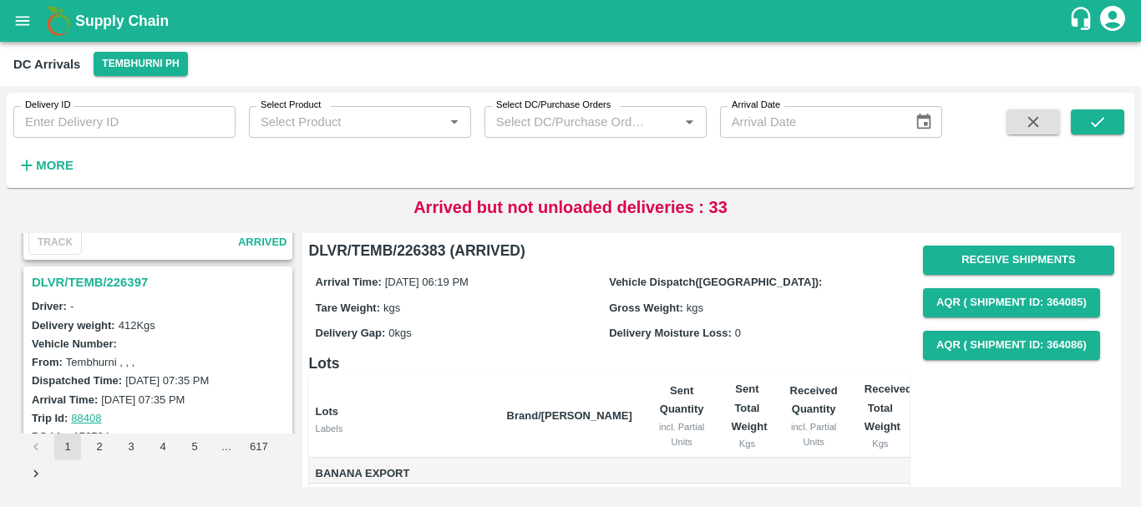
scroll to position [409, 0]
click at [130, 271] on div "DLVR/TEMB/226397" at bounding box center [158, 283] width 266 height 28
click at [129, 271] on div "DLVR/TEMB/226397" at bounding box center [158, 283] width 266 height 28
click at [130, 277] on h3 "DLVR/TEMB/226397" at bounding box center [160, 283] width 257 height 22
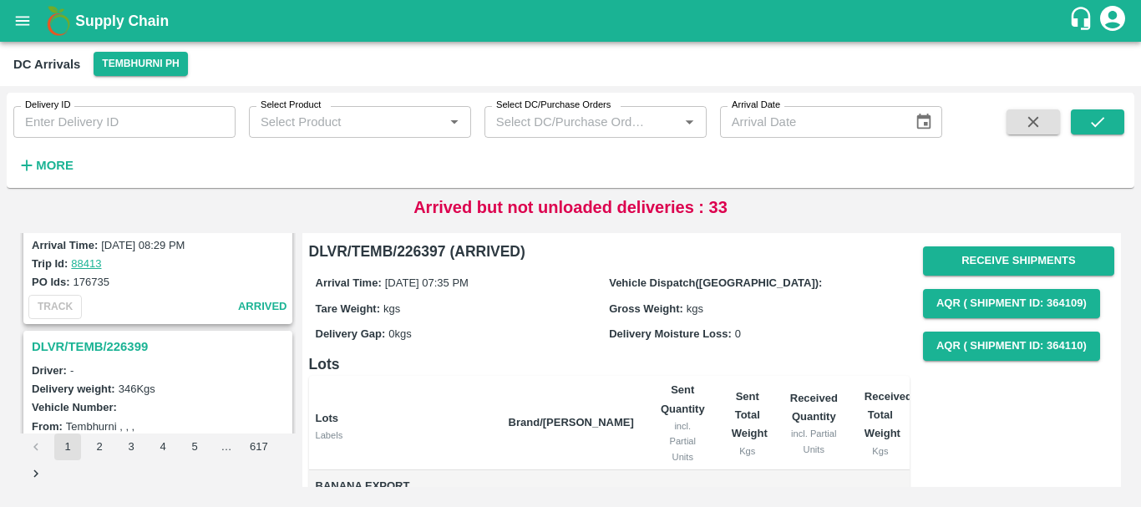
click at [131, 342] on h3 "DLVR/TEMB/226399" at bounding box center [160, 347] width 257 height 22
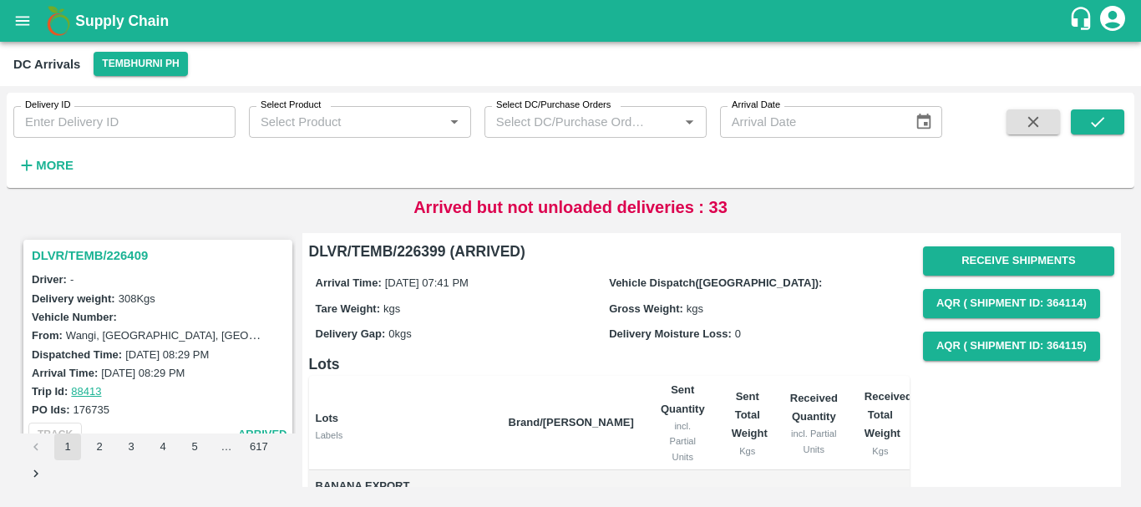
click at [120, 255] on h3 "DLVR/TEMB/226409" at bounding box center [160, 256] width 257 height 22
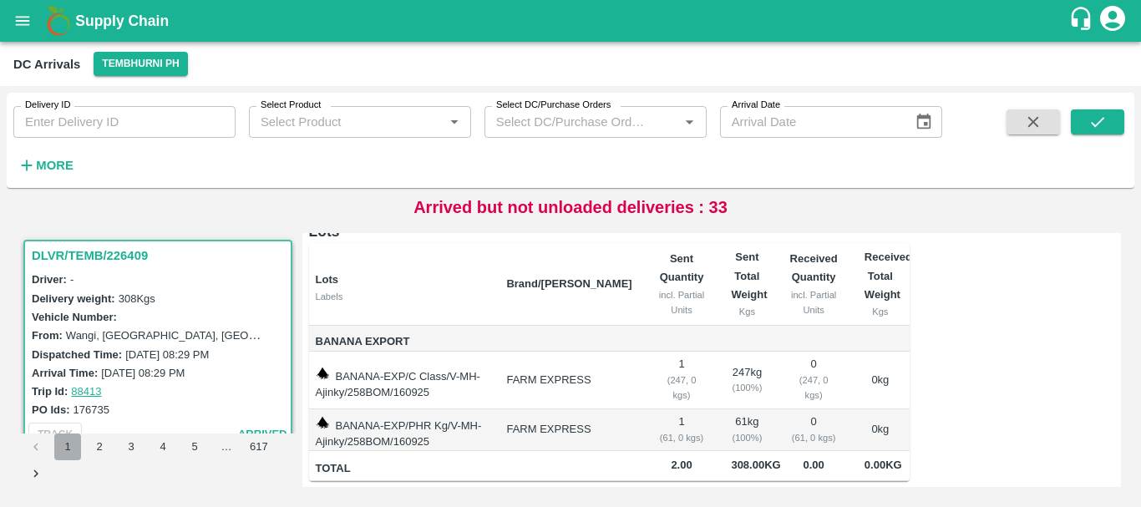
click at [76, 443] on button "1" at bounding box center [67, 446] width 27 height 27
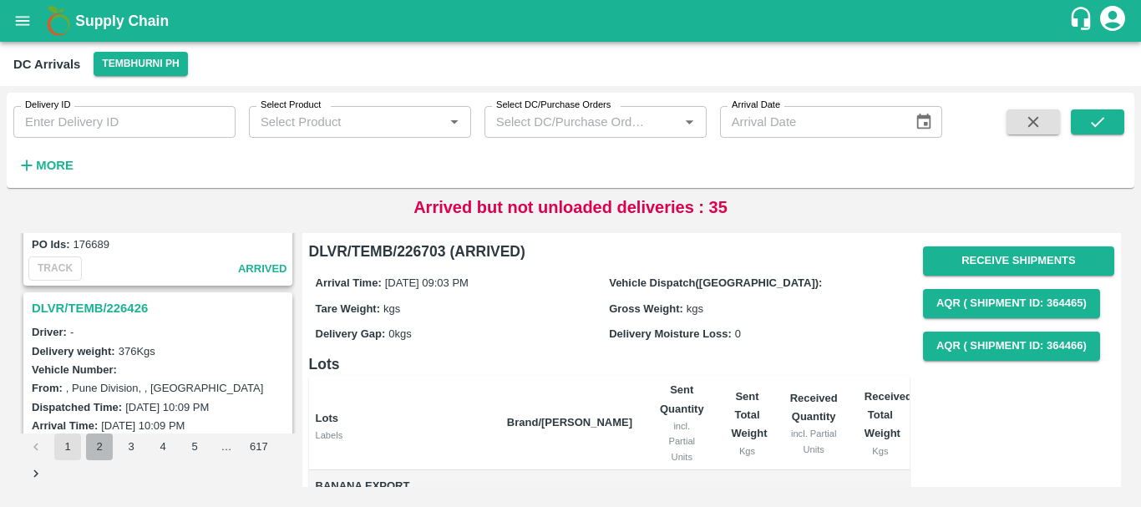
click at [104, 442] on button "2" at bounding box center [99, 446] width 27 height 27
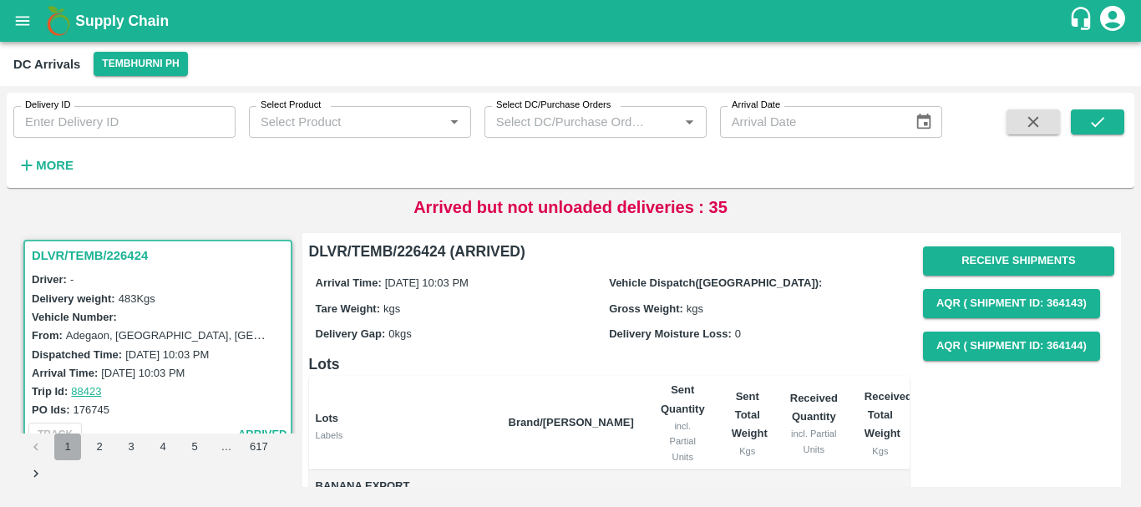
click at [73, 446] on button "1" at bounding box center [67, 446] width 27 height 27
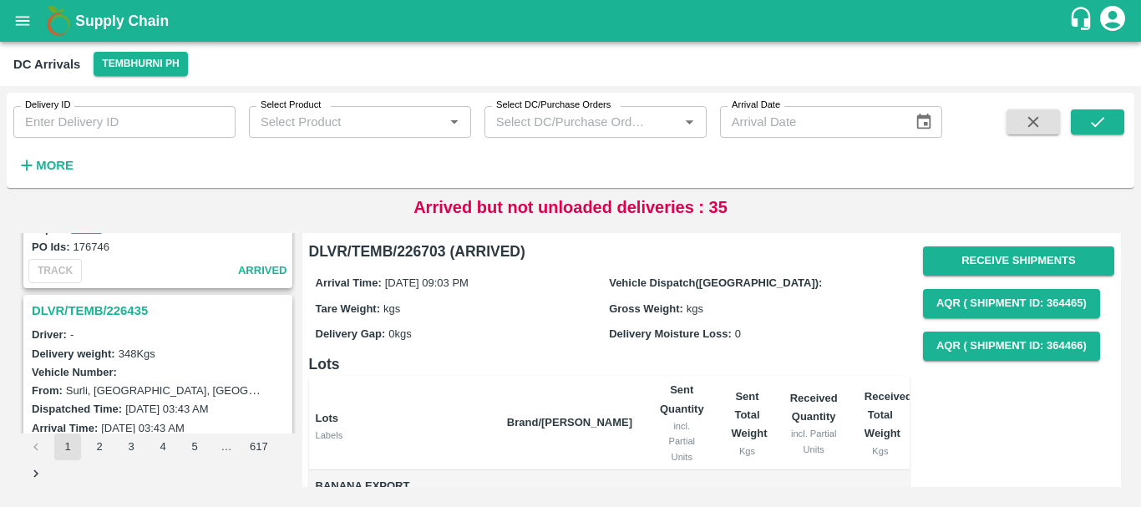
scroll to position [4525, 0]
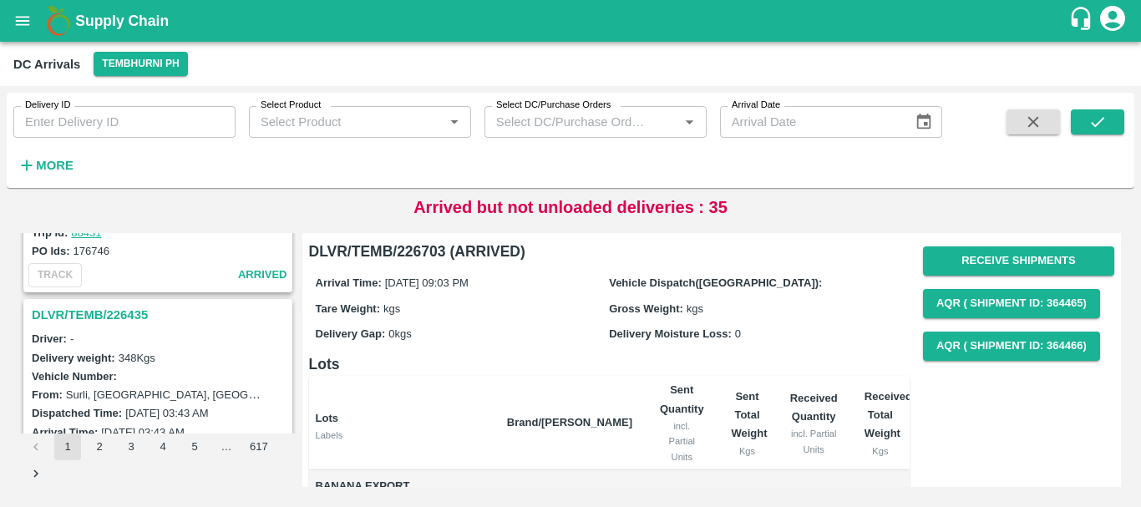
click at [124, 311] on h3 "DLVR/TEMB/226435" at bounding box center [160, 315] width 257 height 22
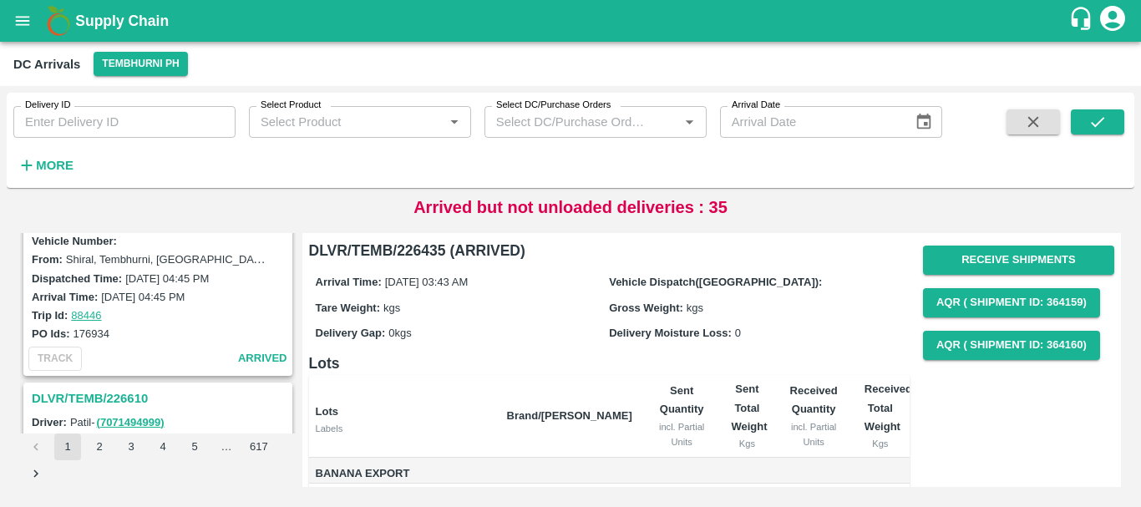
scroll to position [3643, 0]
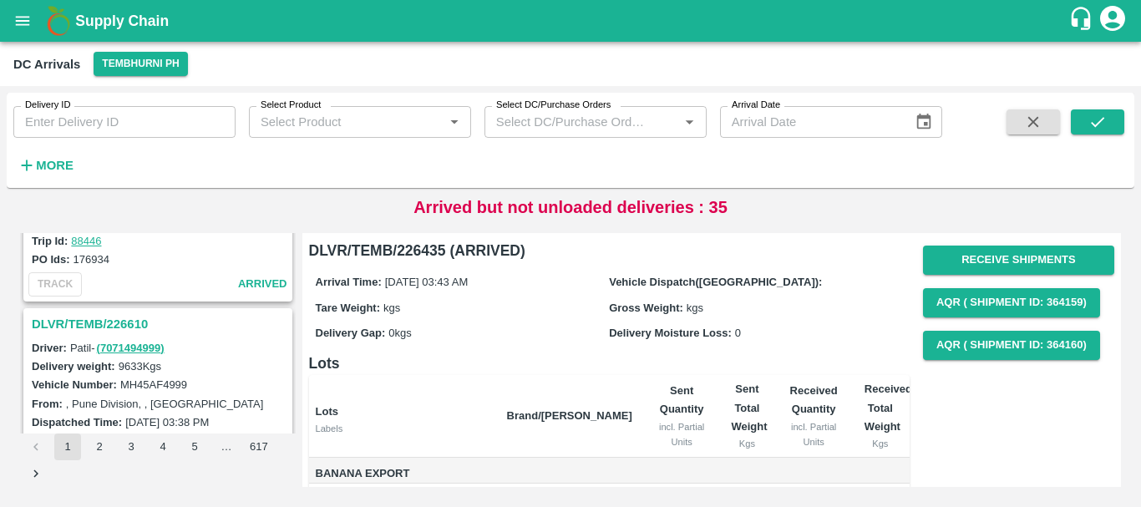
click at [127, 324] on h3 "DLVR/TEMB/226610" at bounding box center [160, 324] width 257 height 22
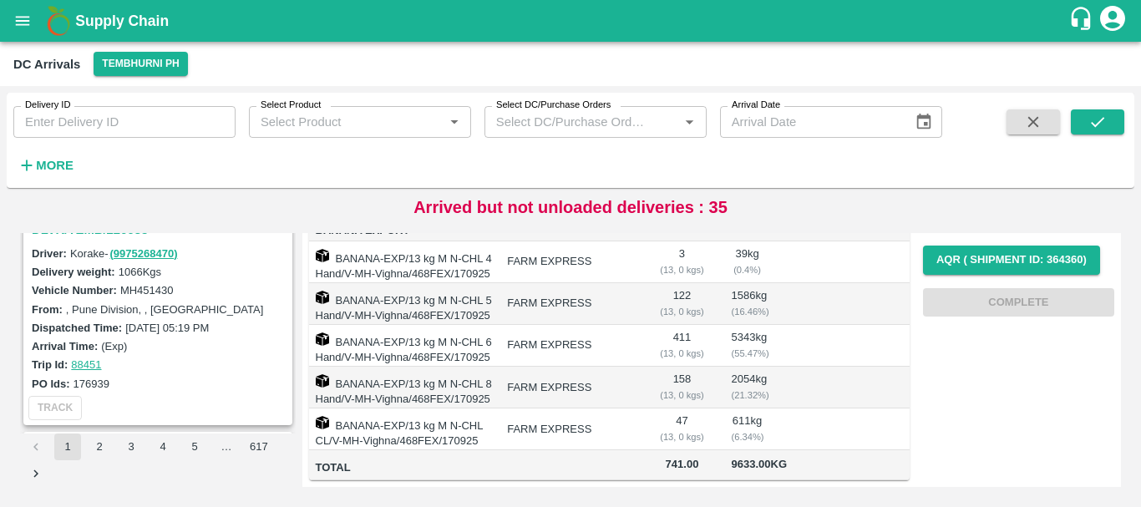
scroll to position [3053, 0]
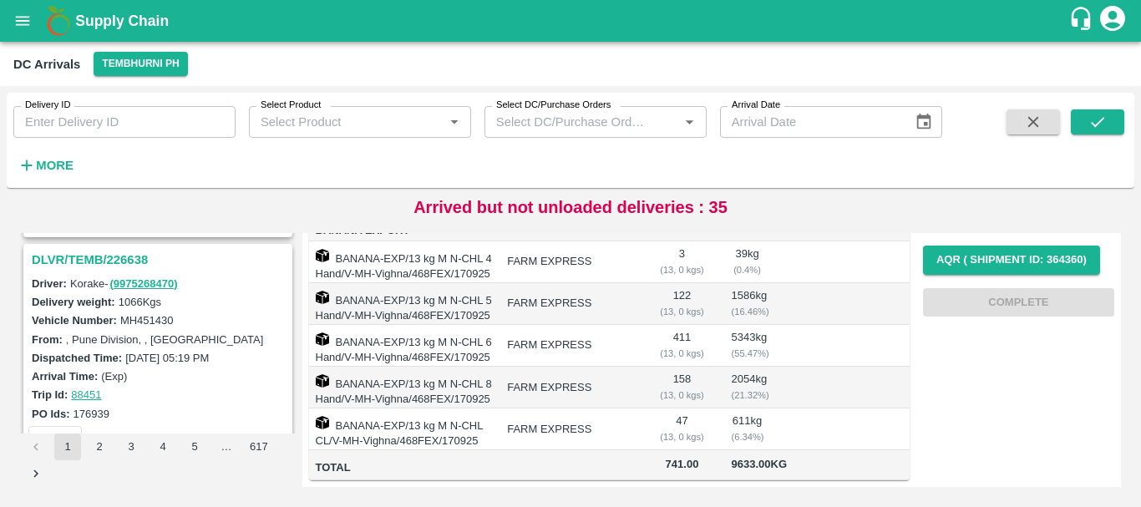
click at [119, 262] on h3 "DLVR/TEMB/226638" at bounding box center [160, 260] width 257 height 22
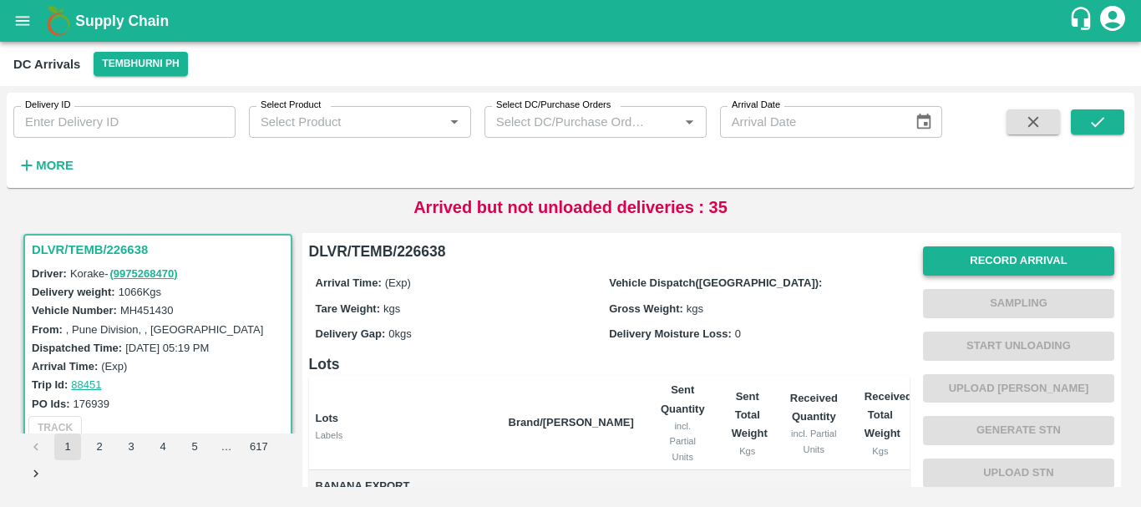
click at [966, 266] on button "Record Arrival" at bounding box center [1018, 260] width 191 height 29
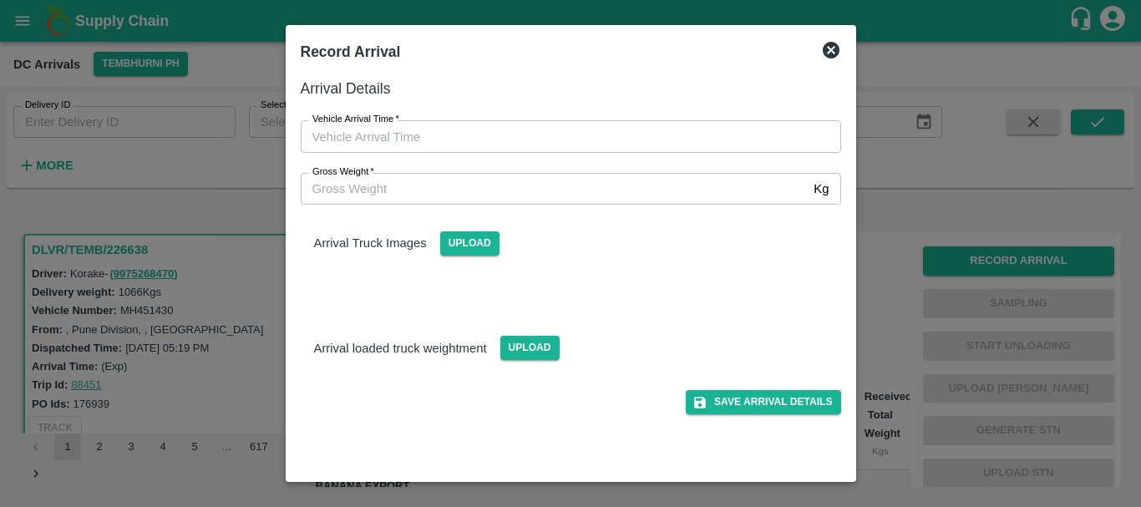
type input "DD/MM/YYYY hh:mm aa"
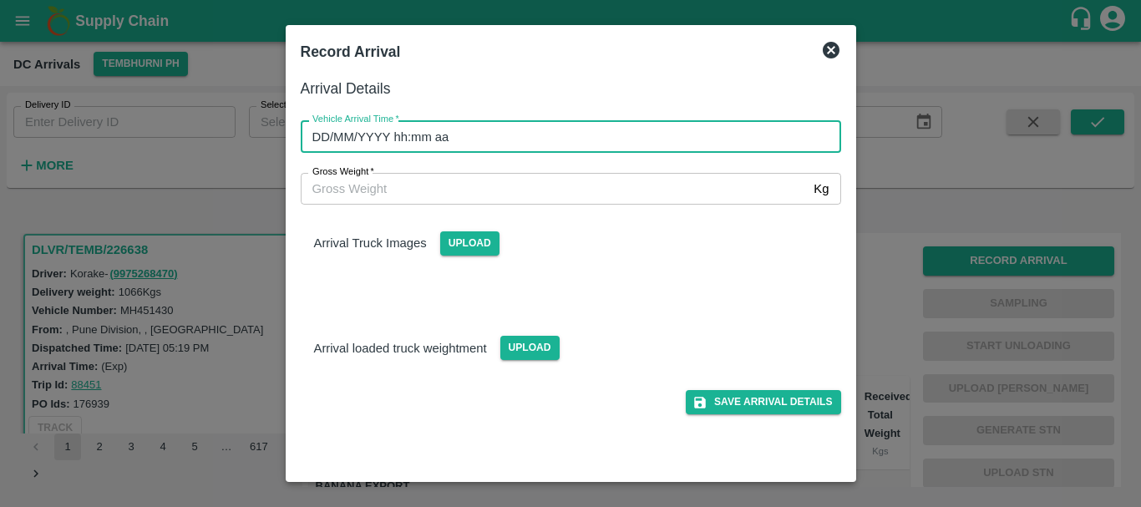
click at [606, 134] on input "DD/MM/YYYY hh:mm aa" at bounding box center [565, 136] width 529 height 32
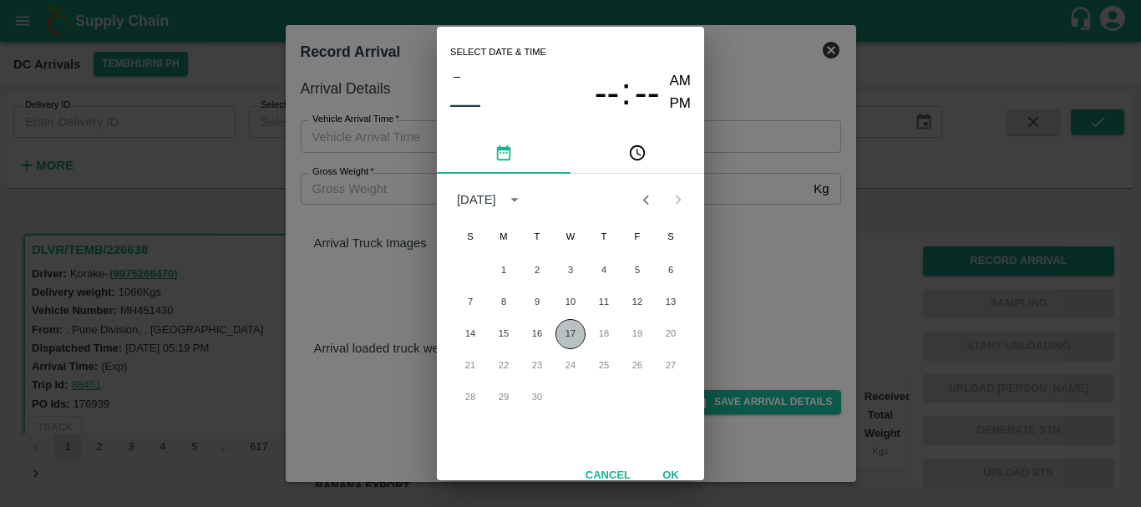
click at [570, 334] on button "17" at bounding box center [570, 334] width 30 height 30
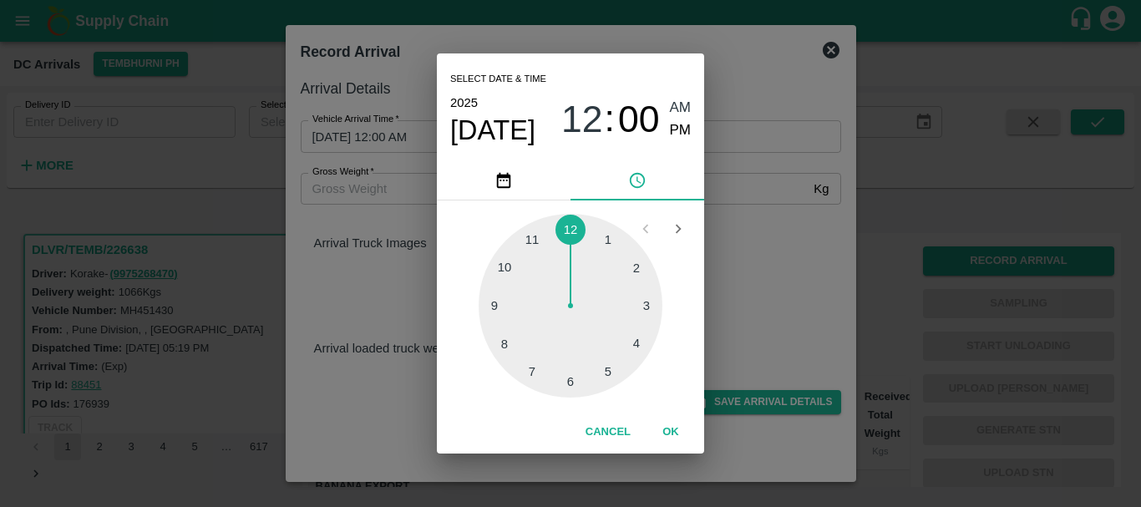
click at [606, 372] on div at bounding box center [571, 306] width 184 height 184
click at [499, 346] on div at bounding box center [571, 306] width 184 height 184
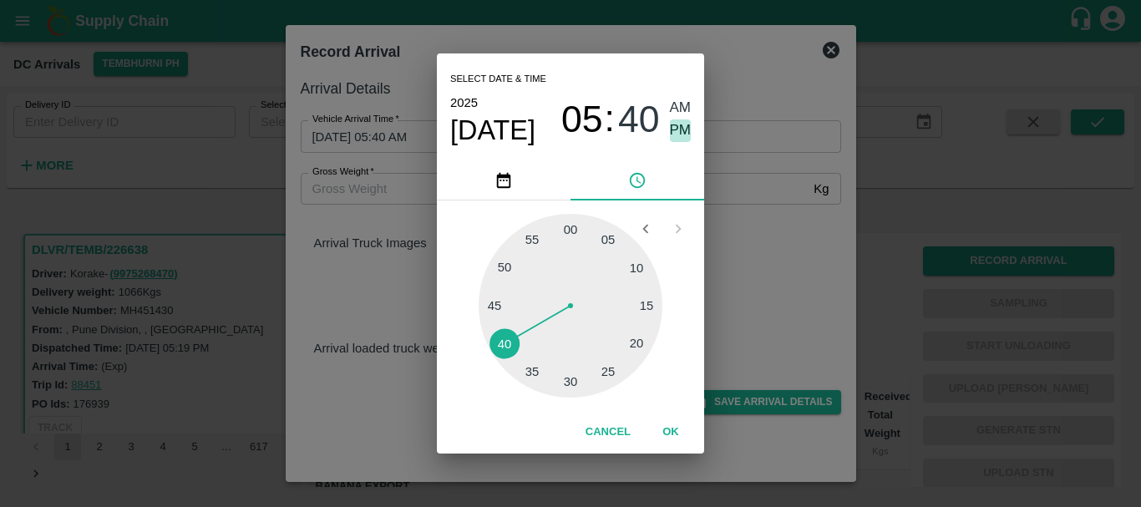
click at [684, 124] on span "PM" at bounding box center [681, 130] width 22 height 23
type input "17/09/2025 05:40 PM"
click at [759, 210] on div "Select date & time 2025 Sep 17 05 : 40 AM PM 05 10 15 20 25 30 35 40 45 50 55 0…" at bounding box center [570, 253] width 1141 height 507
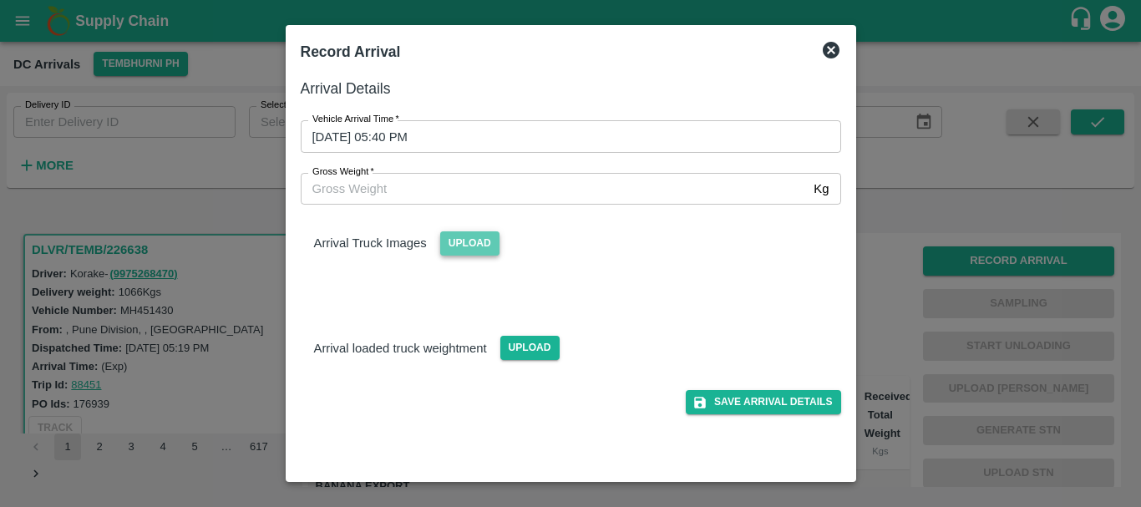
click at [479, 246] on span "Upload" at bounding box center [469, 243] width 59 height 24
click at [0, 0] on input "Upload" at bounding box center [0, 0] width 0 height 0
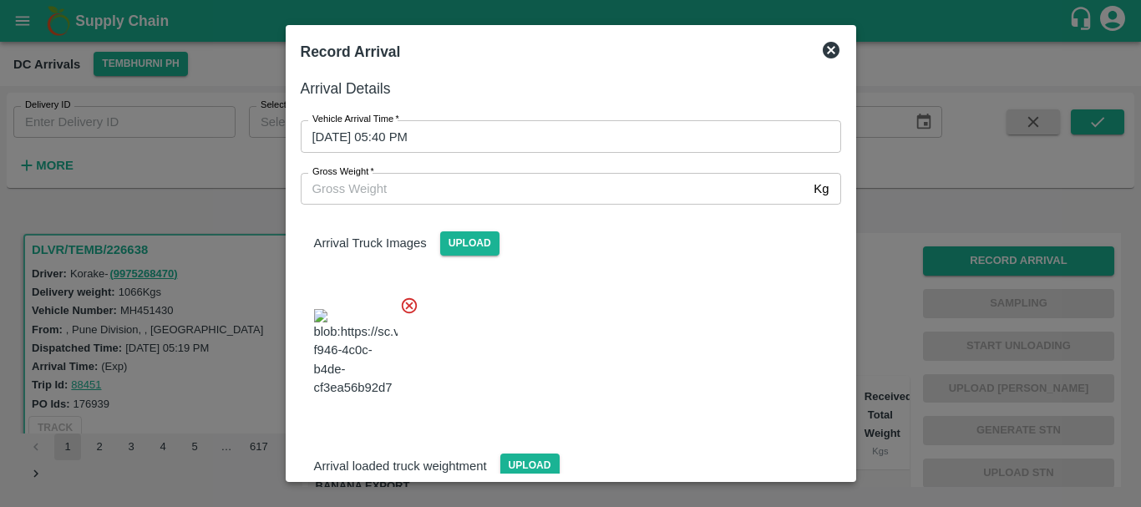
scroll to position [89, 0]
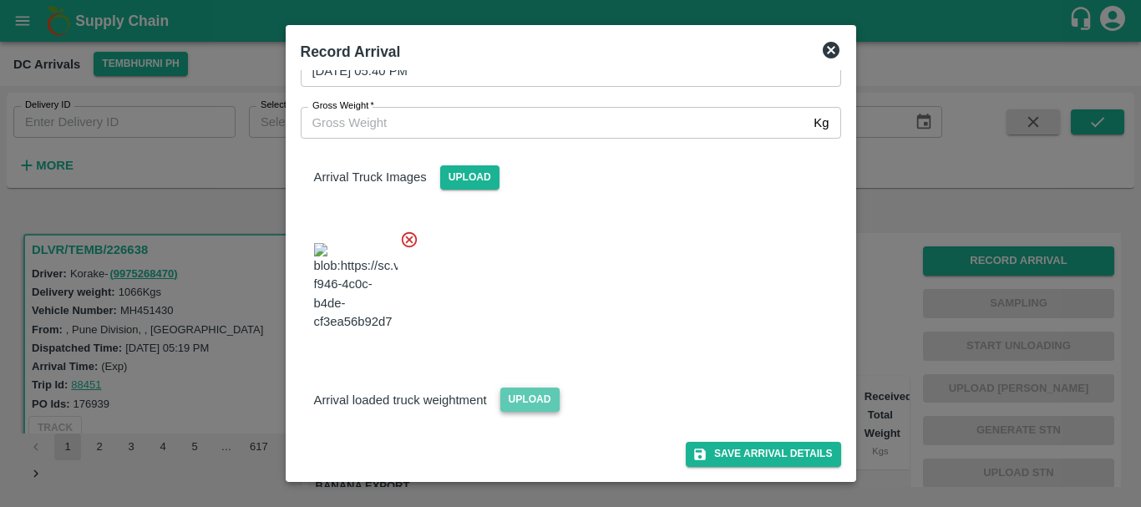
click at [550, 398] on span "Upload" at bounding box center [529, 400] width 59 height 24
click at [0, 0] on input "Upload" at bounding box center [0, 0] width 0 height 0
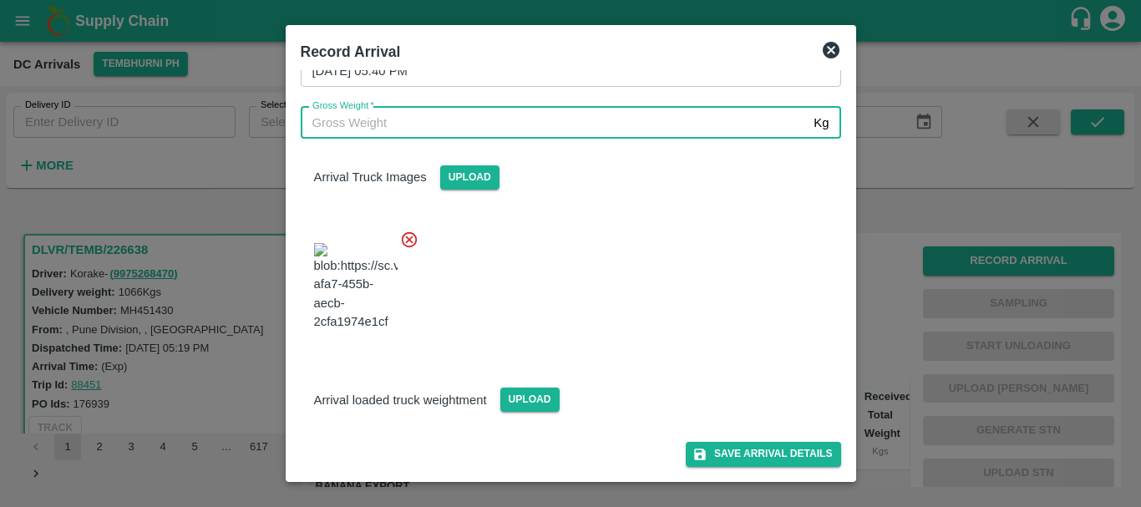
click at [408, 107] on input "Gross Weight   *" at bounding box center [554, 123] width 507 height 32
type input "5860"
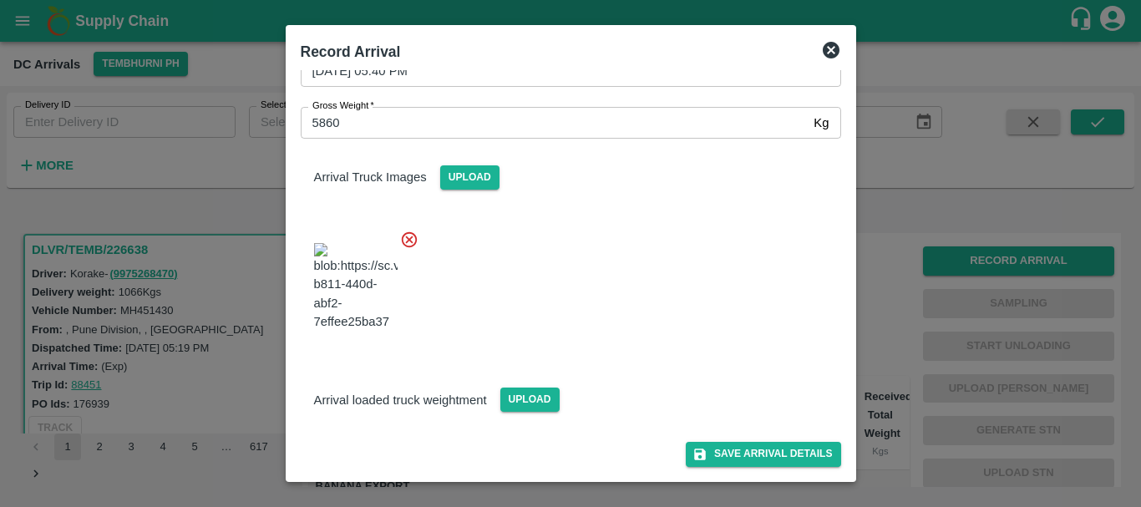
click at [522, 271] on div at bounding box center [564, 281] width 554 height 131
click at [717, 459] on button "Save Arrival Details" at bounding box center [763, 454] width 155 height 24
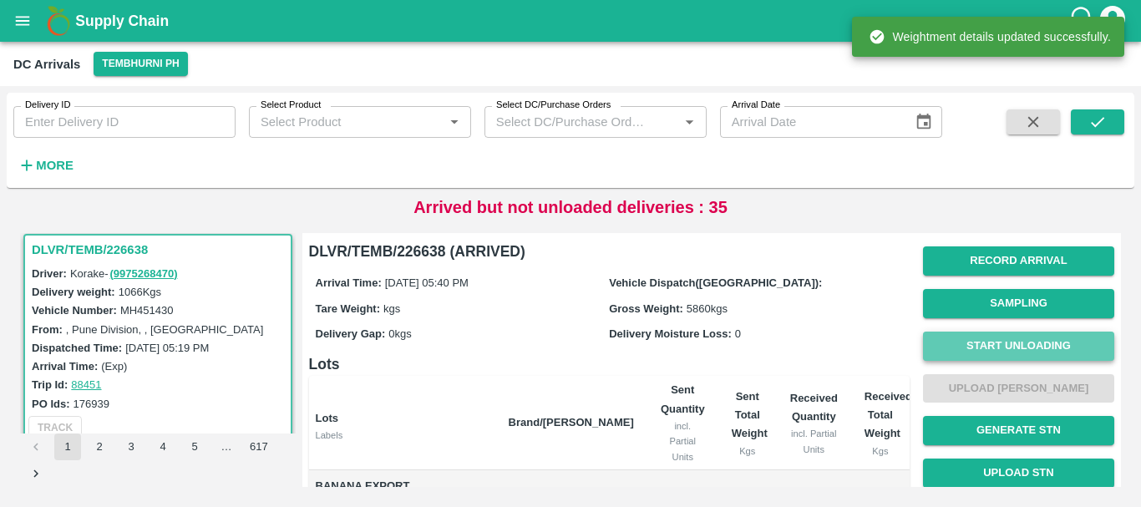
click at [988, 346] on button "Start Unloading" at bounding box center [1018, 346] width 191 height 29
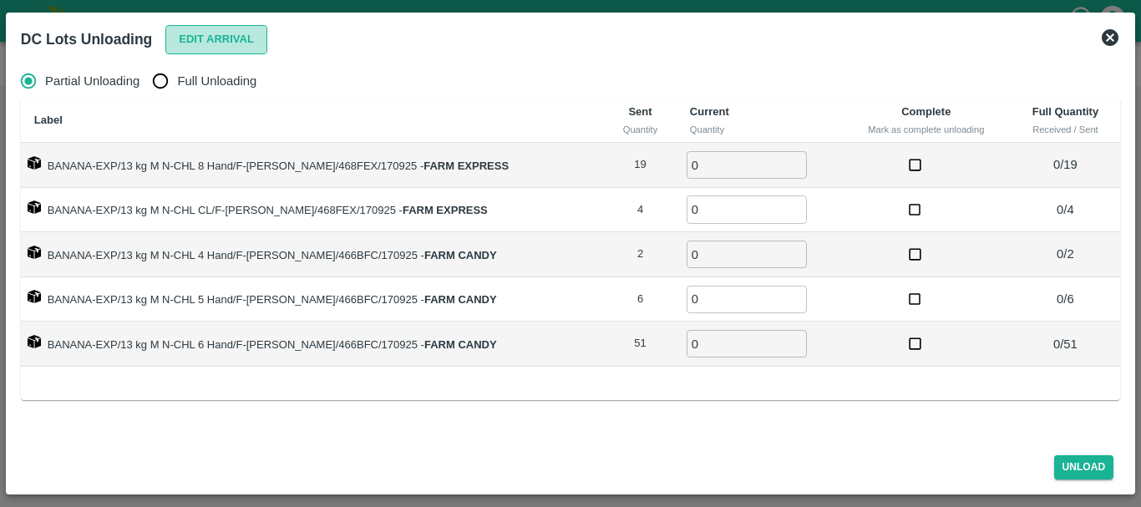
click at [201, 28] on button "Edit Arrival" at bounding box center [216, 39] width 102 height 29
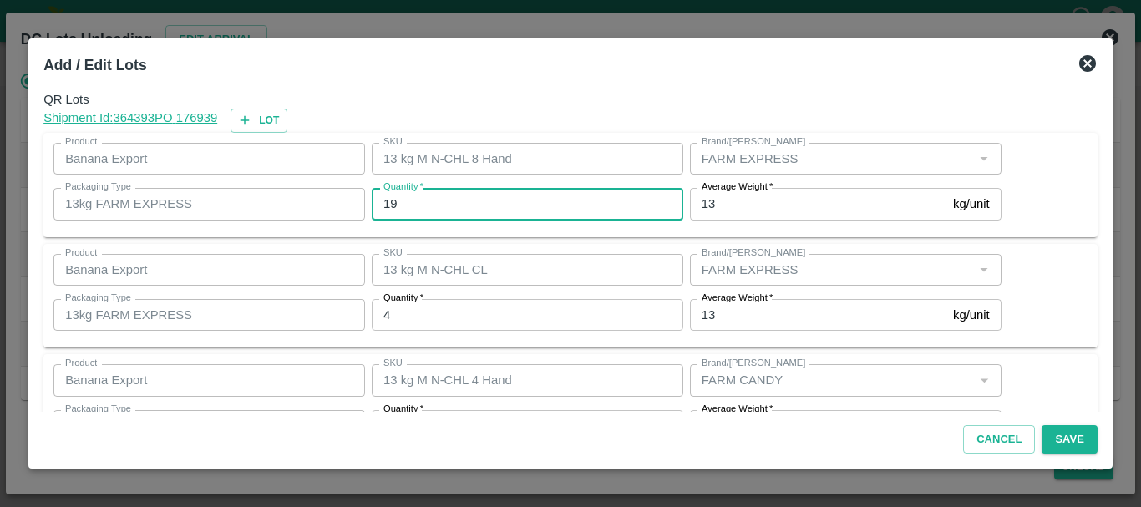
click at [479, 192] on input "19" at bounding box center [528, 204] width 312 height 32
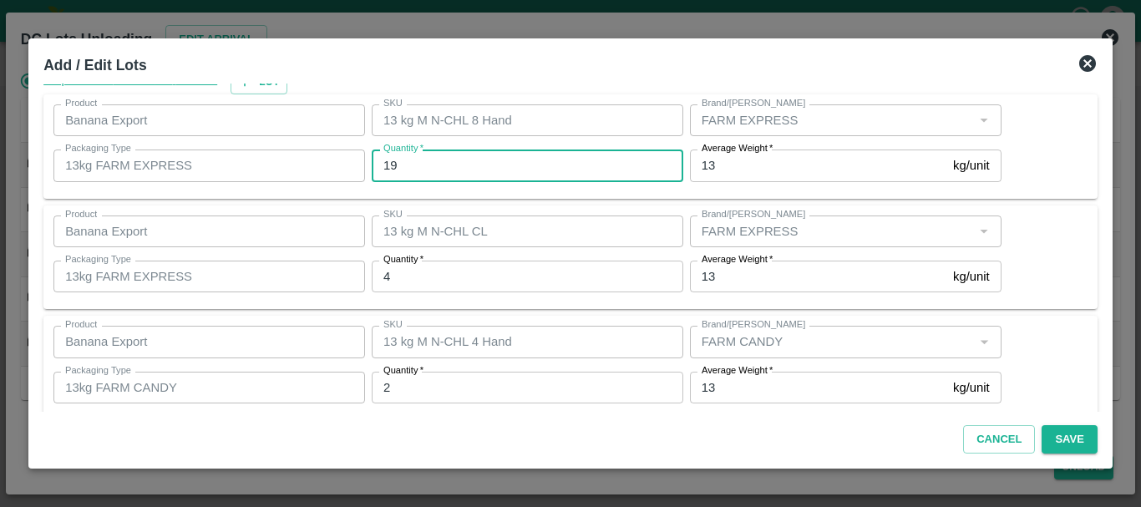
scroll to position [38, 0]
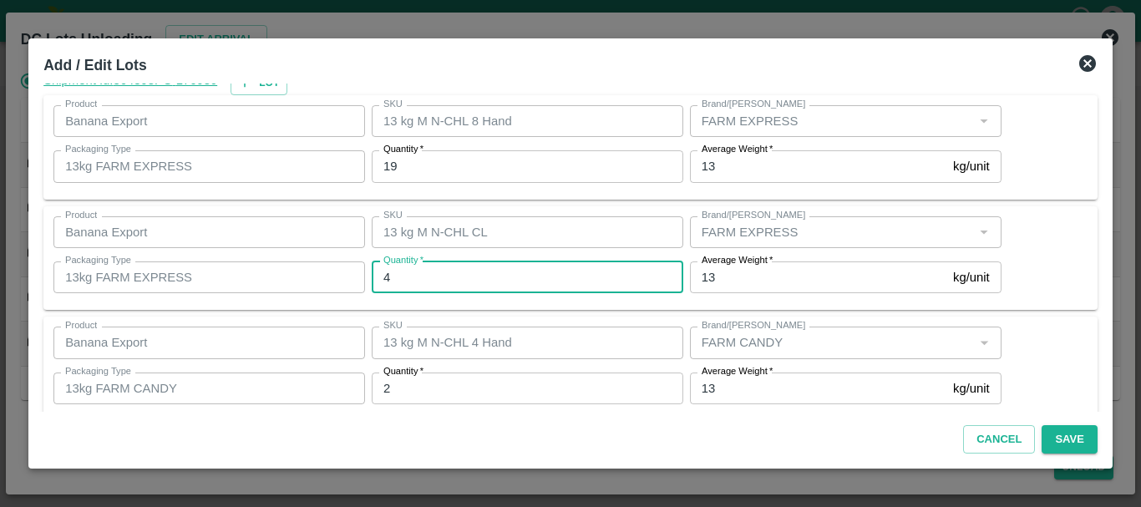
click at [434, 273] on input "4" at bounding box center [528, 277] width 312 height 32
type input "0"
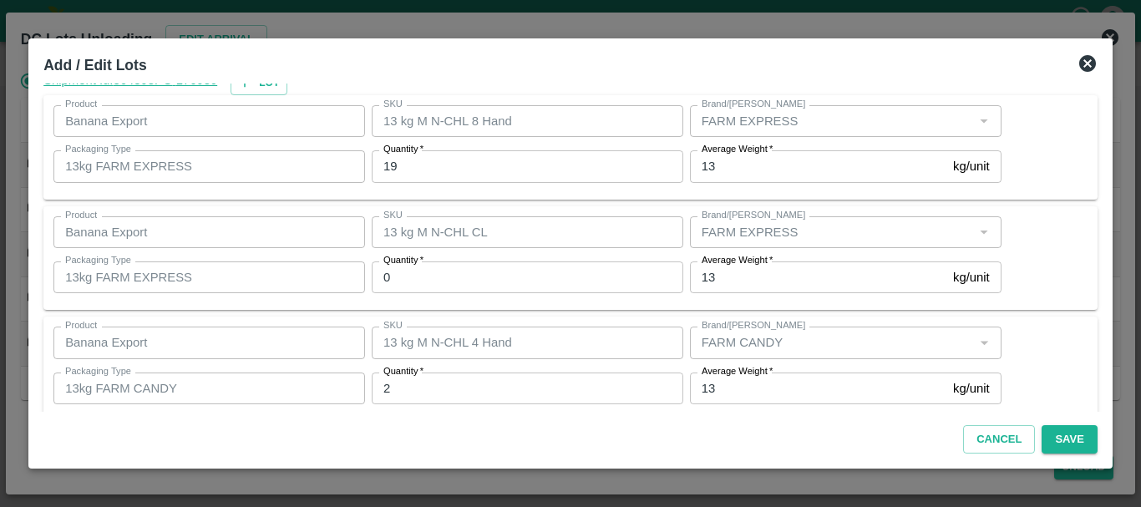
click at [469, 317] on div "Product Banana Export Product SKU 13 kg M N-CHL 4 Hand SKU Brand/Marka Brand/Ma…" at bounding box center [570, 369] width 1054 height 104
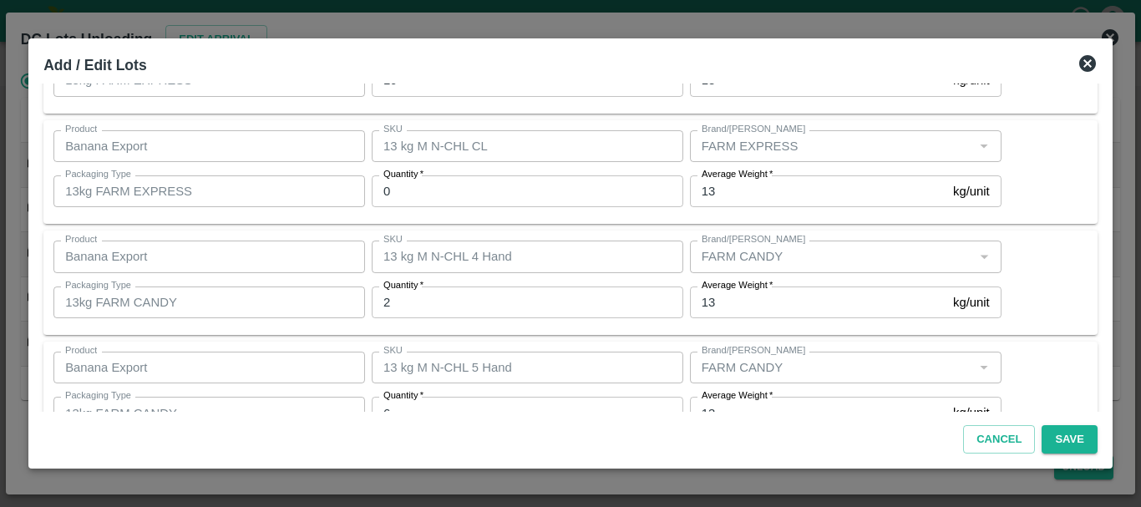
scroll to position [133, 0]
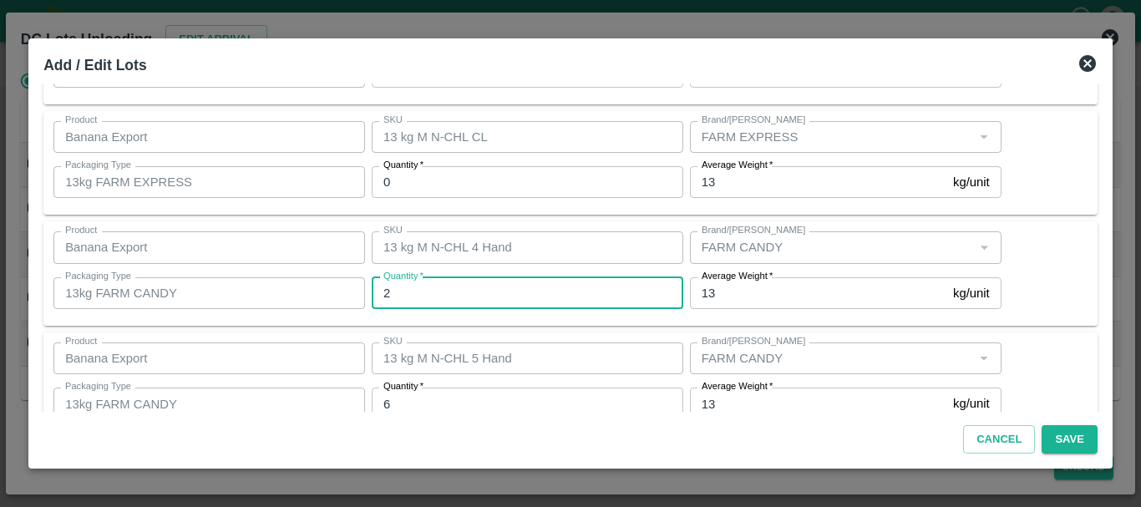
click at [444, 299] on input "2" at bounding box center [528, 293] width 312 height 32
type input "2"
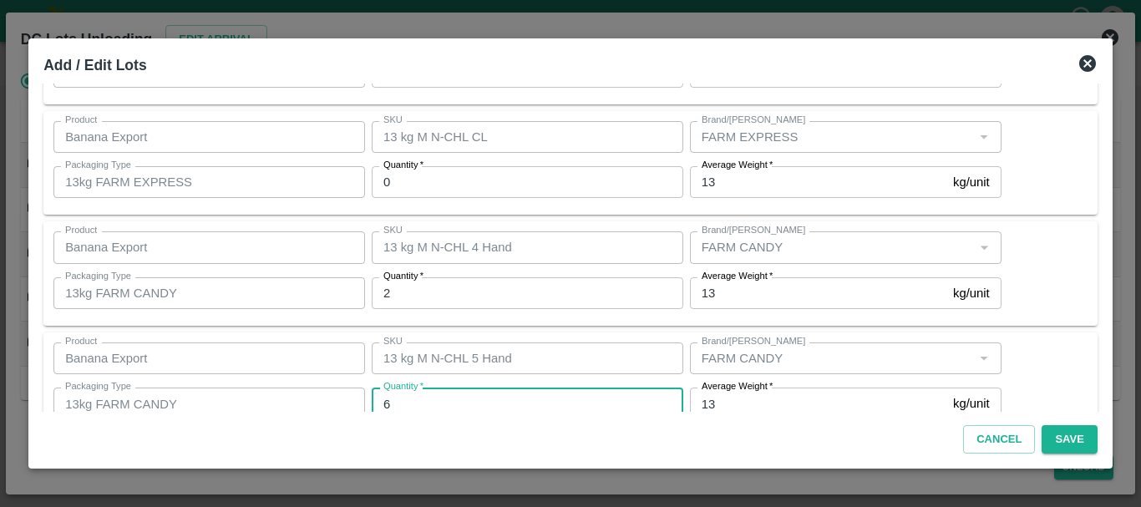
scroll to position [141, 0]
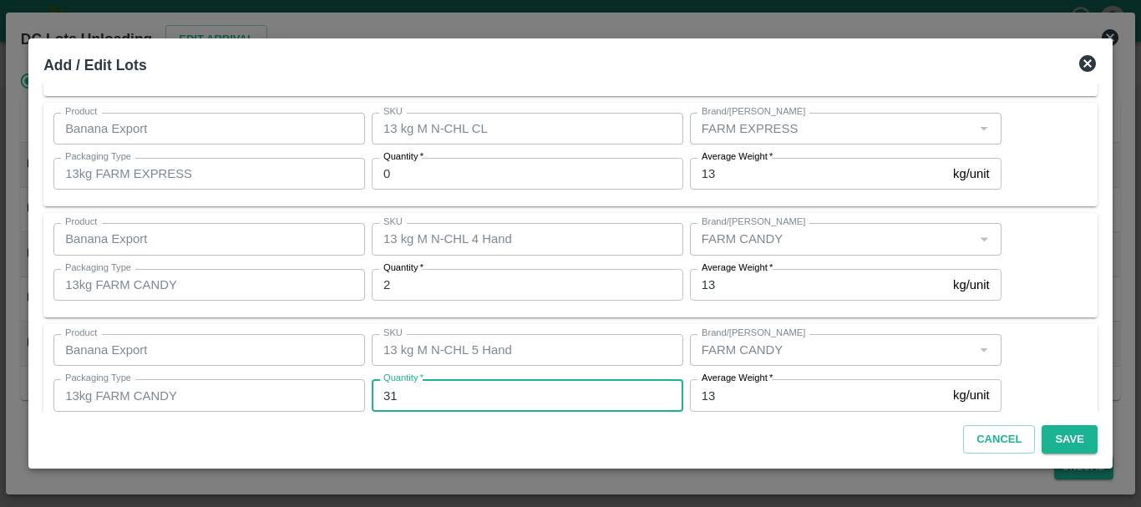
type input "31"
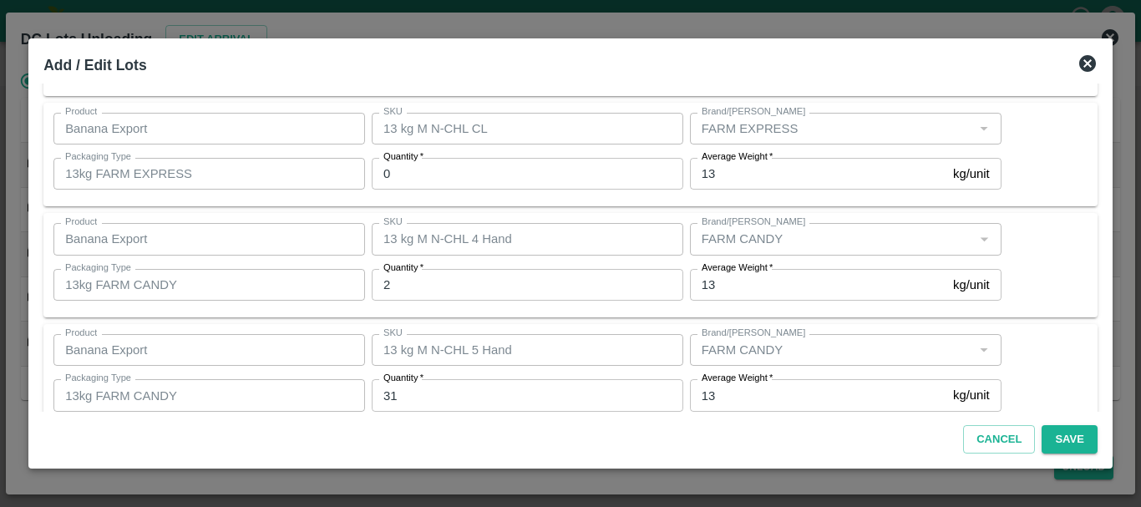
scroll to position [282, 0]
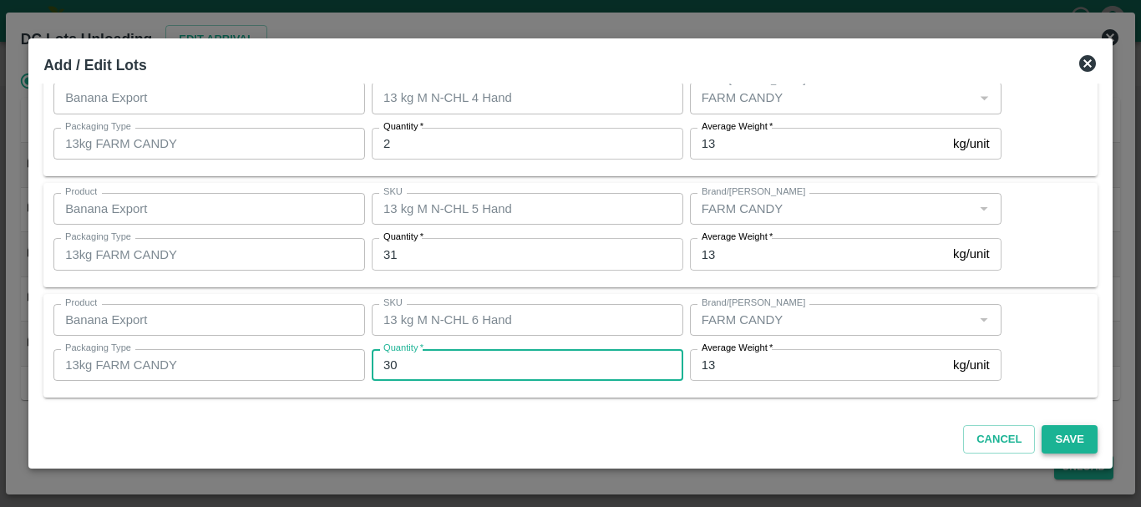
type input "30"
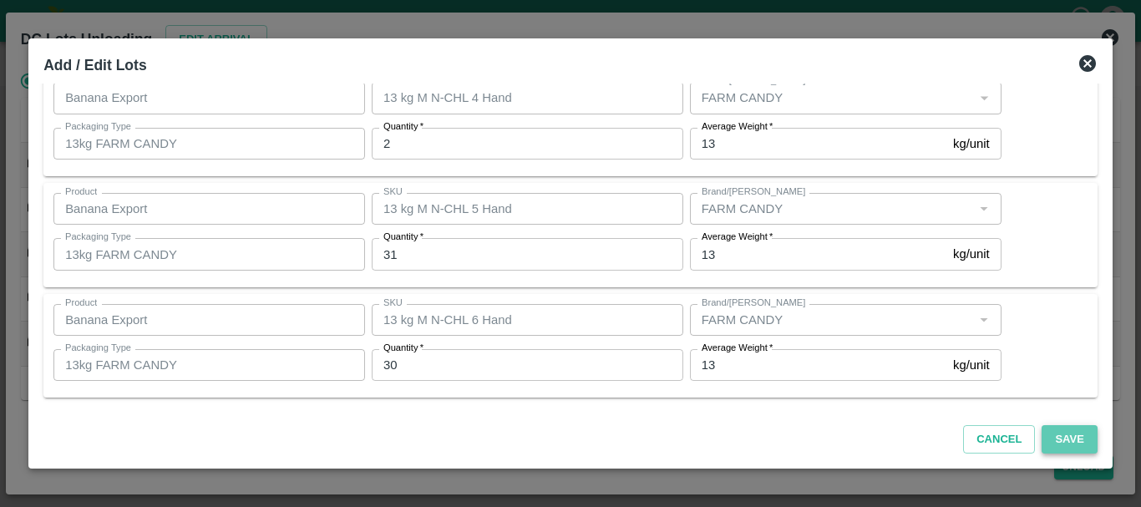
click at [1068, 433] on button "Save" at bounding box center [1069, 439] width 55 height 29
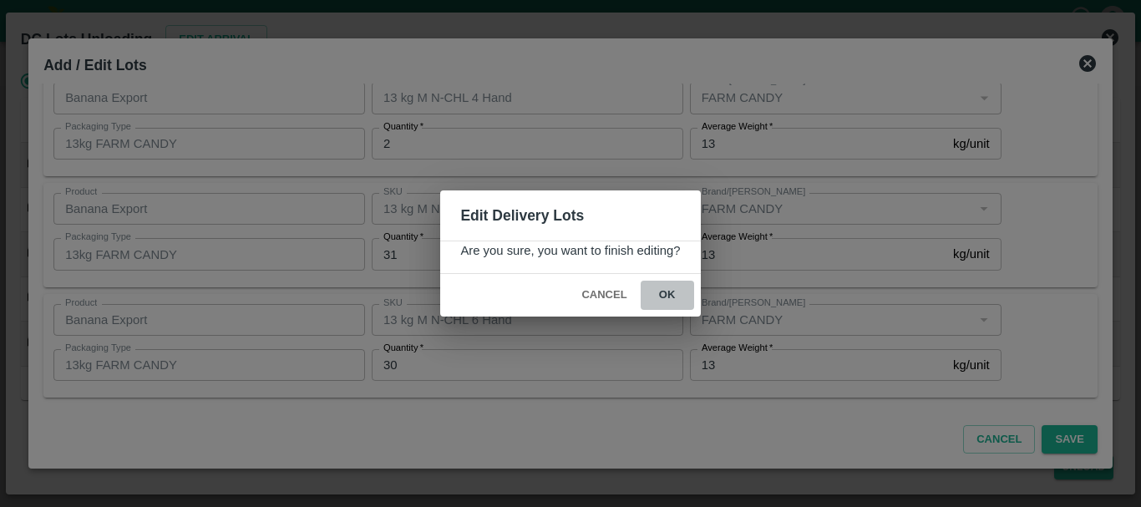
click at [669, 302] on button "ok" at bounding box center [667, 295] width 53 height 29
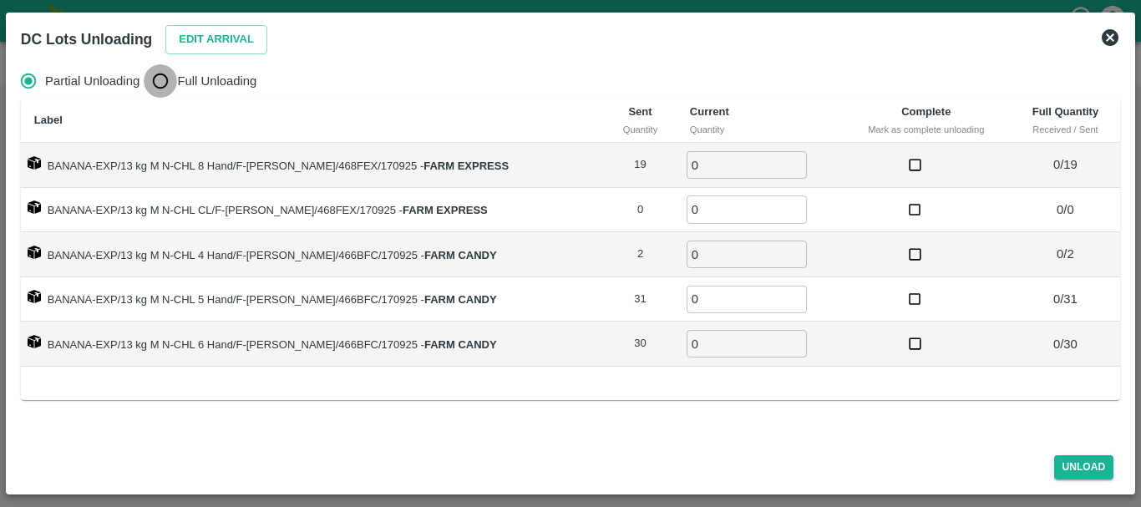
click at [163, 77] on input "Full Unloading" at bounding box center [160, 80] width 33 height 33
radio input "true"
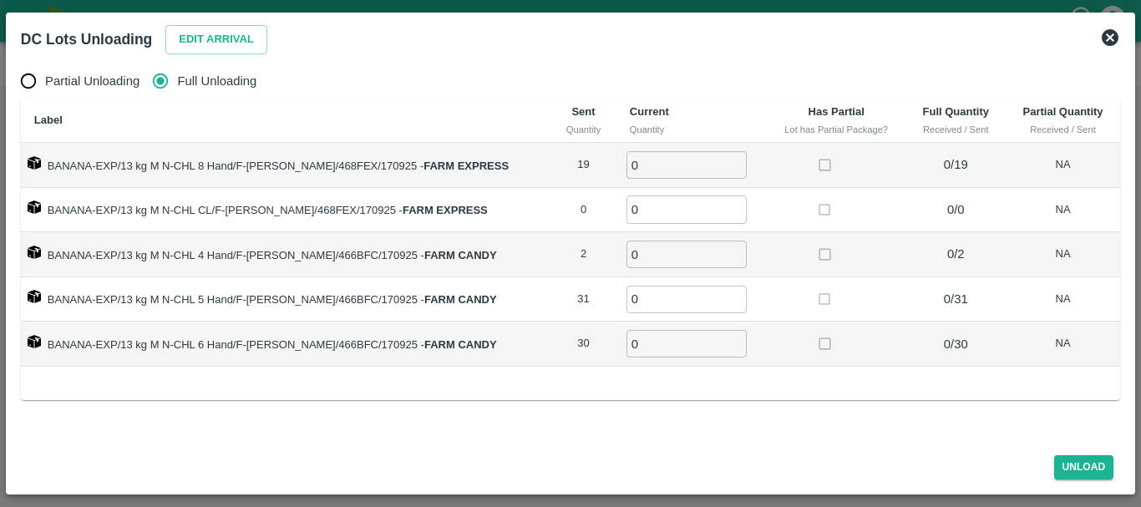
click at [657, 166] on input "0" at bounding box center [686, 165] width 120 height 28
type input "019"
type input "2"
type input "31"
type input "30"
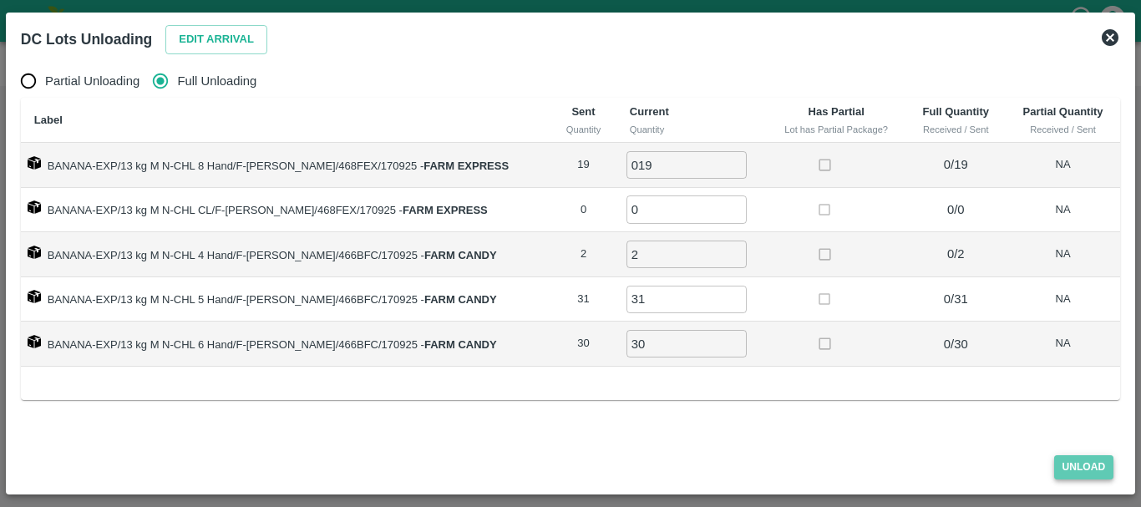
click at [1077, 461] on button "Unload" at bounding box center [1084, 467] width 60 height 24
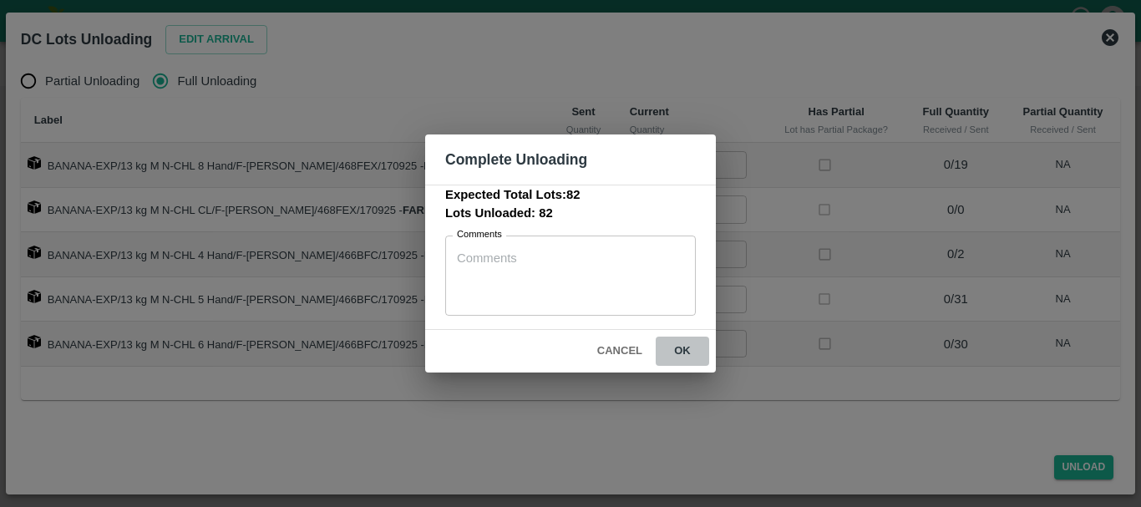
click at [681, 339] on button "ok" at bounding box center [682, 351] width 53 height 29
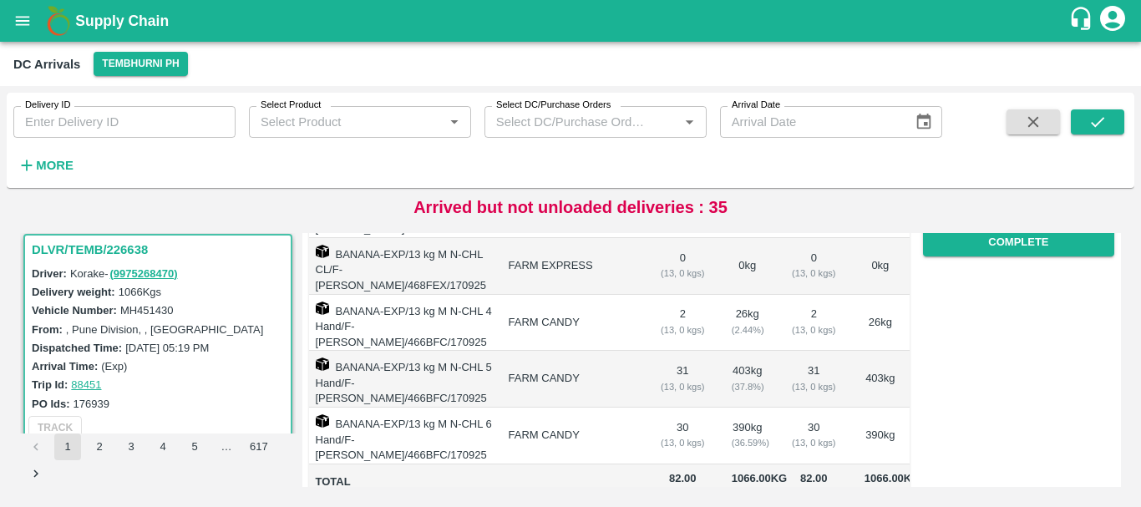
scroll to position [0, 0]
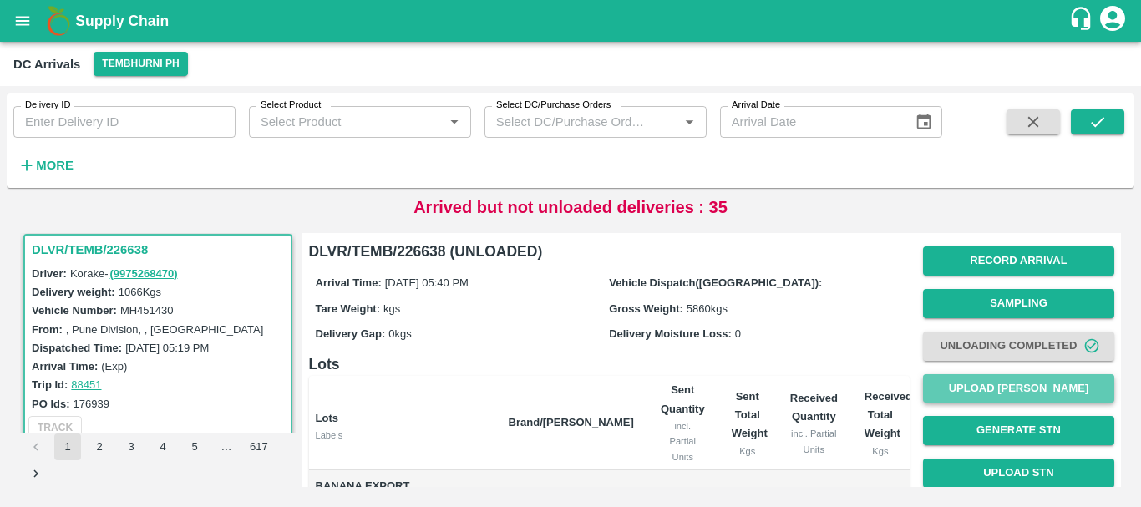
click at [992, 393] on button "Upload Tare Weight" at bounding box center [1018, 388] width 191 height 29
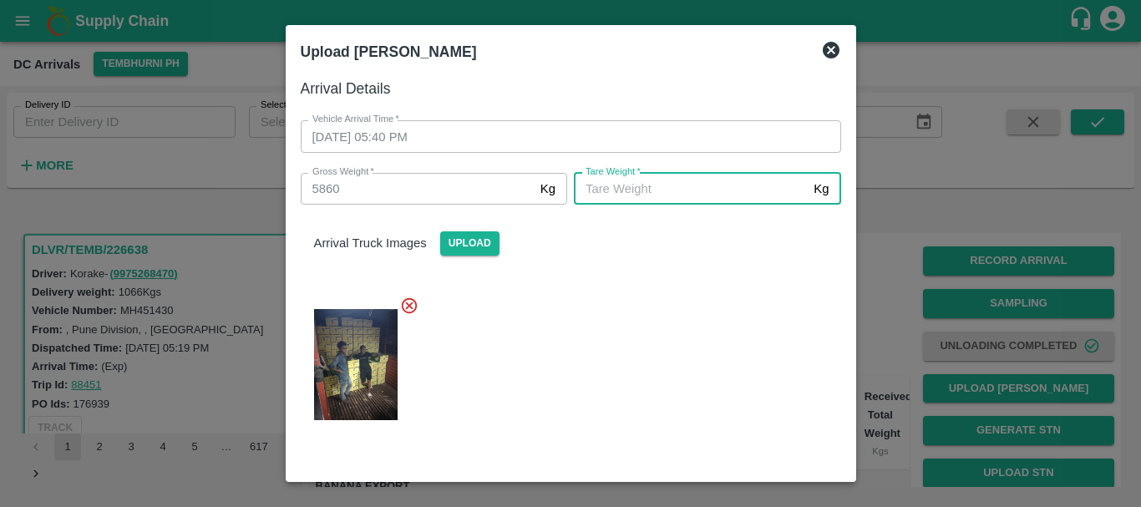
click at [630, 204] on input "Tare Weight   *" at bounding box center [690, 189] width 233 height 32
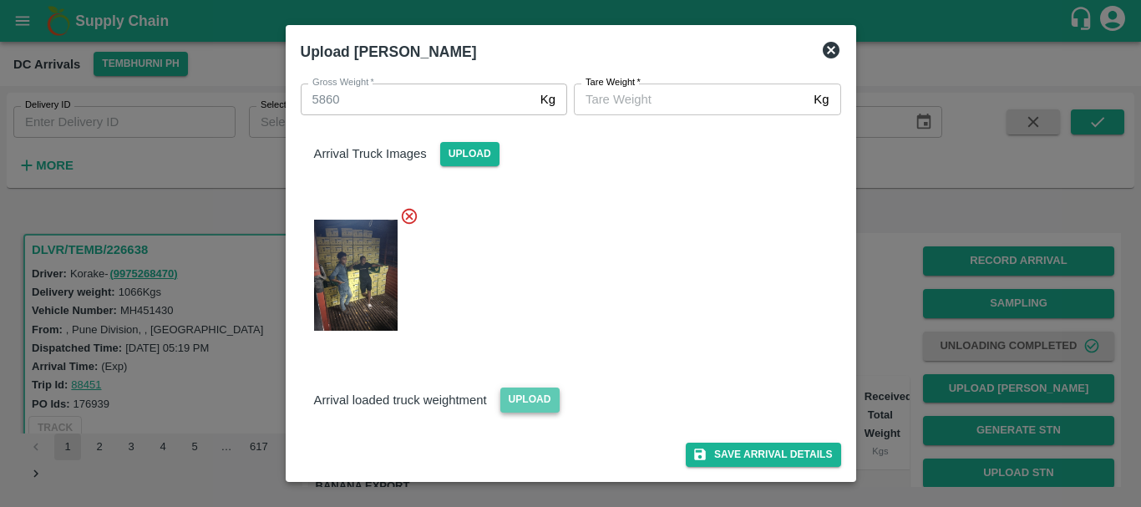
click at [519, 403] on span "Upload" at bounding box center [529, 400] width 59 height 24
click at [0, 0] on input "Upload" at bounding box center [0, 0] width 0 height 0
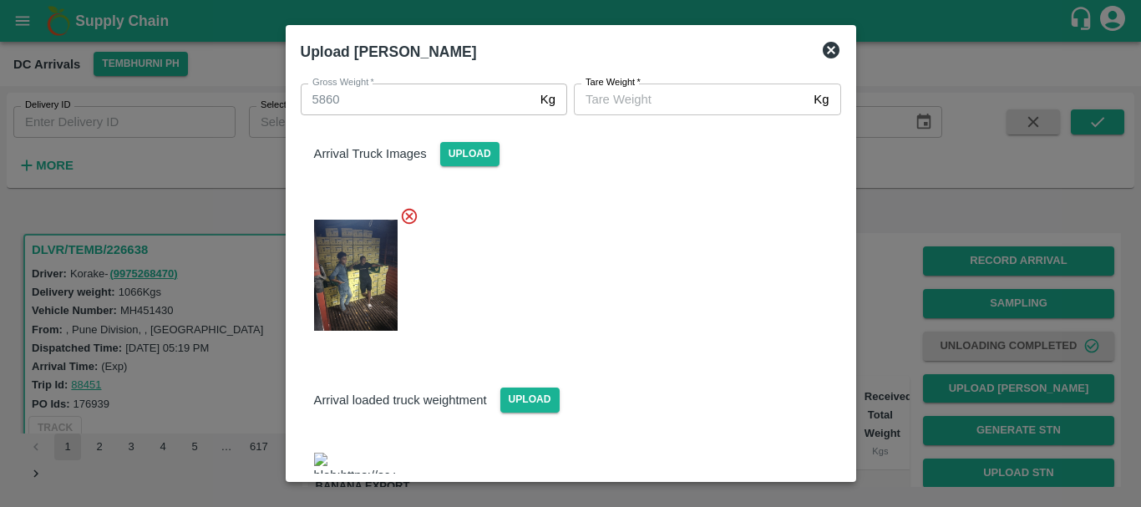
scroll to position [281, 0]
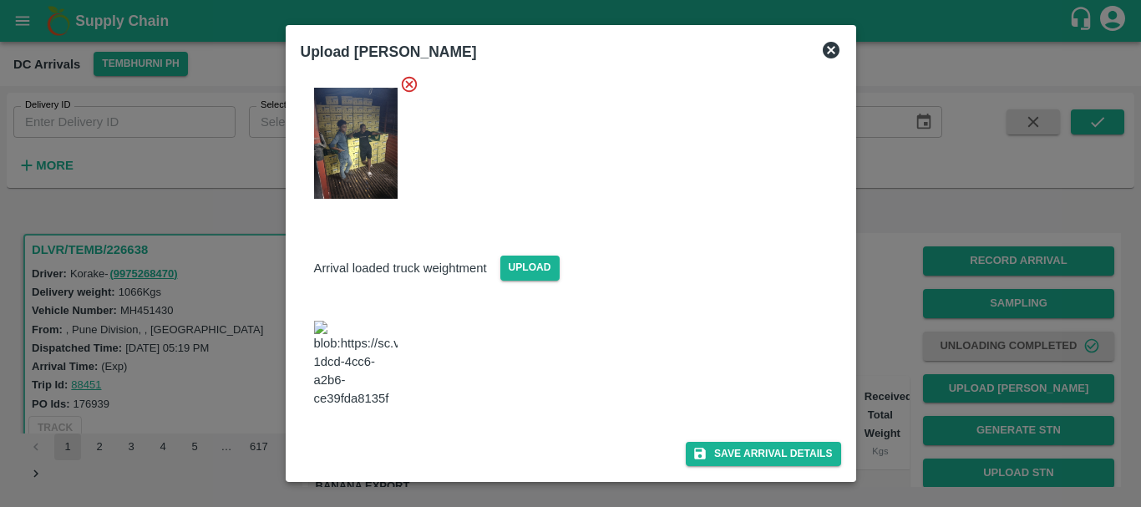
click at [362, 337] on img at bounding box center [356, 365] width 84 height 88
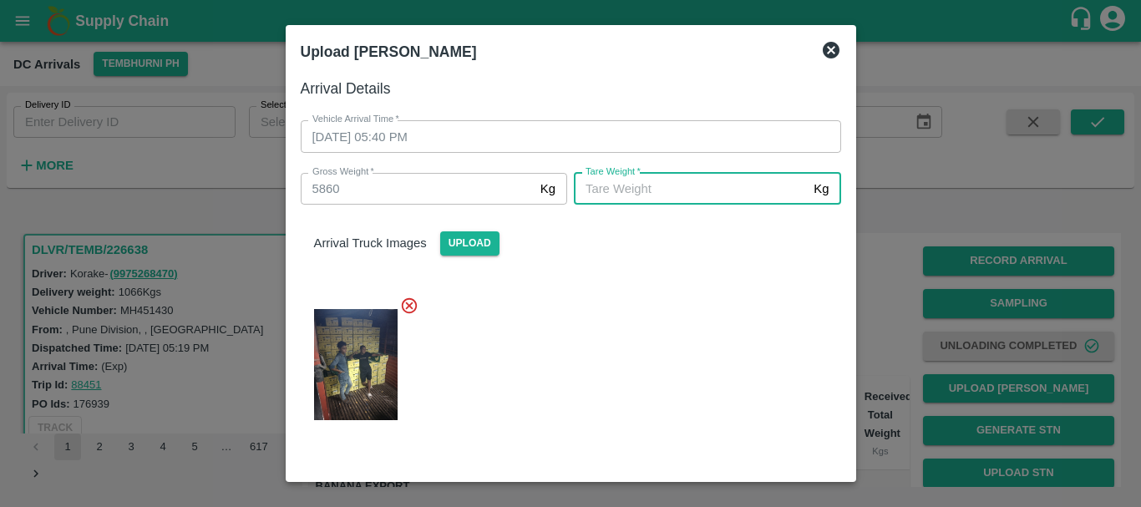
click at [644, 185] on input "Tare Weight   *" at bounding box center [690, 189] width 233 height 32
type input "4650"
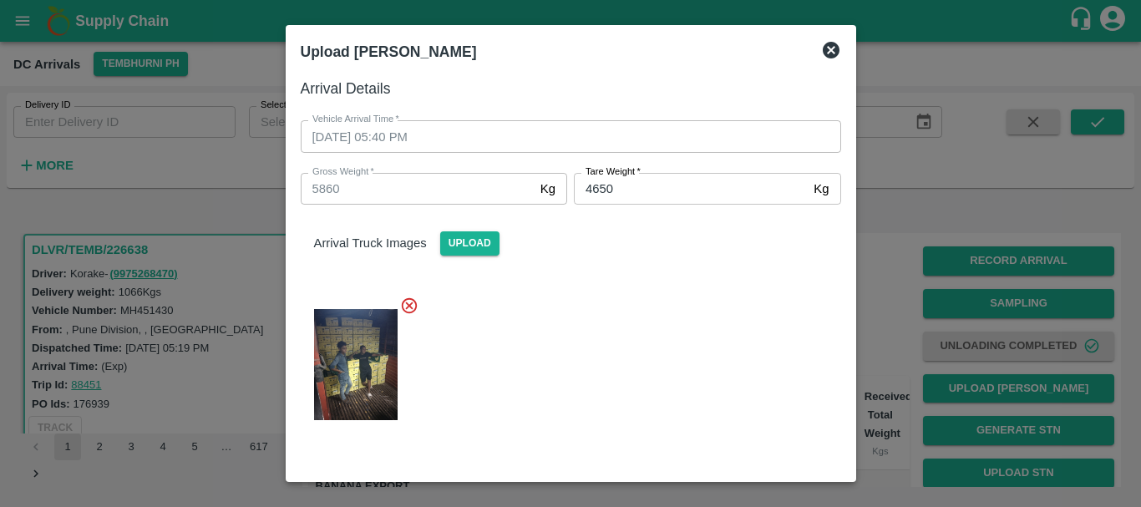
click at [657, 314] on div at bounding box center [564, 359] width 554 height 155
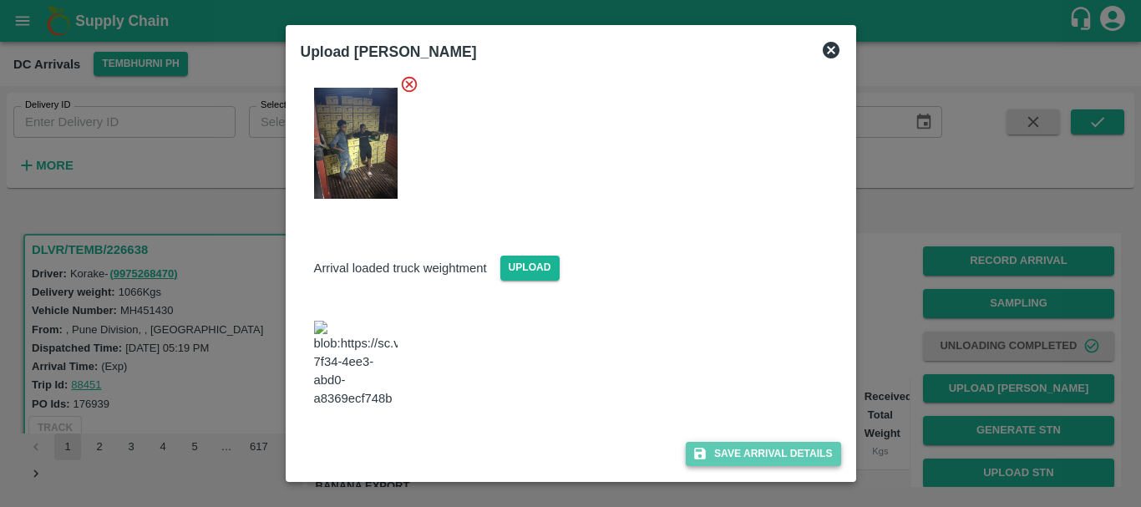
click at [728, 452] on button "Save Arrival Details" at bounding box center [763, 454] width 155 height 24
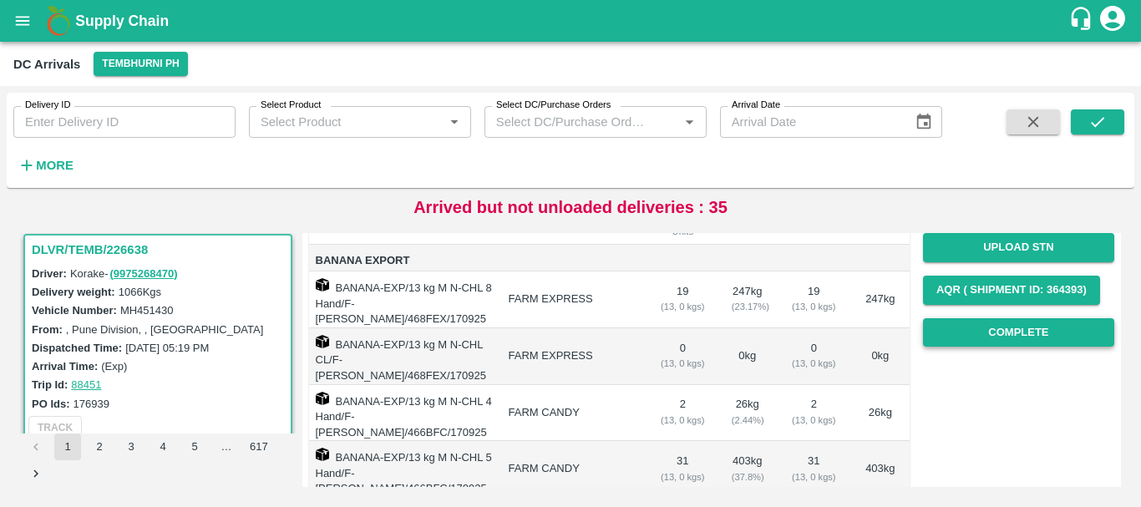
scroll to position [225, 0]
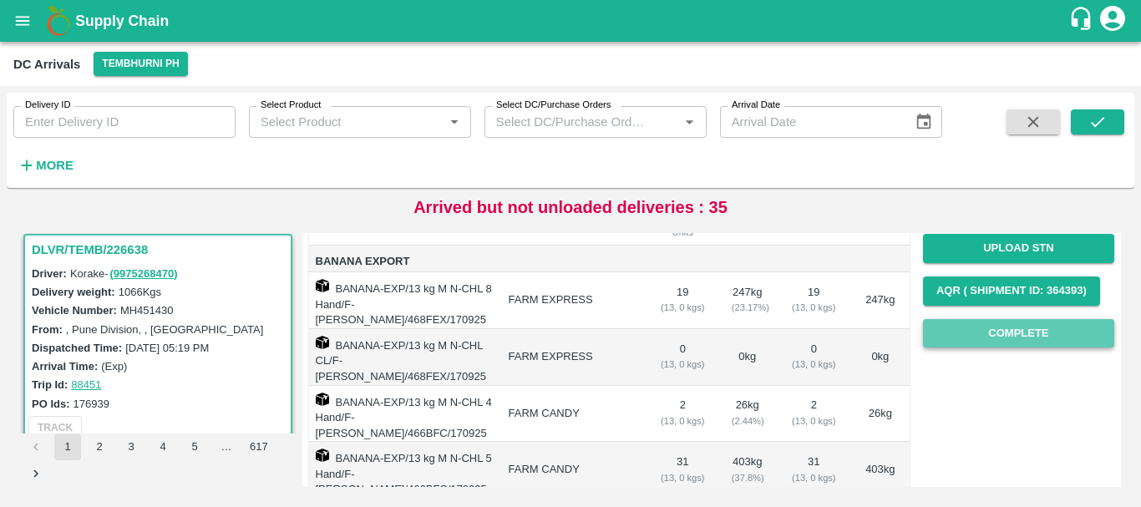
click at [939, 343] on button "Complete" at bounding box center [1018, 333] width 191 height 29
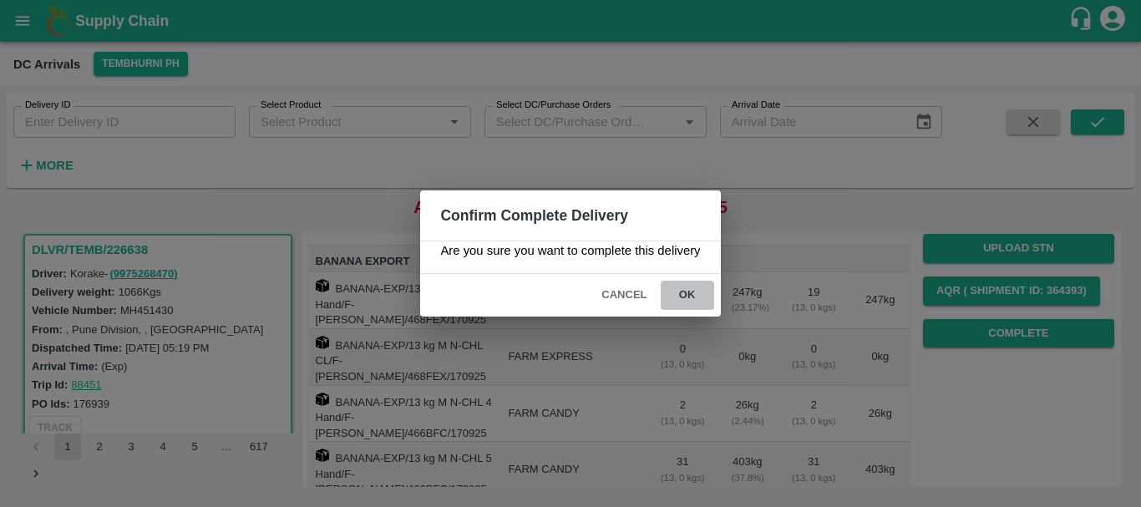
click at [686, 307] on button "ok" at bounding box center [687, 295] width 53 height 29
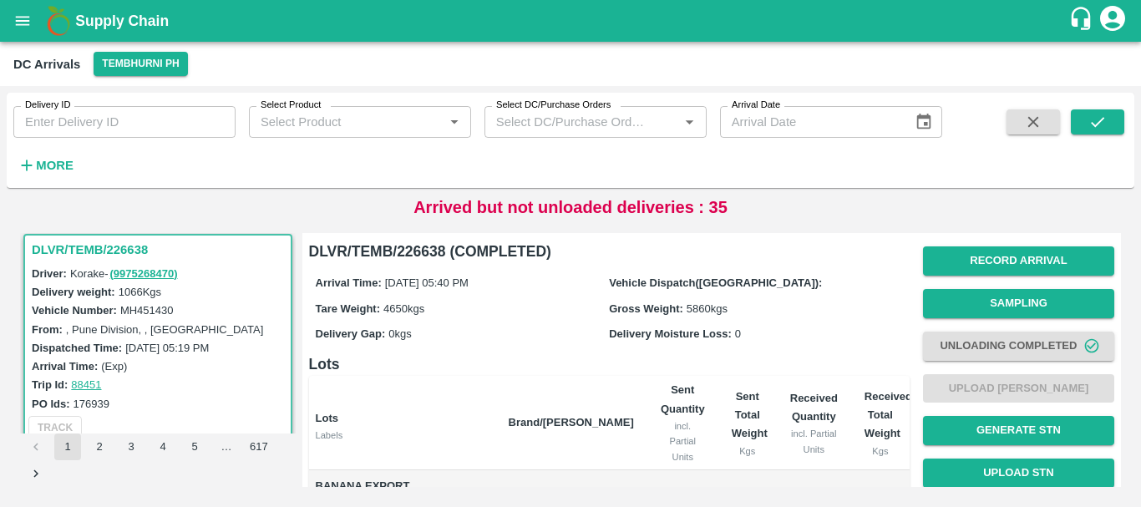
scroll to position [316, 0]
